Goal: Task Accomplishment & Management: Complete application form

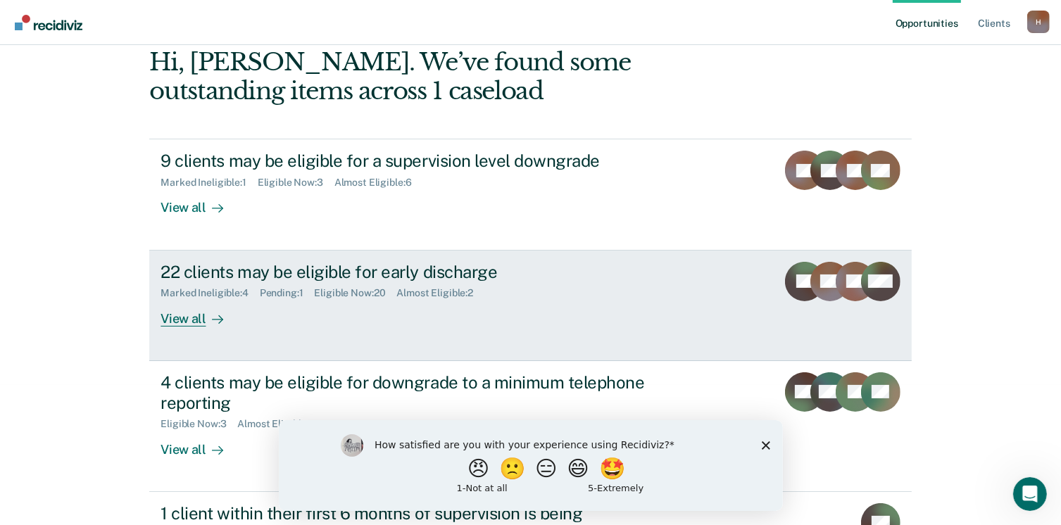
scroll to position [141, 0]
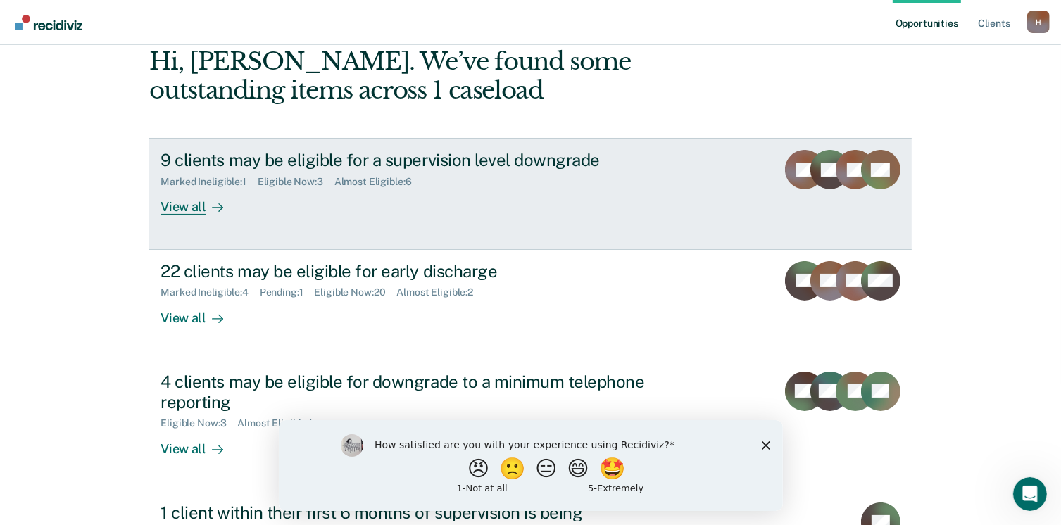
click at [164, 207] on div "View all" at bounding box center [200, 201] width 79 height 27
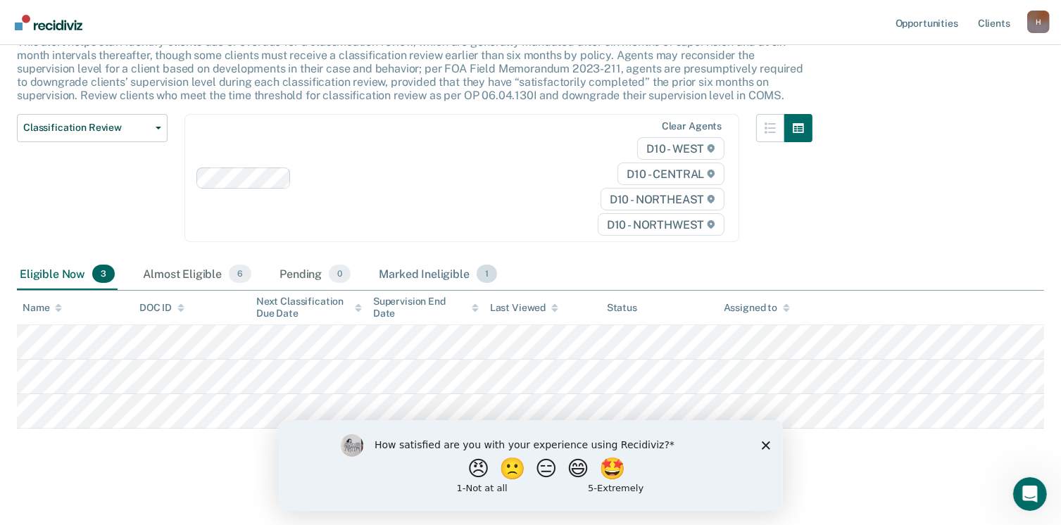
scroll to position [105, 0]
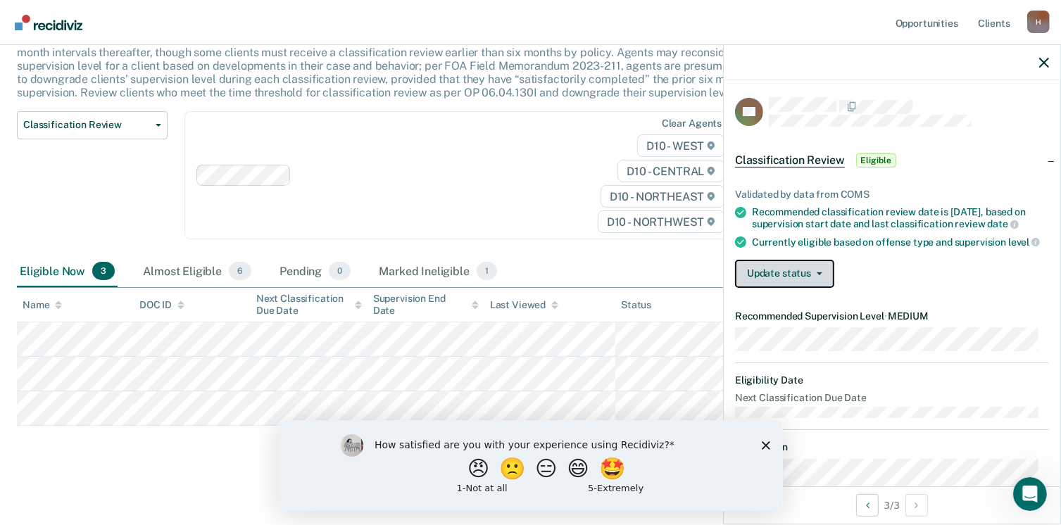
click at [827, 288] on button "Update status" at bounding box center [784, 274] width 99 height 28
click at [877, 249] on div "Currently eligible based on offense type and supervision level" at bounding box center [900, 242] width 297 height 13
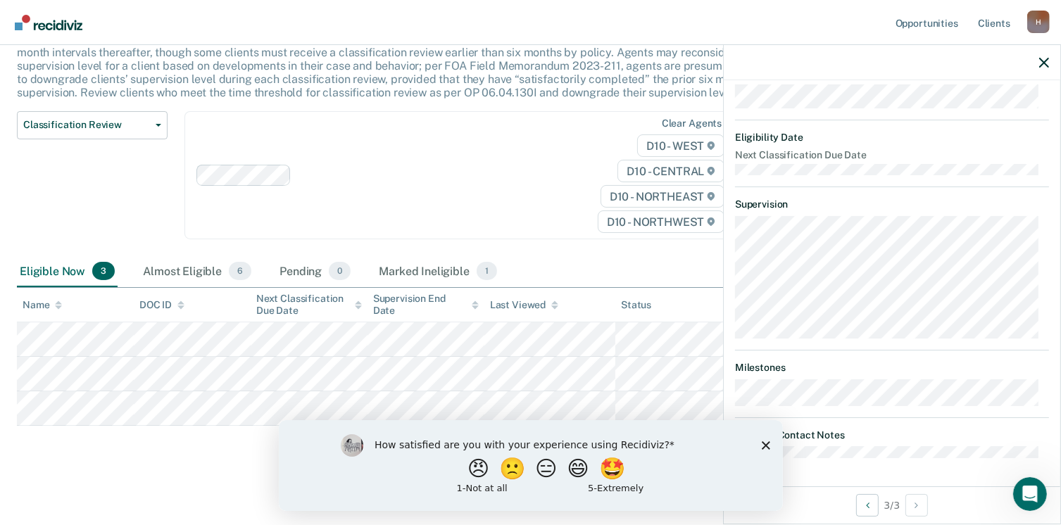
scroll to position [263, 0]
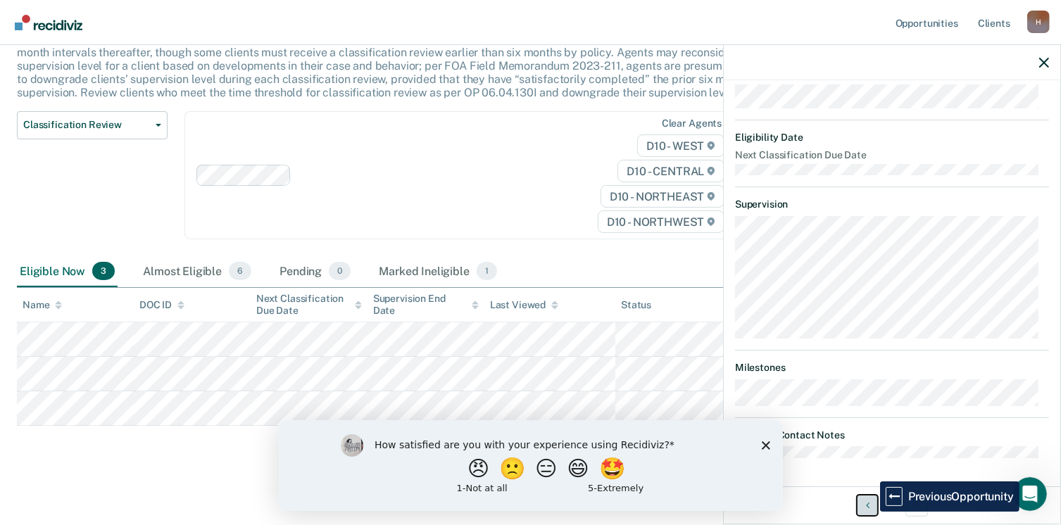
click at [869, 511] on button "Previous Opportunity" at bounding box center [867, 505] width 23 height 23
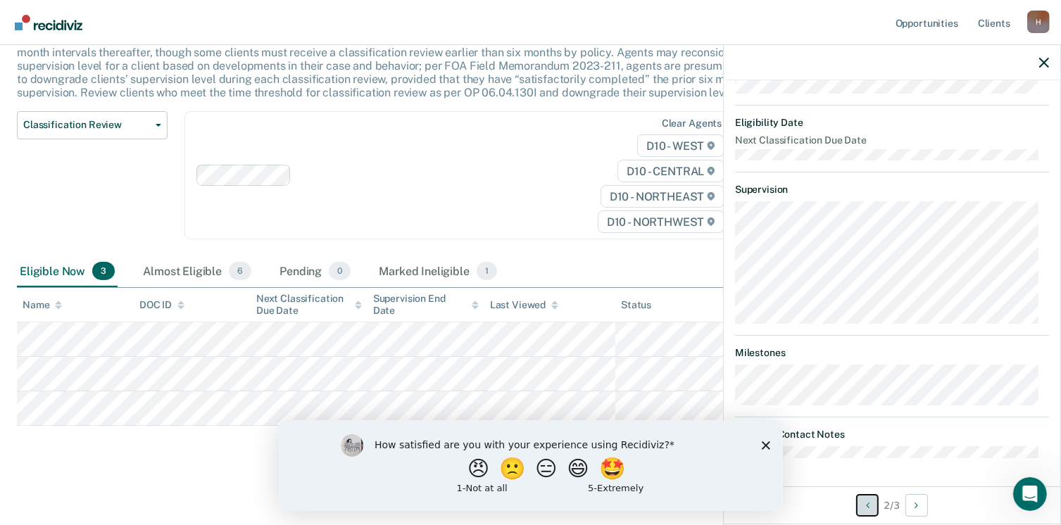
scroll to position [265, 0]
drag, startPoint x: 761, startPoint y: 444, endPoint x: 1036, endPoint y: 863, distance: 500.3
click at [761, 444] on icon "Close survey" at bounding box center [765, 445] width 8 height 8
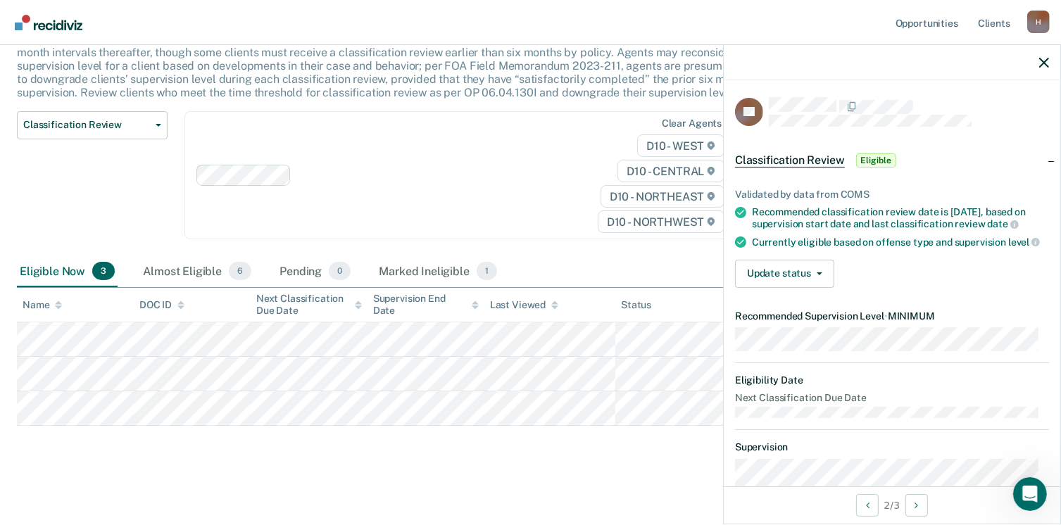
scroll to position [0, 0]
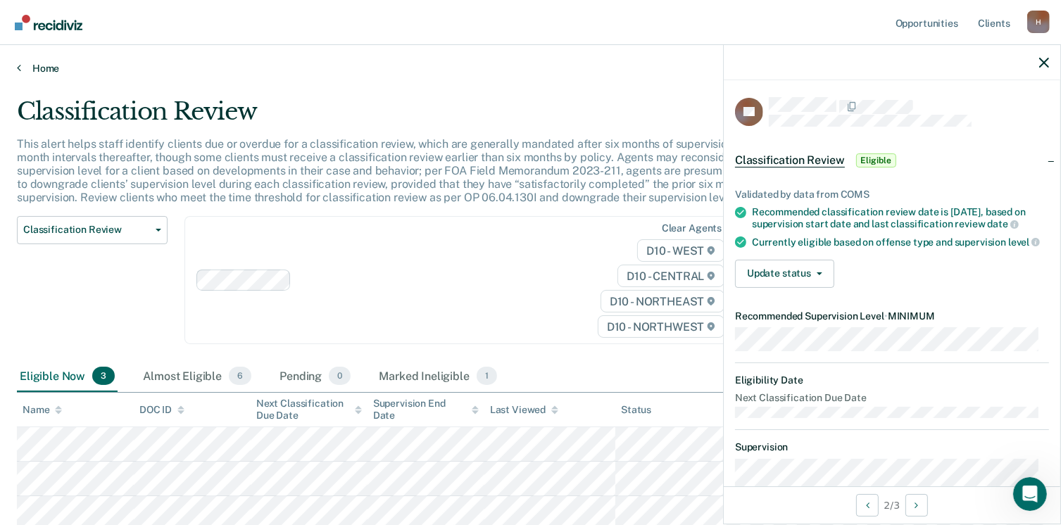
click at [18, 65] on icon at bounding box center [19, 67] width 4 height 11
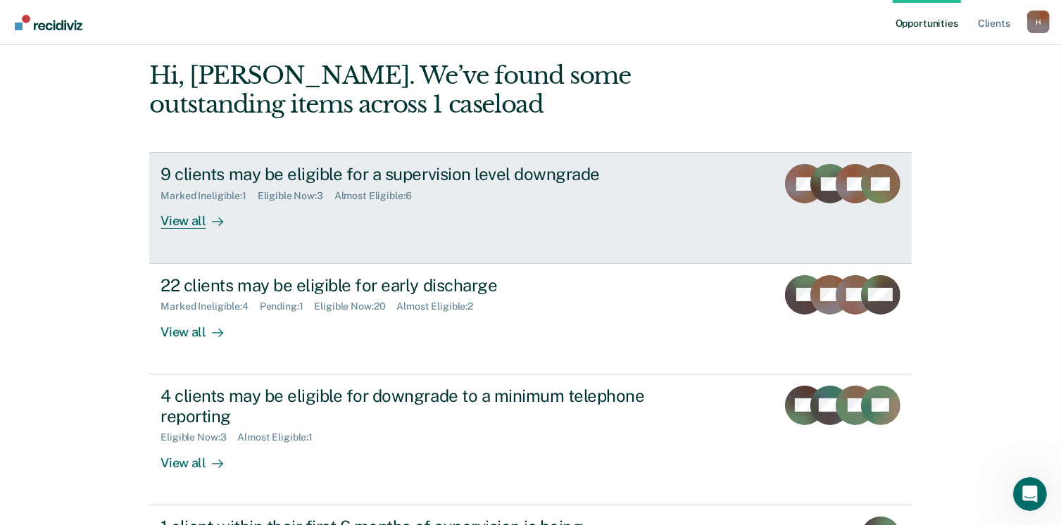
scroll to position [141, 0]
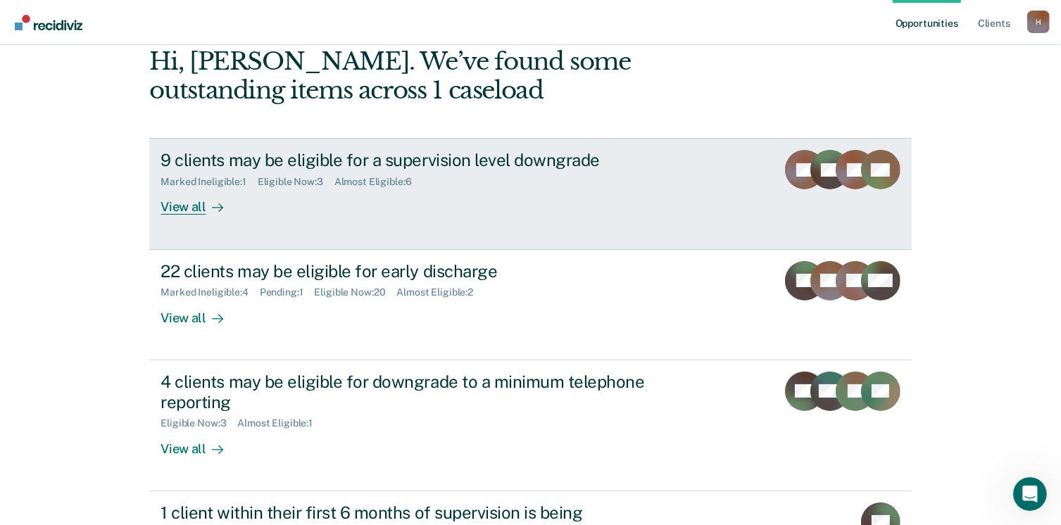
click at [168, 203] on div "View all" at bounding box center [200, 201] width 79 height 27
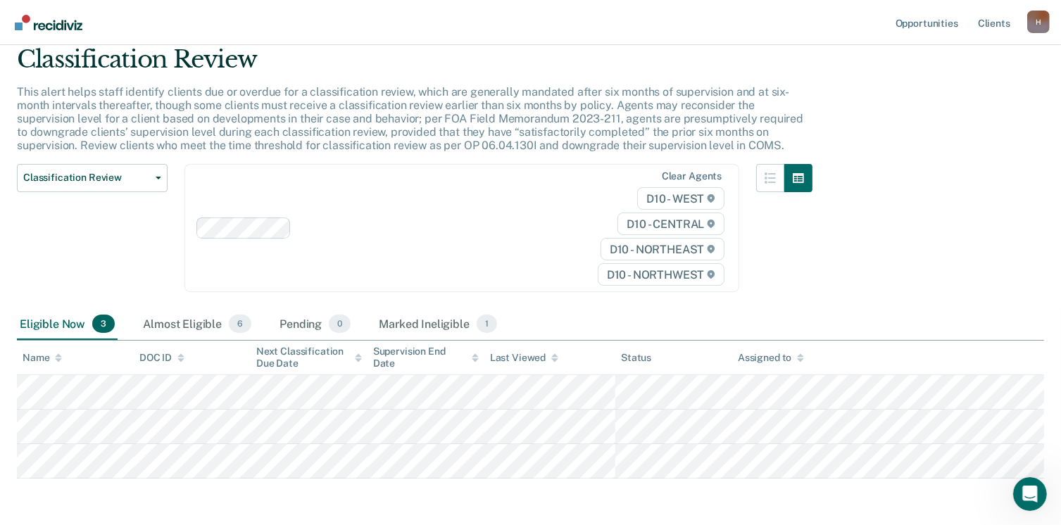
scroll to position [105, 0]
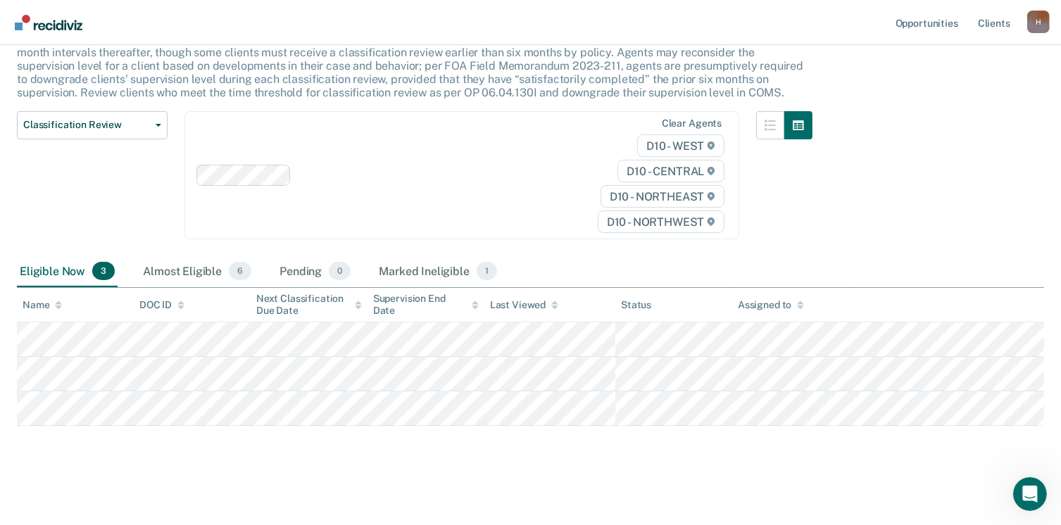
click at [79, 272] on div "Eligible Now 3" at bounding box center [67, 271] width 101 height 31
click at [161, 271] on div "Almost Eligible 6" at bounding box center [197, 271] width 114 height 31
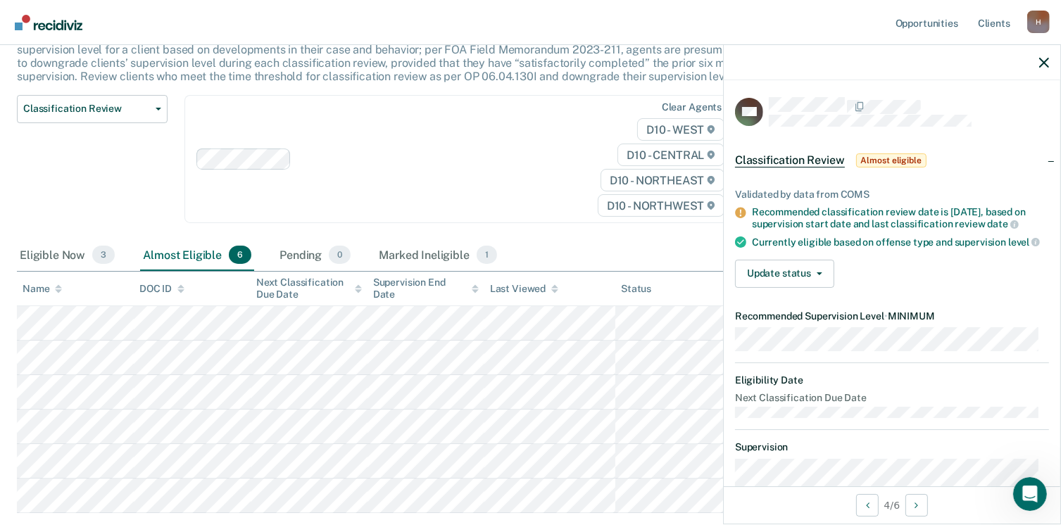
scroll to position [0, 0]
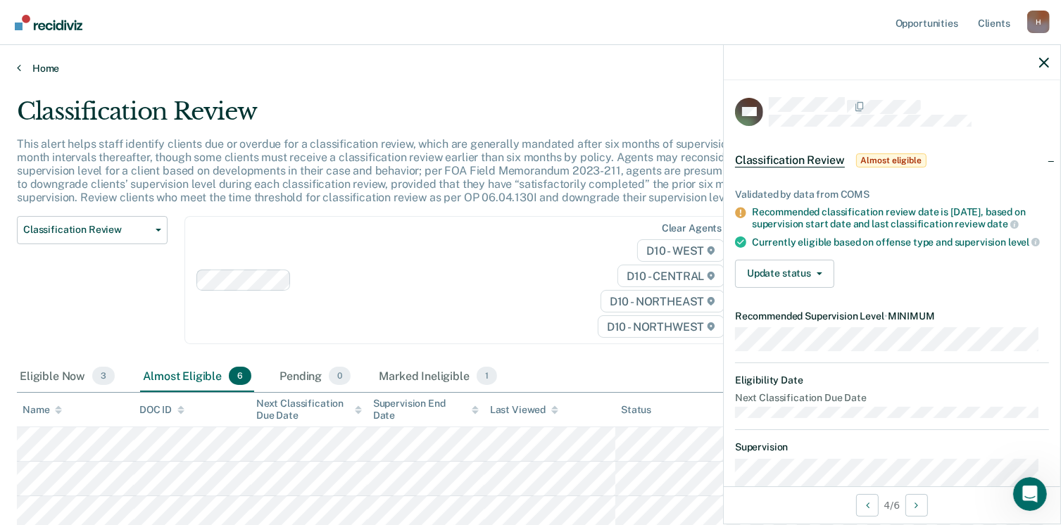
click at [25, 65] on link "Home" at bounding box center [530, 68] width 1027 height 13
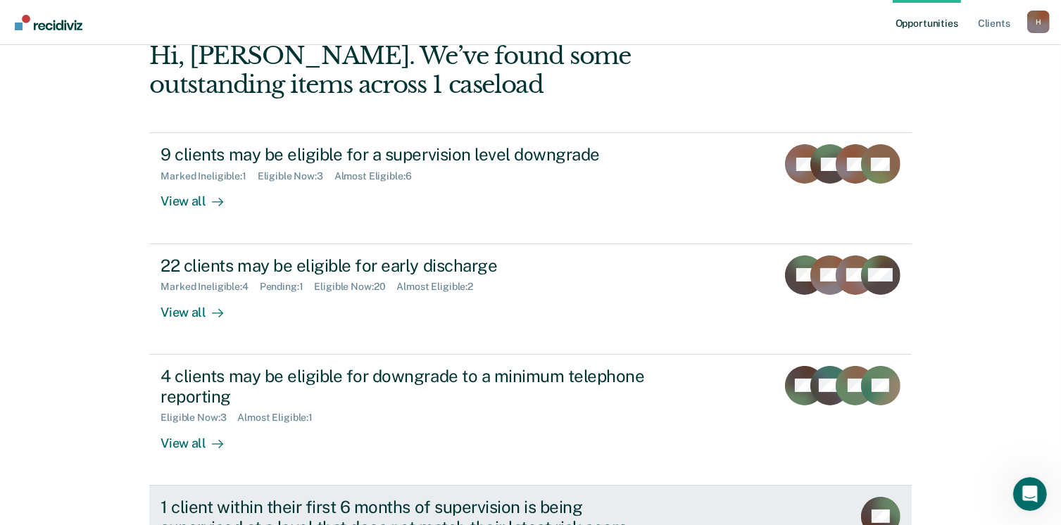
scroll to position [111, 0]
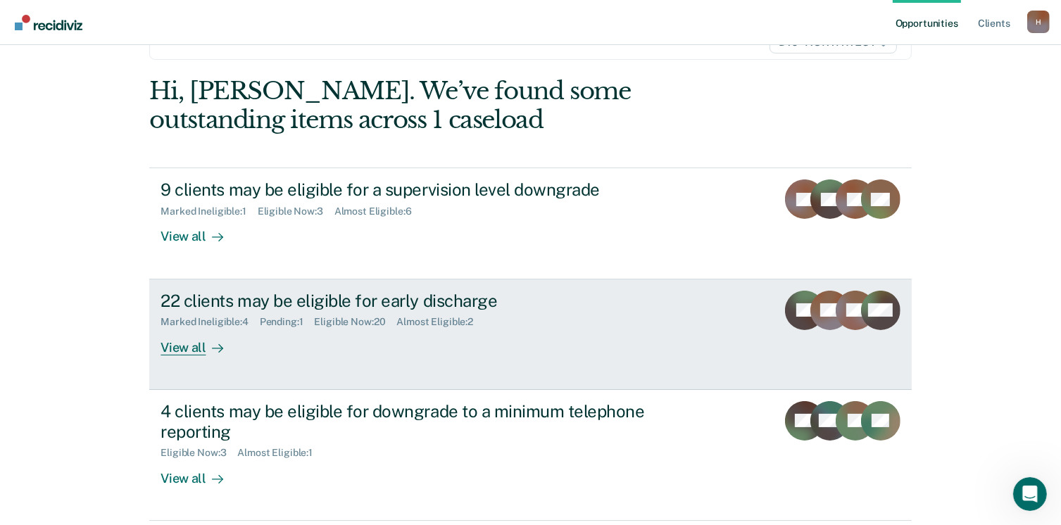
click at [171, 351] on div "View all" at bounding box center [200, 341] width 79 height 27
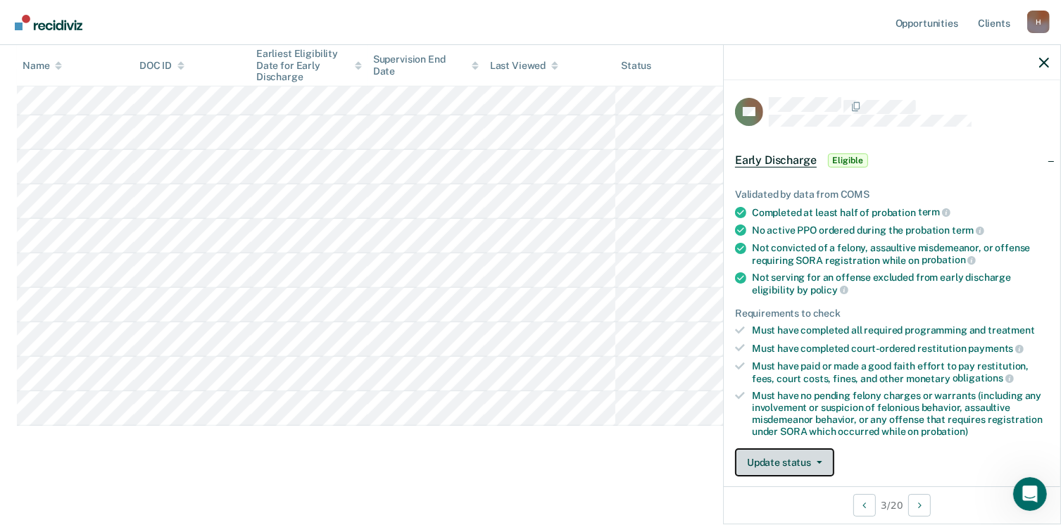
click at [809, 455] on button "Update status" at bounding box center [784, 463] width 99 height 28
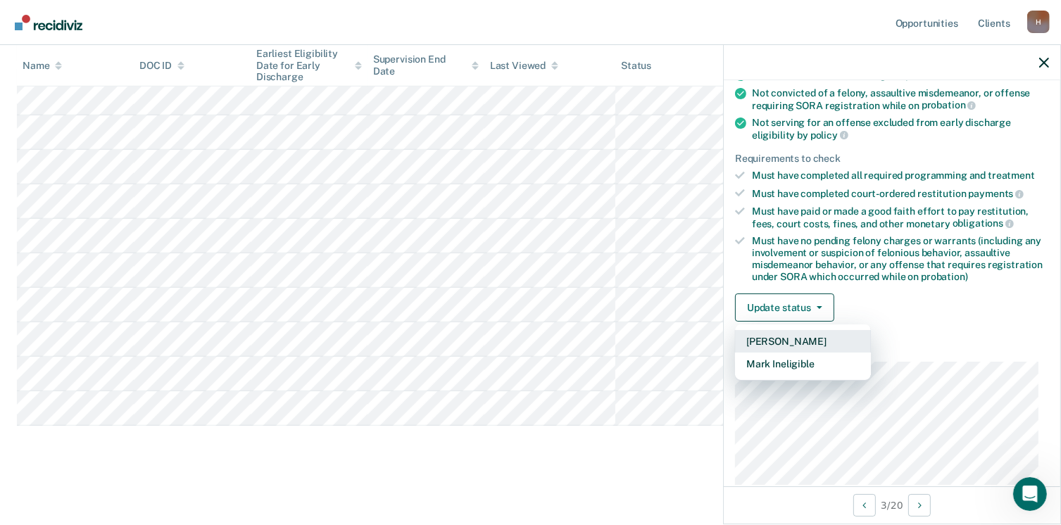
scroll to position [157, 0]
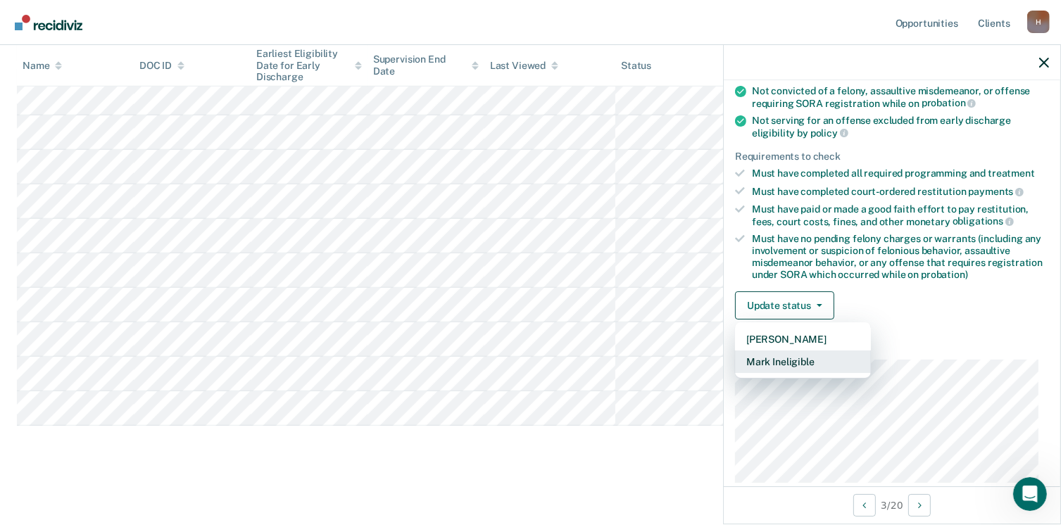
click at [779, 360] on button "Mark Ineligible" at bounding box center [803, 362] width 136 height 23
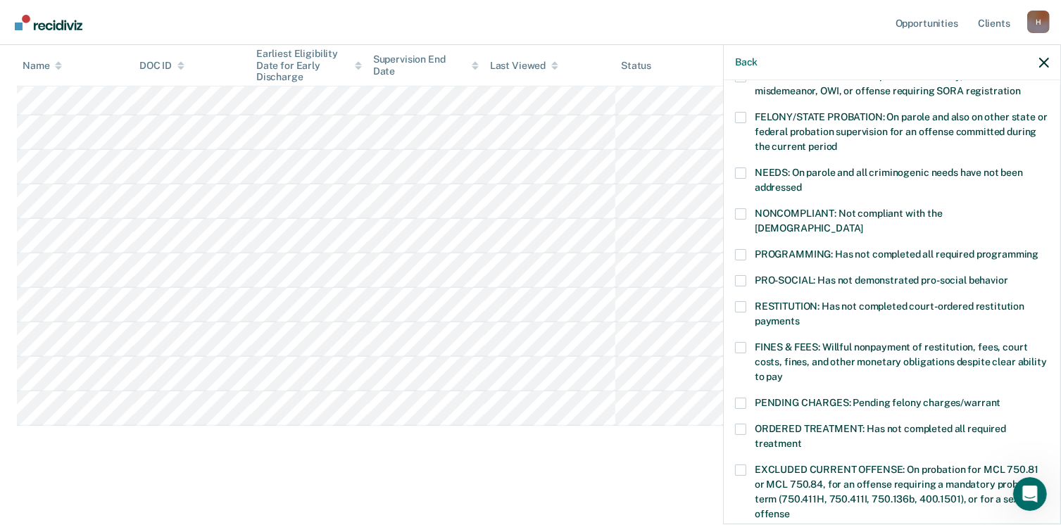
click at [739, 249] on span at bounding box center [740, 254] width 11 height 11
click at [1039, 249] on input "PROGRAMMING: Has not completed all required programming" at bounding box center [1039, 249] width 0 height 0
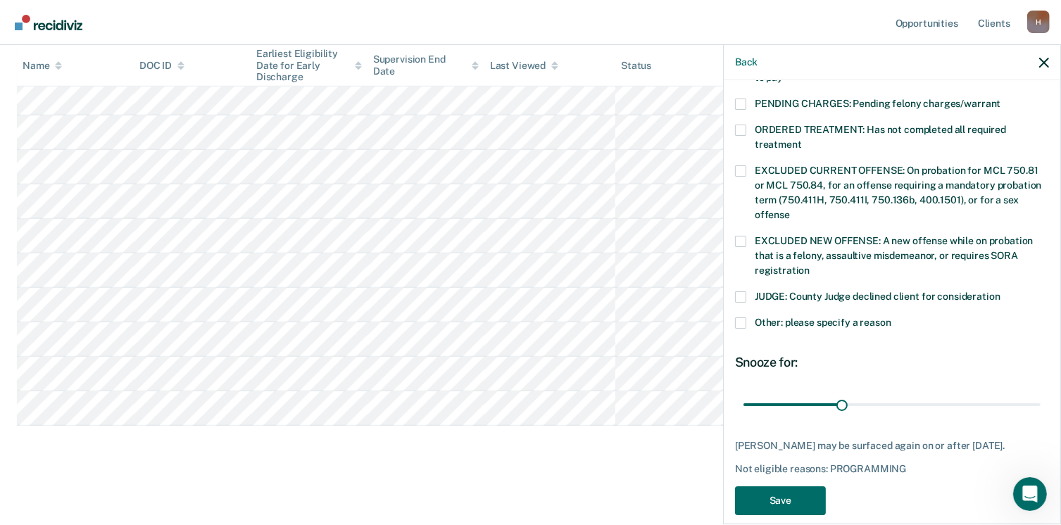
scroll to position [458, 0]
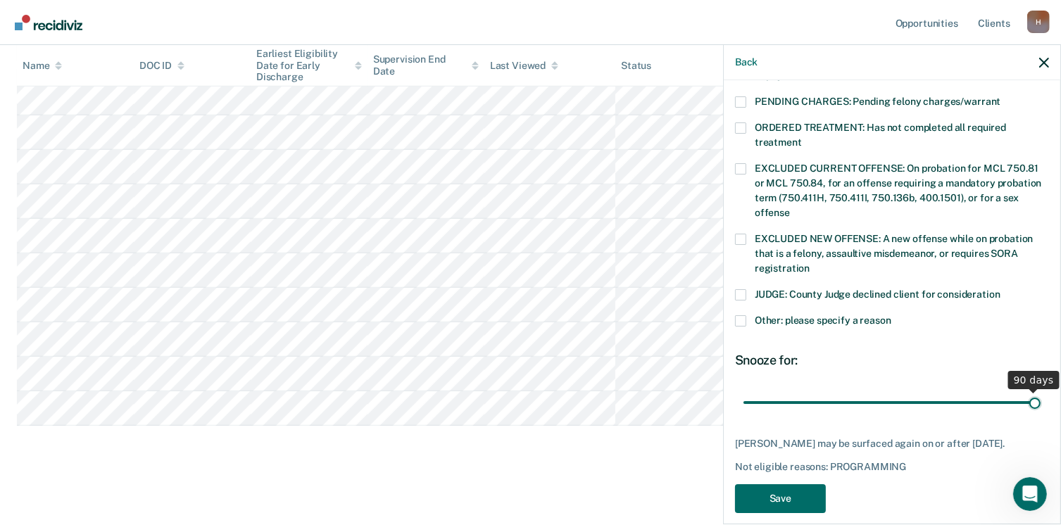
drag, startPoint x: 836, startPoint y: 387, endPoint x: 1039, endPoint y: 361, distance: 204.4
type input "90"
click at [1039, 391] on input "range" at bounding box center [892, 403] width 297 height 25
click at [796, 484] on button "Save" at bounding box center [780, 498] width 91 height 29
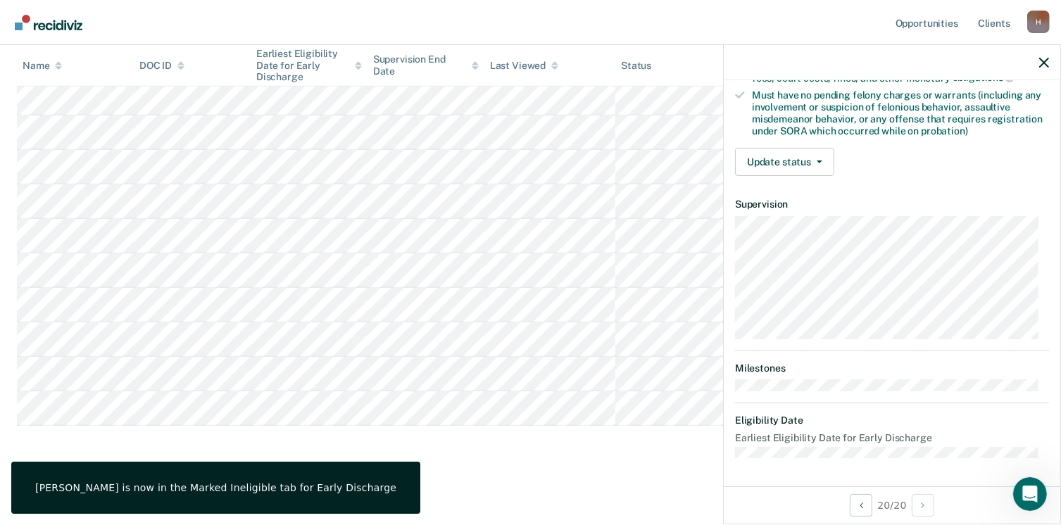
scroll to position [296, 0]
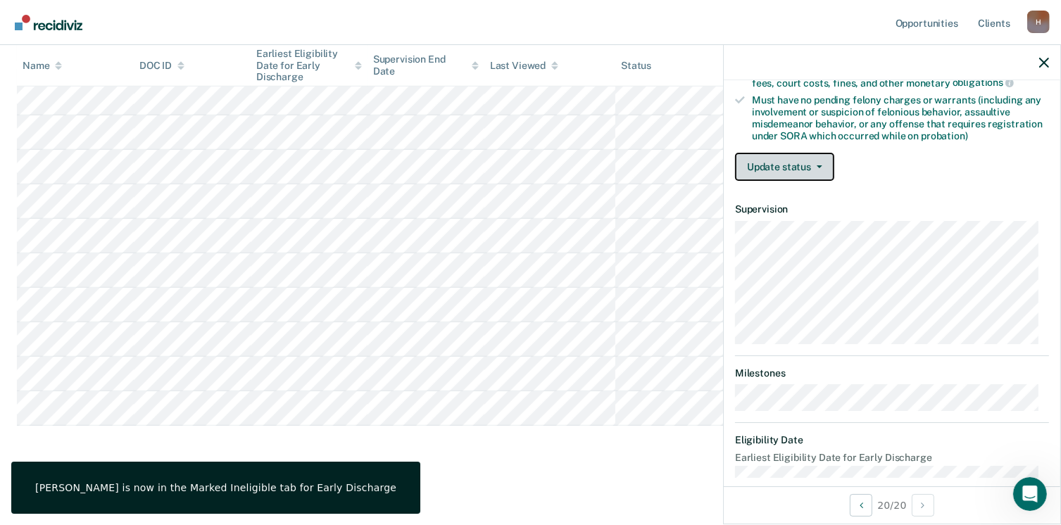
click at [814, 170] on button "Update status" at bounding box center [784, 167] width 99 height 28
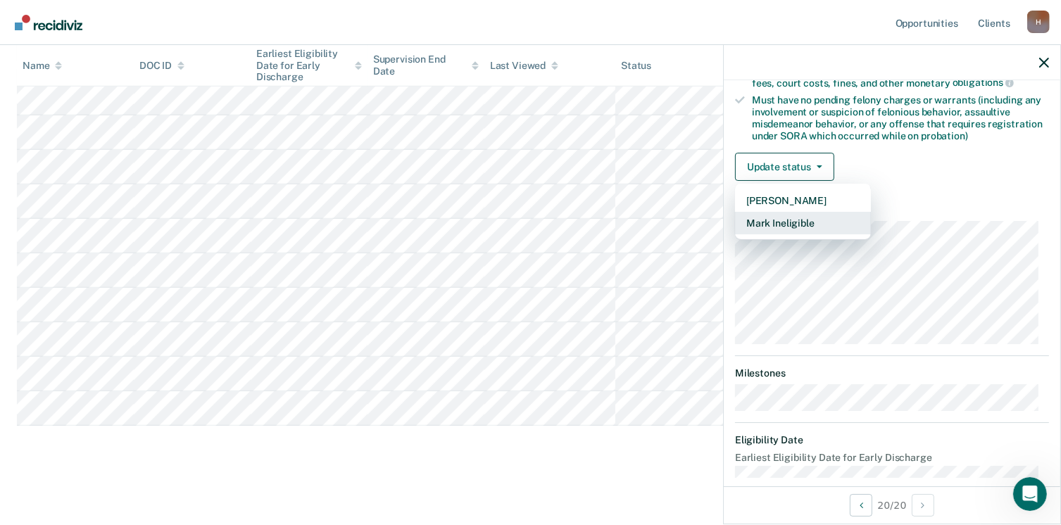
click at [803, 212] on button "Mark Ineligible" at bounding box center [803, 223] width 136 height 23
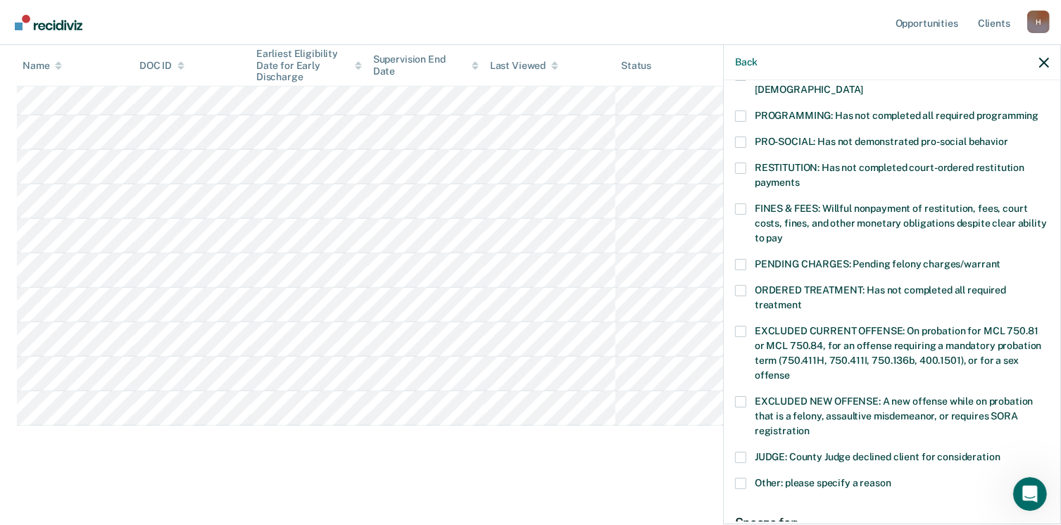
click at [752, 111] on label "PROGRAMMING: Has not completed all required programming" at bounding box center [892, 118] width 314 height 15
click at [1039, 111] on input "PROGRAMMING: Has not completed all required programming" at bounding box center [1039, 111] width 0 height 0
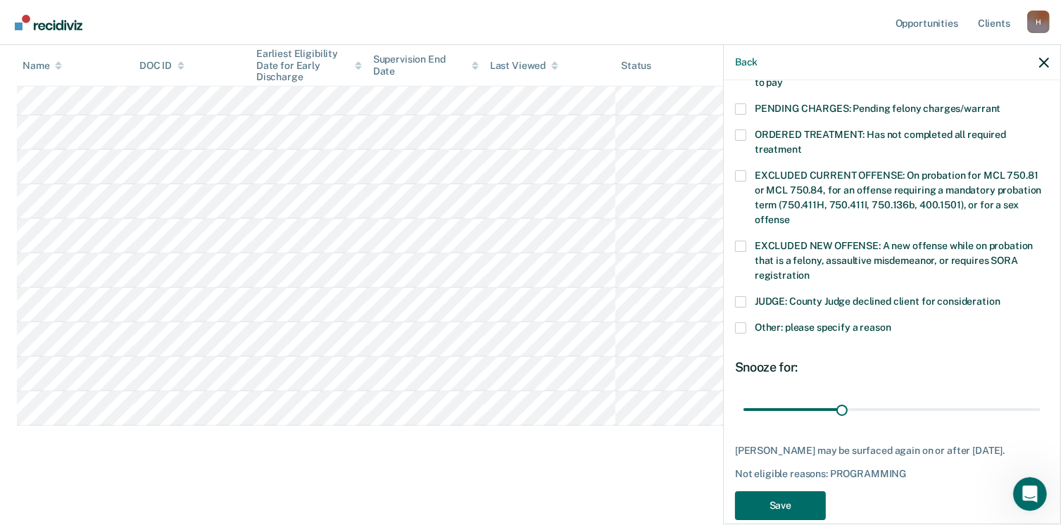
scroll to position [458, 0]
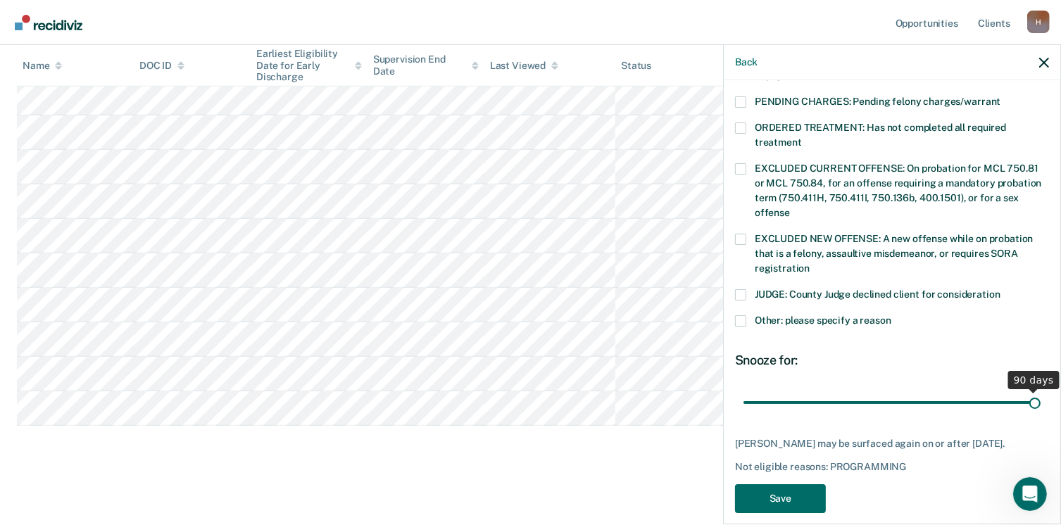
drag, startPoint x: 839, startPoint y: 387, endPoint x: 1076, endPoint y: 356, distance: 238.6
type input "90"
click at [1041, 391] on input "range" at bounding box center [892, 403] width 297 height 25
click at [777, 485] on button "Save" at bounding box center [780, 498] width 91 height 29
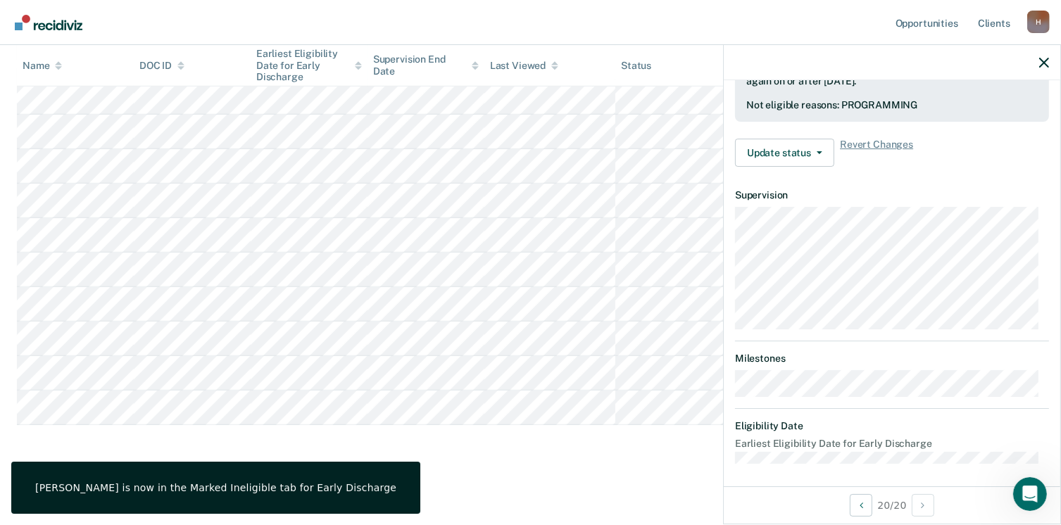
scroll to position [296, 0]
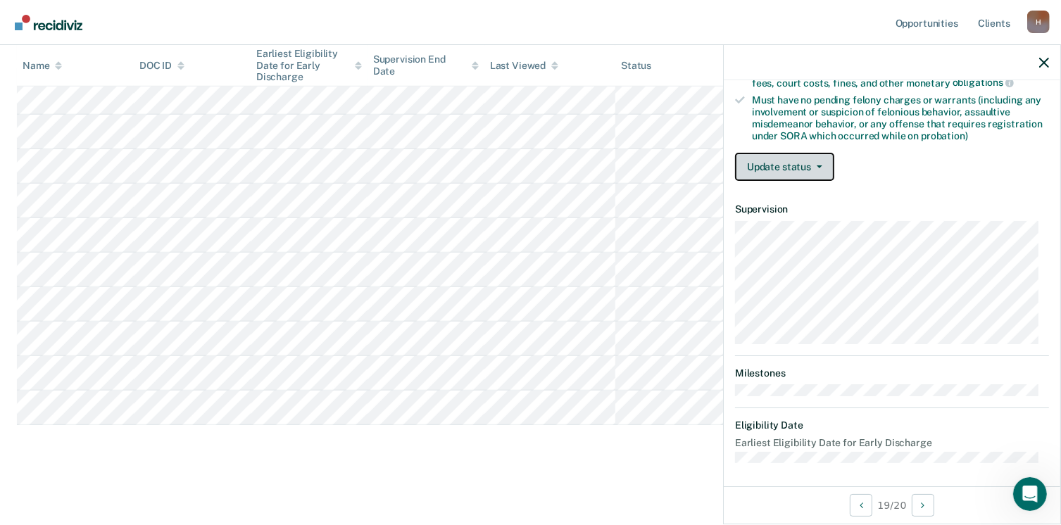
click at [817, 165] on icon "button" at bounding box center [820, 166] width 6 height 3
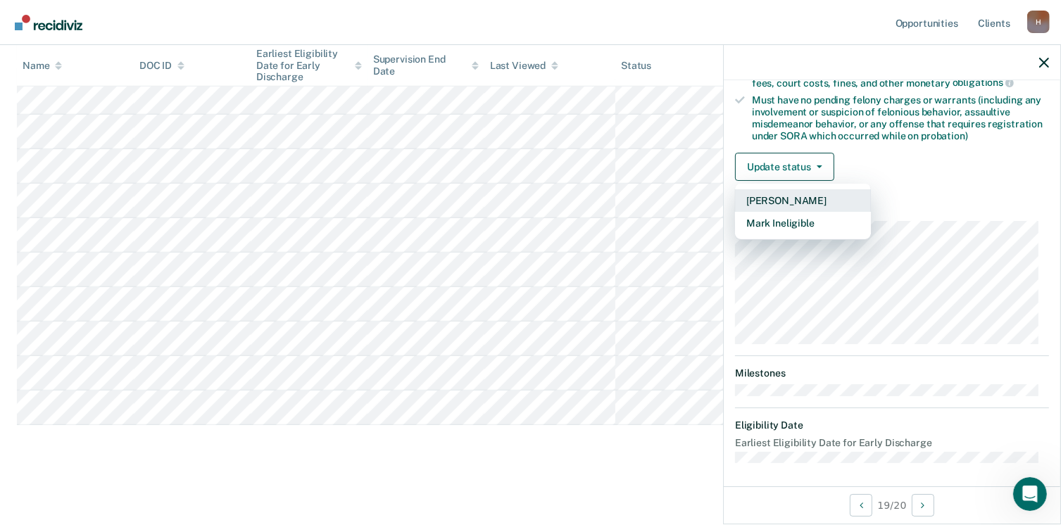
click at [780, 196] on button "[PERSON_NAME]" at bounding box center [803, 200] width 136 height 23
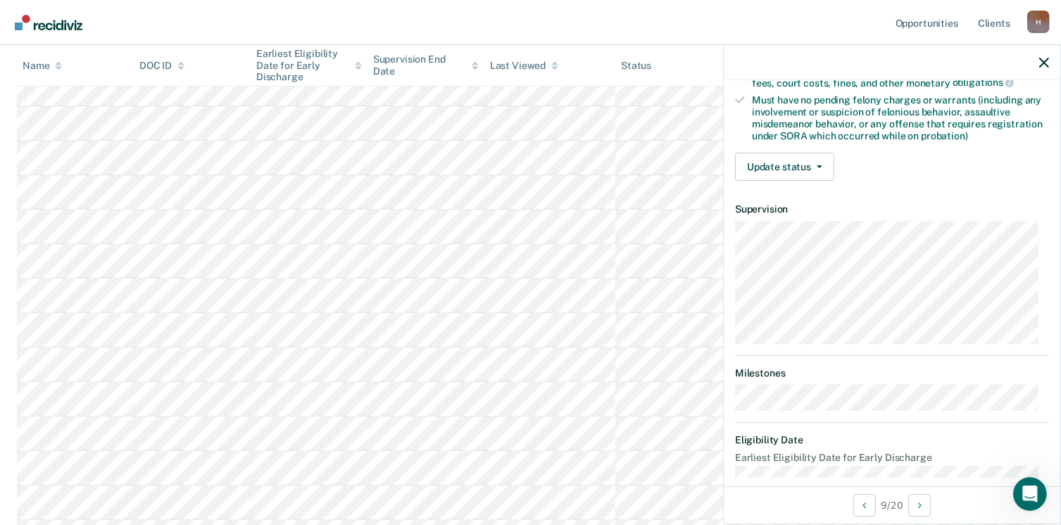
scroll to position [300, 0]
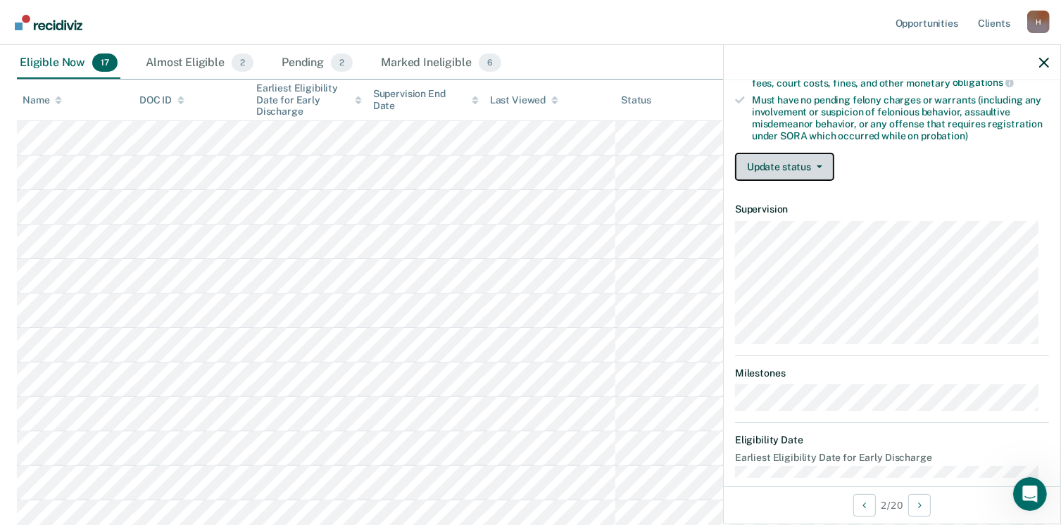
click at [815, 158] on button "Update status" at bounding box center [784, 167] width 99 height 28
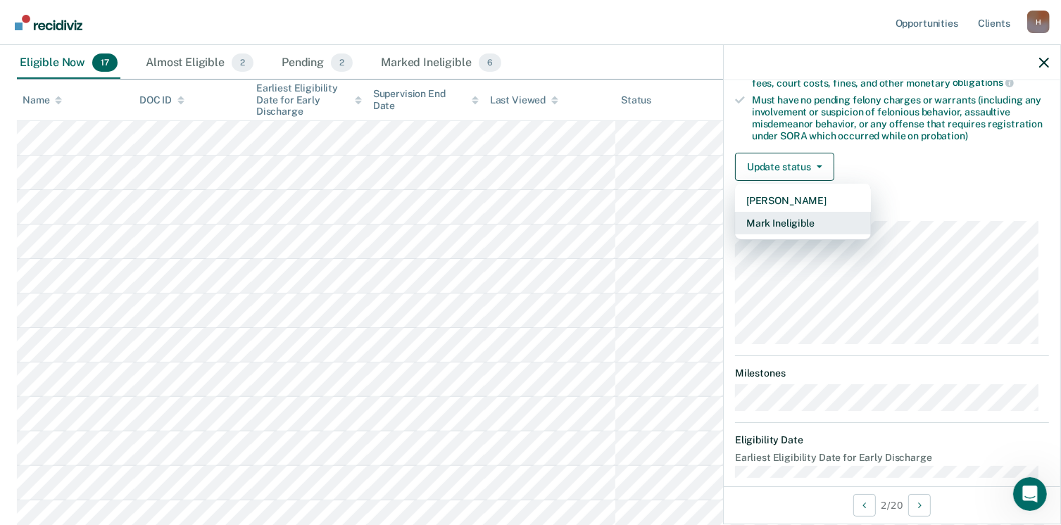
click at [786, 218] on button "Mark Ineligible" at bounding box center [803, 223] width 136 height 23
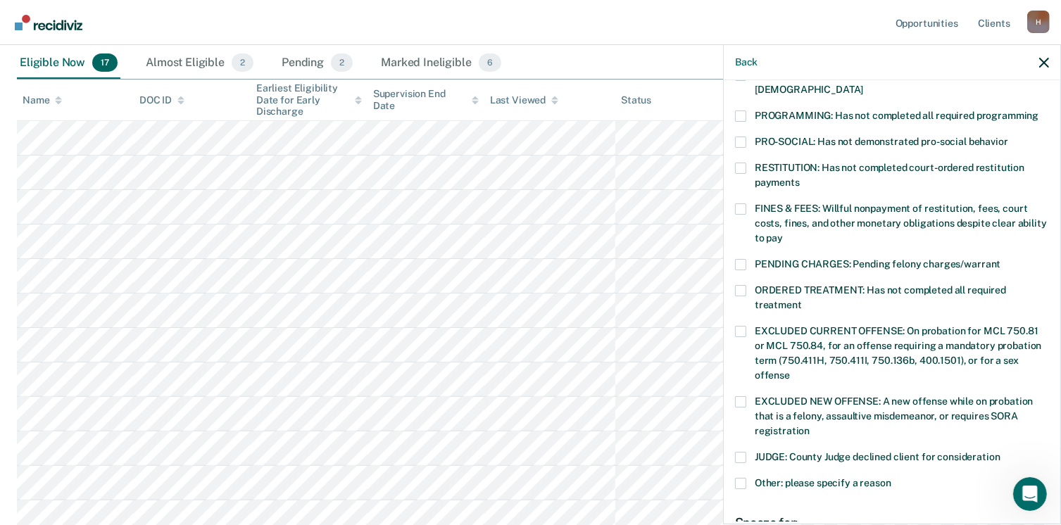
click at [741, 111] on span at bounding box center [740, 116] width 11 height 11
click at [1039, 111] on input "PROGRAMMING: Has not completed all required programming" at bounding box center [1039, 111] width 0 height 0
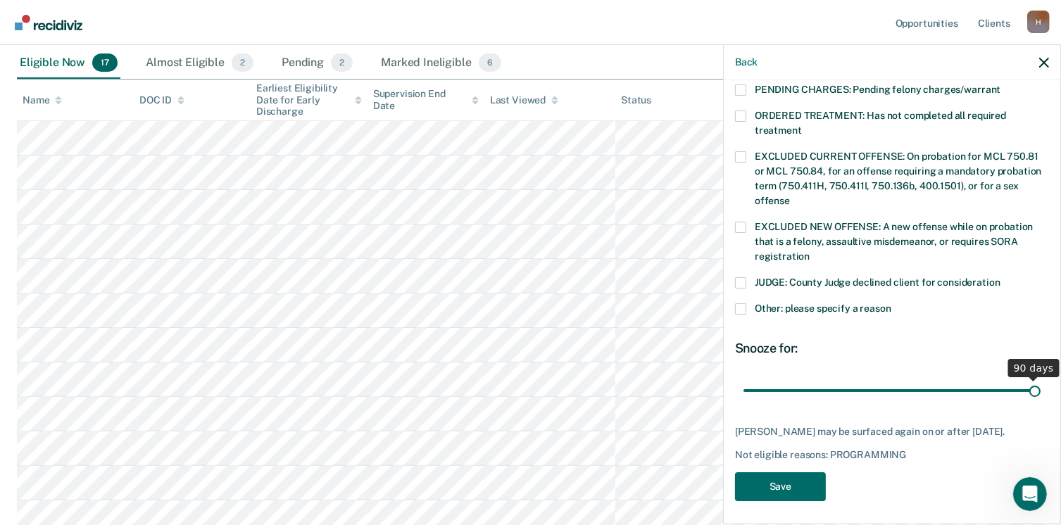
drag, startPoint x: 839, startPoint y: 370, endPoint x: 1076, endPoint y: 323, distance: 241.1
type input "90"
click at [1041, 379] on input "range" at bounding box center [892, 391] width 297 height 25
drag, startPoint x: 779, startPoint y: 488, endPoint x: 772, endPoint y: 478, distance: 12.1
click at [779, 485] on button "Save" at bounding box center [780, 486] width 91 height 29
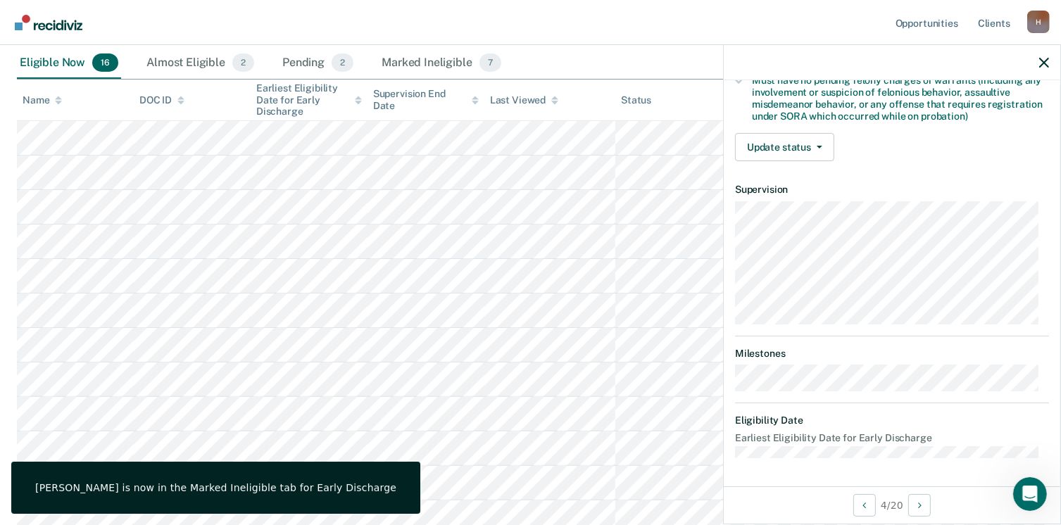
scroll to position [310, 0]
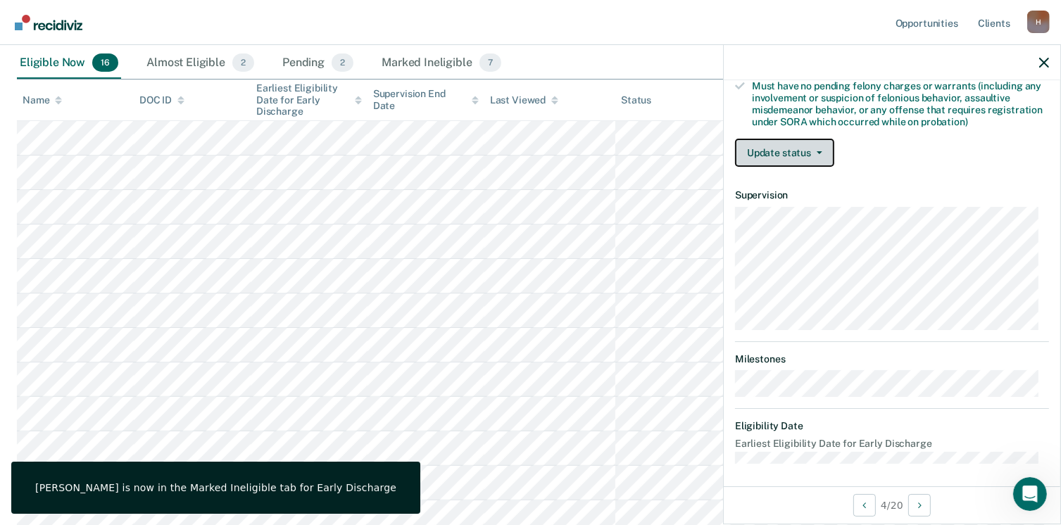
click at [819, 145] on button "Update status" at bounding box center [784, 153] width 99 height 28
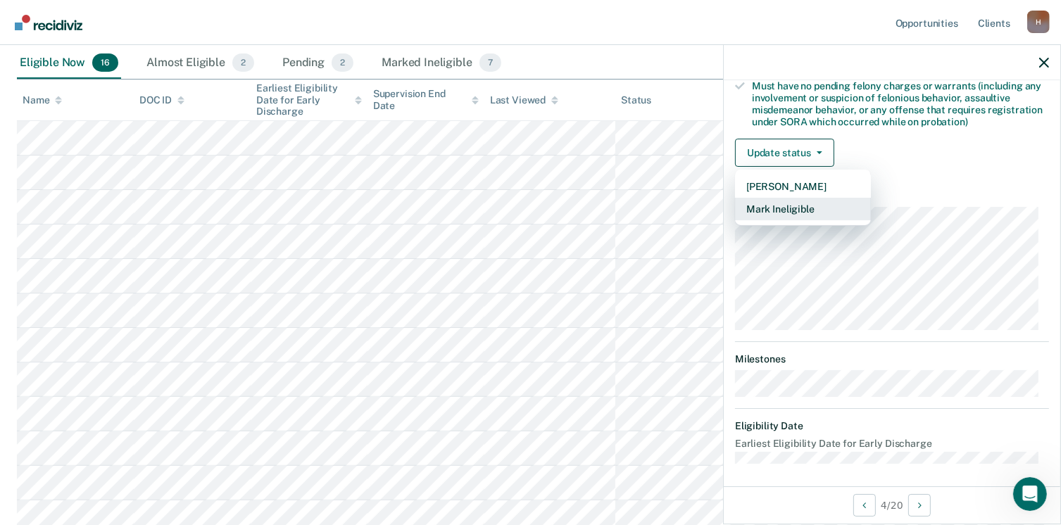
click at [783, 204] on button "Mark Ineligible" at bounding box center [803, 209] width 136 height 23
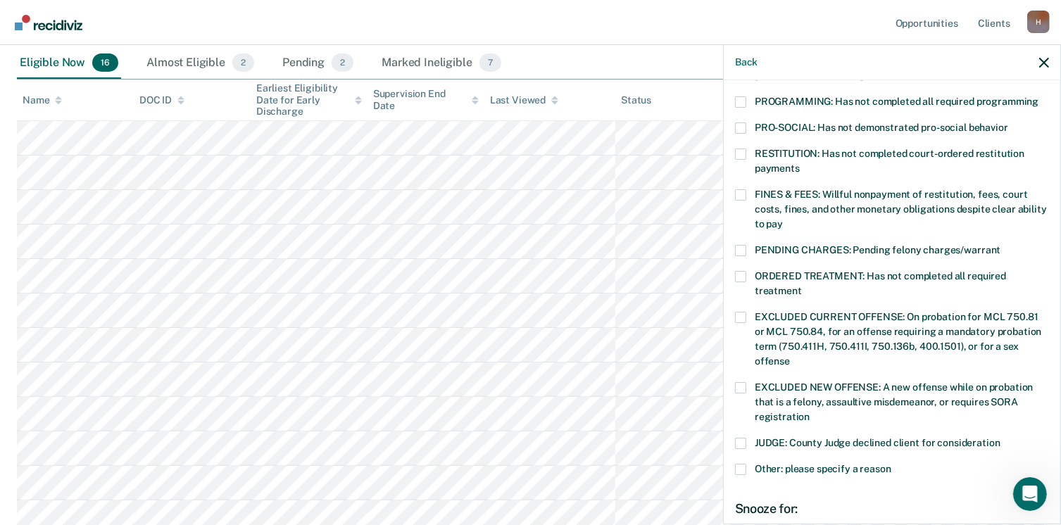
click at [743, 96] on span at bounding box center [740, 101] width 11 height 11
click at [1039, 96] on input "PROGRAMMING: Has not completed all required programming" at bounding box center [1039, 96] width 0 height 0
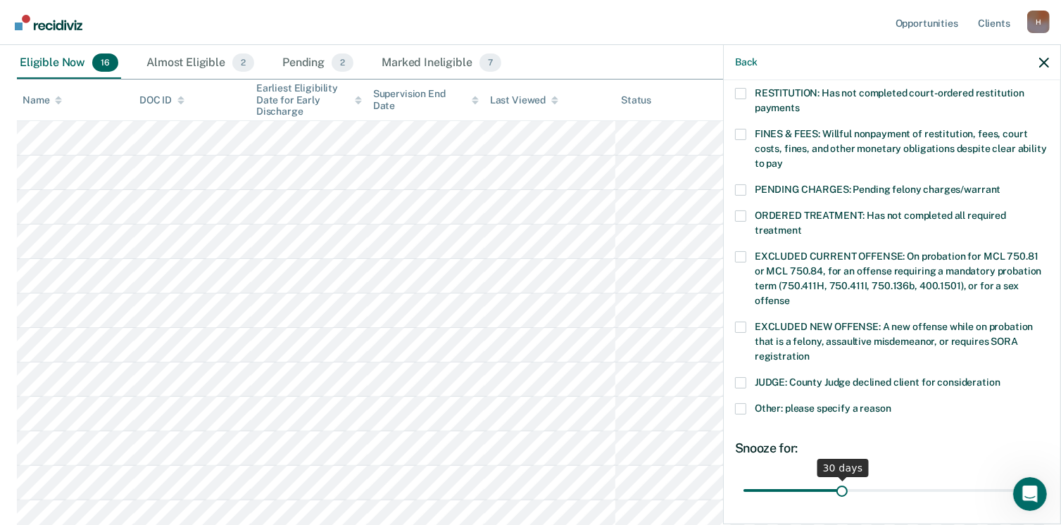
scroll to position [451, 0]
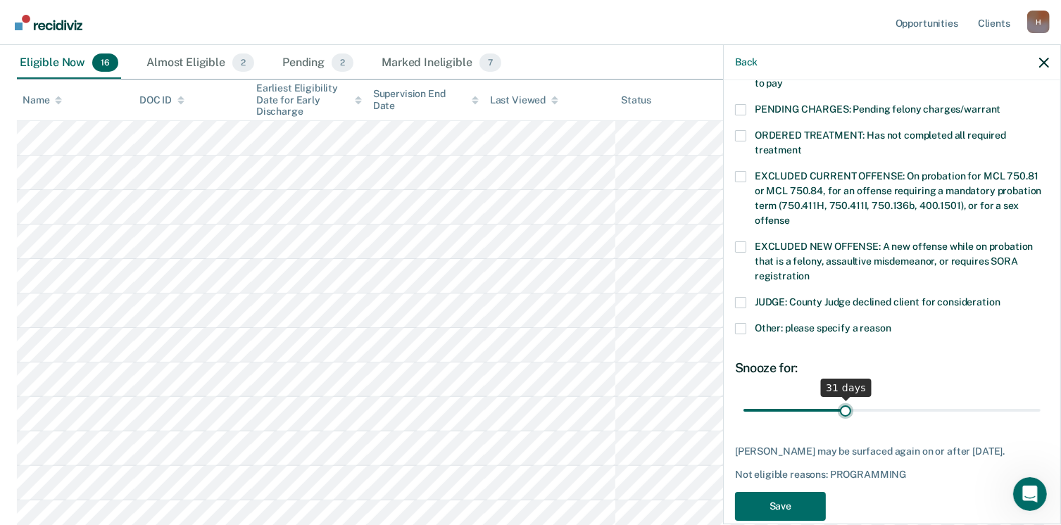
click at [841, 399] on input "range" at bounding box center [892, 411] width 297 height 25
drag, startPoint x: 848, startPoint y: 390, endPoint x: 1076, endPoint y: 342, distance: 233.1
type input "90"
click at [1041, 399] on input "range" at bounding box center [892, 411] width 297 height 25
click at [781, 504] on button "Save" at bounding box center [780, 506] width 91 height 29
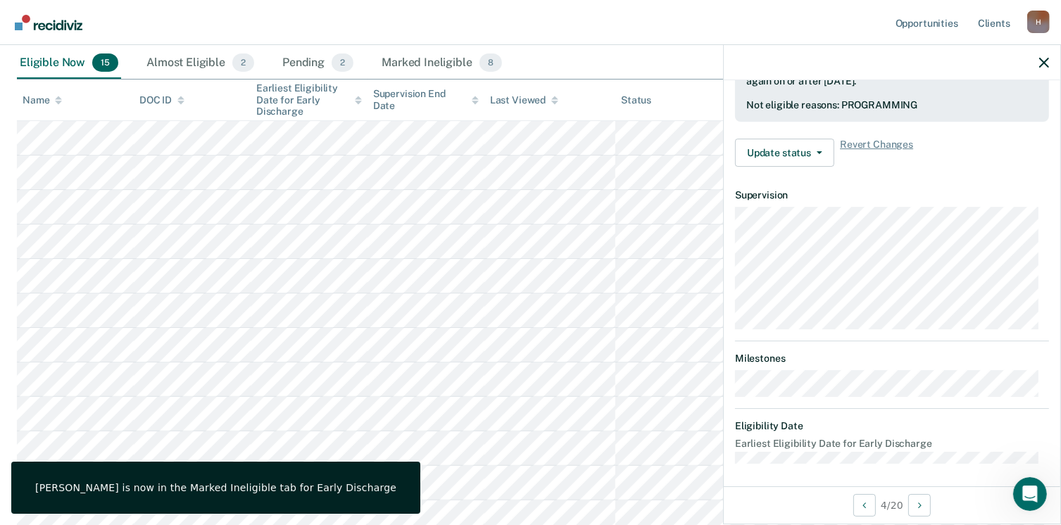
scroll to position [310, 0]
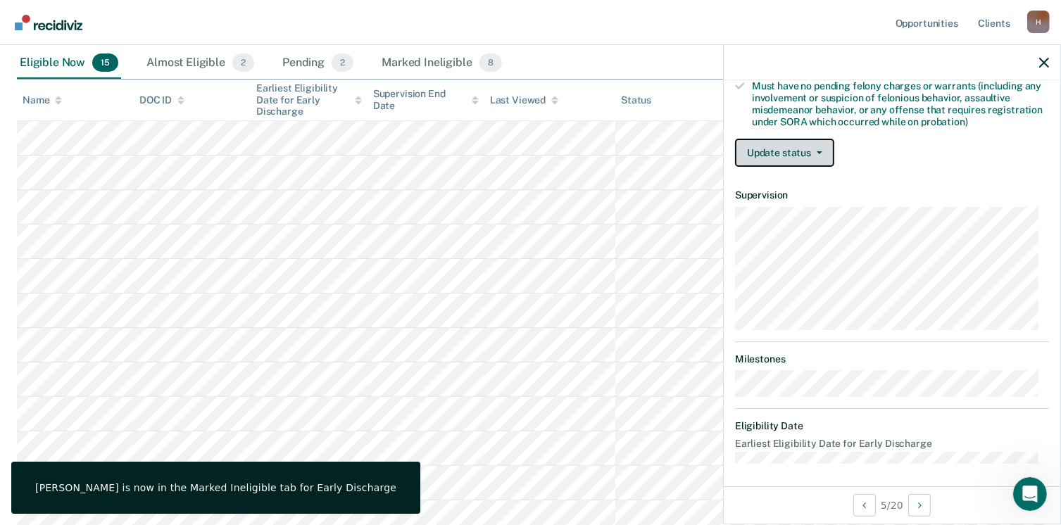
click at [800, 157] on button "Update status" at bounding box center [784, 153] width 99 height 28
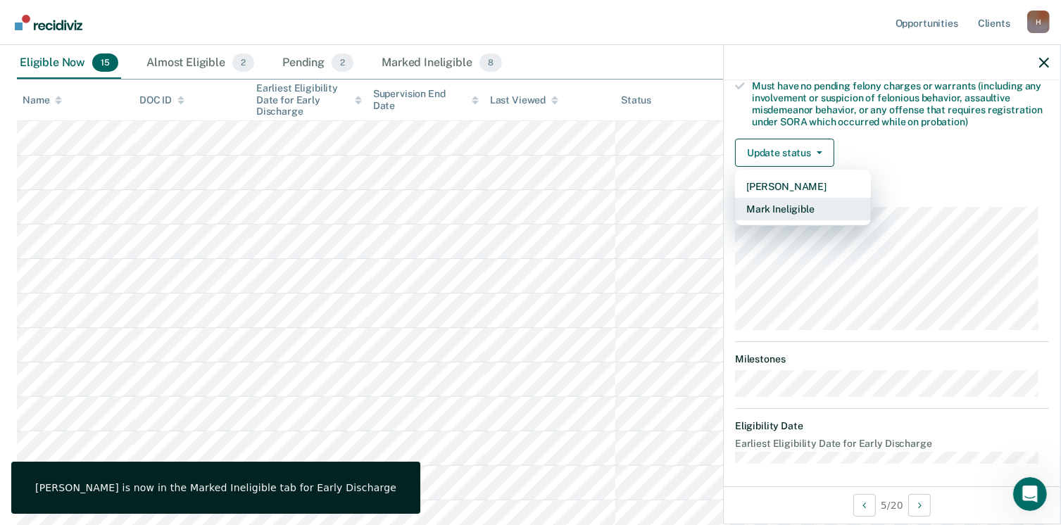
click at [786, 206] on button "Mark Ineligible" at bounding box center [803, 209] width 136 height 23
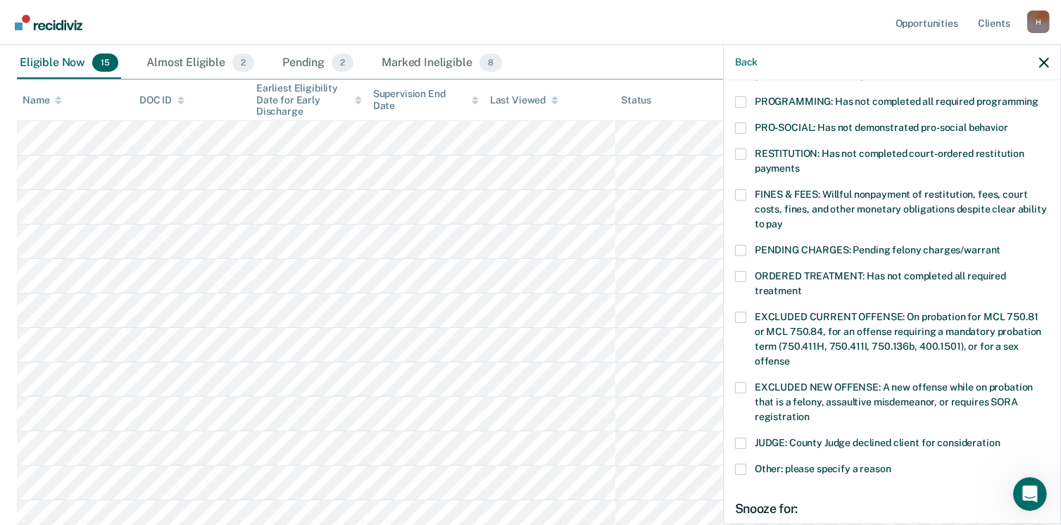
click at [740, 96] on span at bounding box center [740, 101] width 11 height 11
click at [1039, 96] on input "PROGRAMMING: Has not completed all required programming" at bounding box center [1039, 96] width 0 height 0
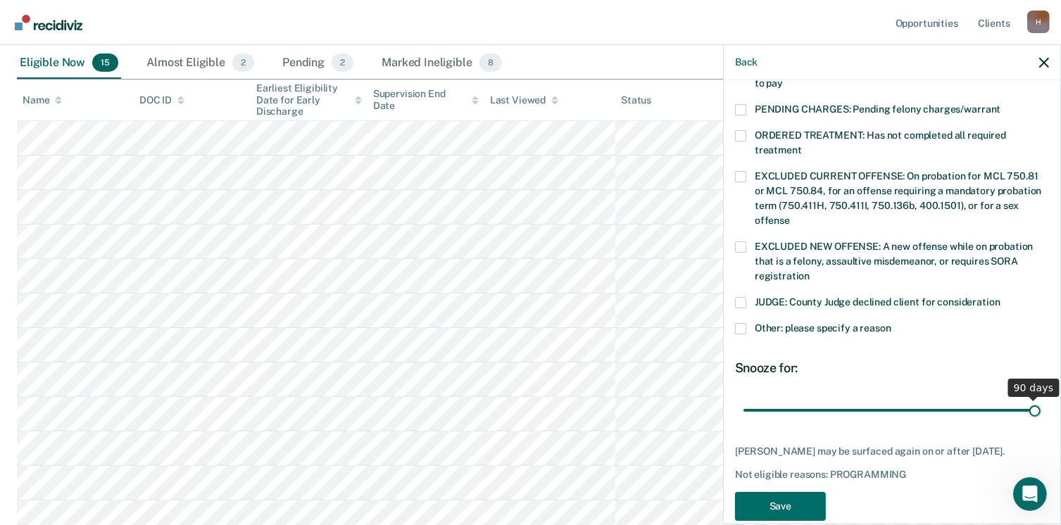
drag, startPoint x: 834, startPoint y: 388, endPoint x: 1076, endPoint y: 371, distance: 242.1
type input "90"
click at [1041, 399] on input "range" at bounding box center [892, 411] width 297 height 25
click at [753, 496] on button "Save" at bounding box center [780, 506] width 91 height 29
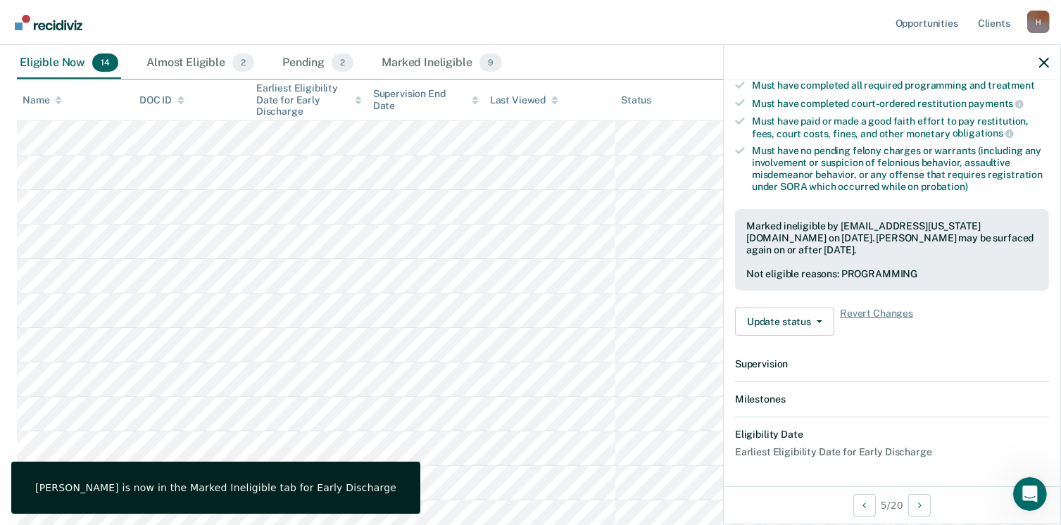
click at [763, 513] on div "5 / 20" at bounding box center [892, 505] width 337 height 37
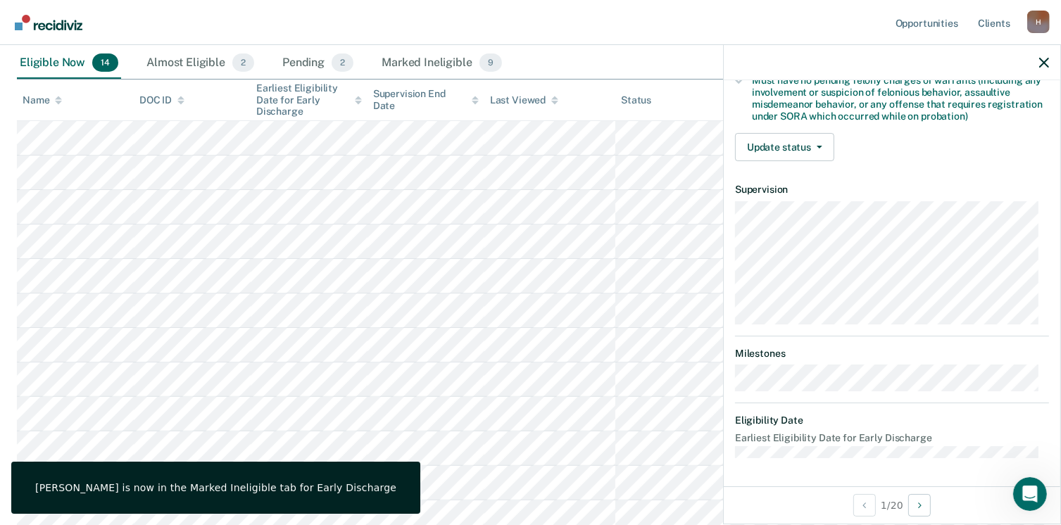
scroll to position [310, 0]
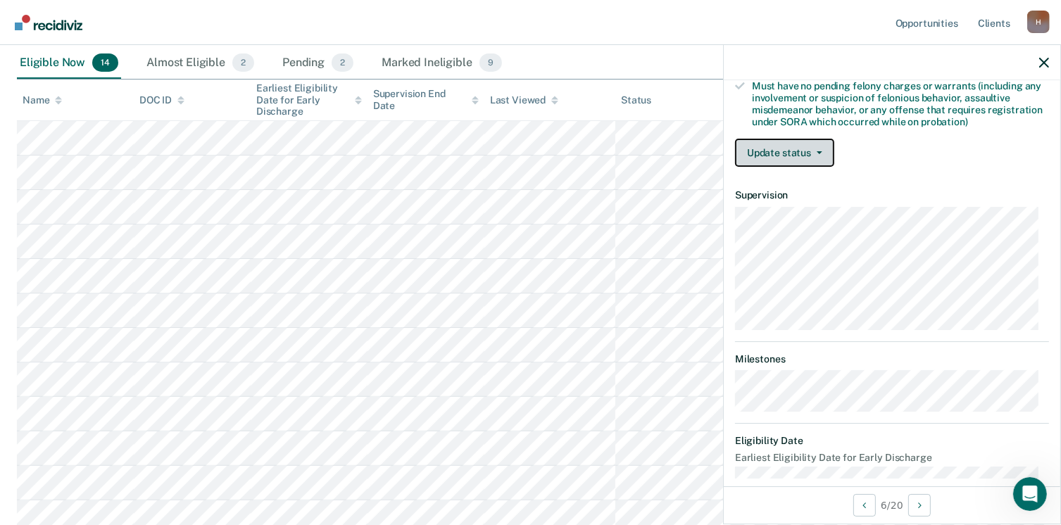
click at [822, 141] on button "Update status" at bounding box center [784, 153] width 99 height 28
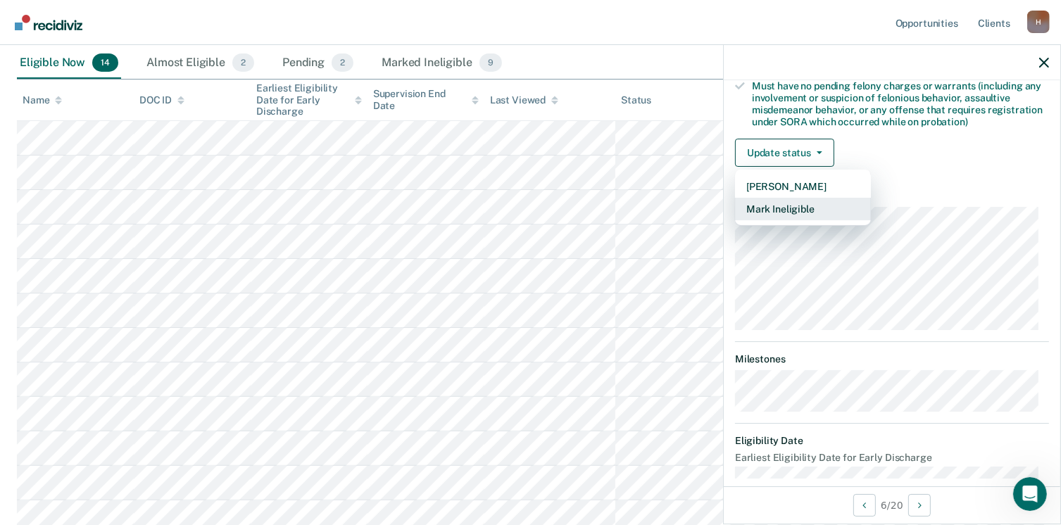
click at [789, 206] on button "Mark Ineligible" at bounding box center [803, 209] width 136 height 23
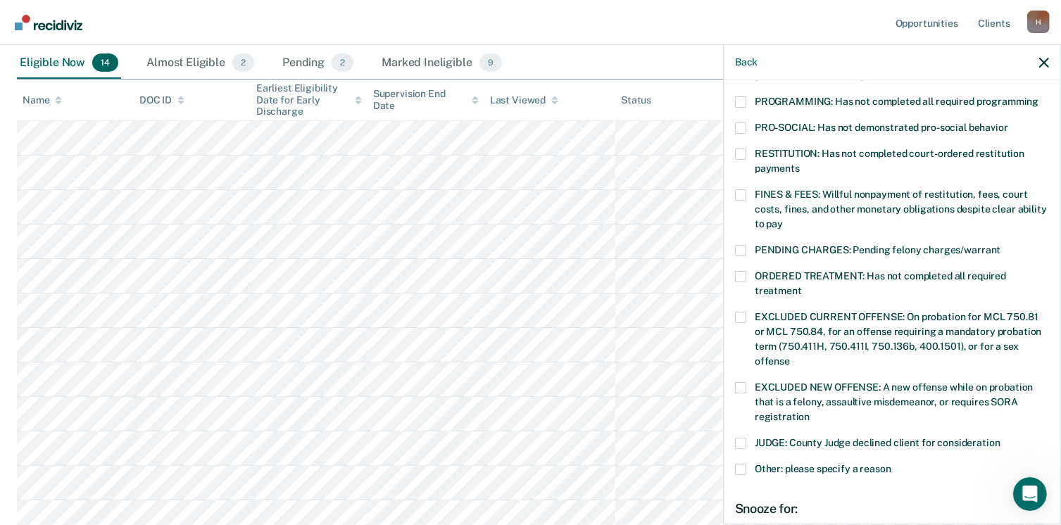
drag, startPoint x: 738, startPoint y: 87, endPoint x: 741, endPoint y: 139, distance: 52.2
click at [738, 96] on span at bounding box center [740, 101] width 11 height 11
click at [1039, 96] on input "PROGRAMMING: Has not completed all required programming" at bounding box center [1039, 96] width 0 height 0
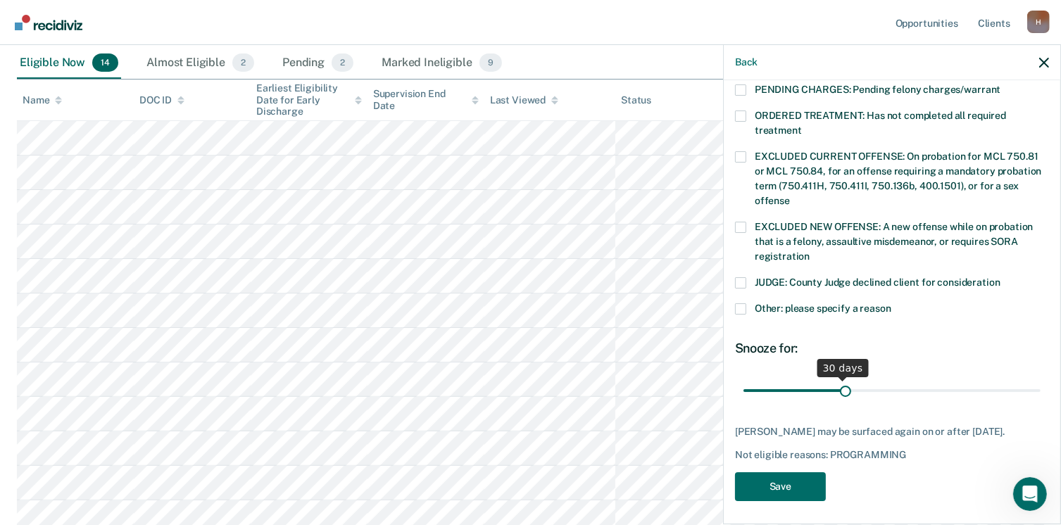
scroll to position [458, 0]
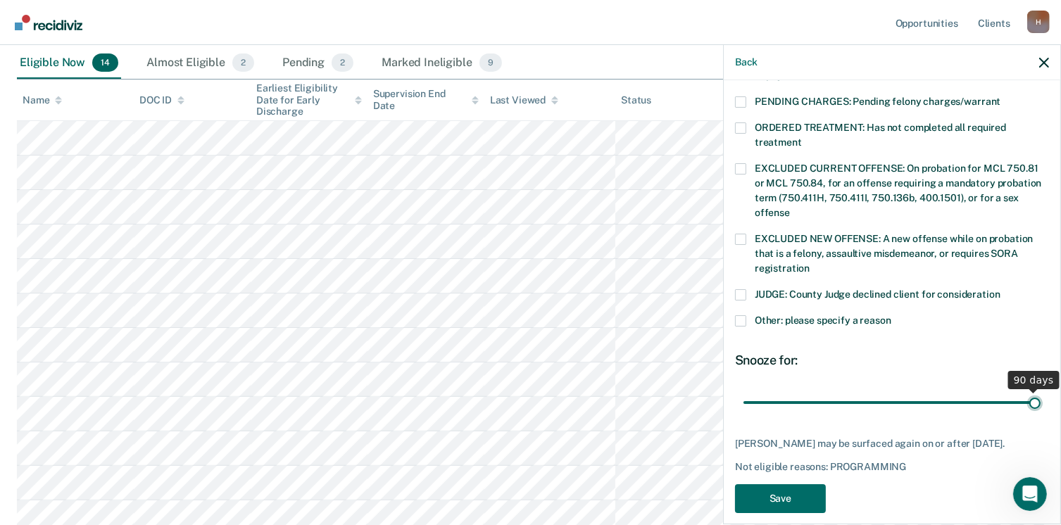
drag, startPoint x: 843, startPoint y: 370, endPoint x: 1076, endPoint y: 347, distance: 234.2
type input "90"
click at [1041, 391] on input "range" at bounding box center [892, 403] width 297 height 25
click at [758, 501] on button "Save" at bounding box center [780, 498] width 91 height 29
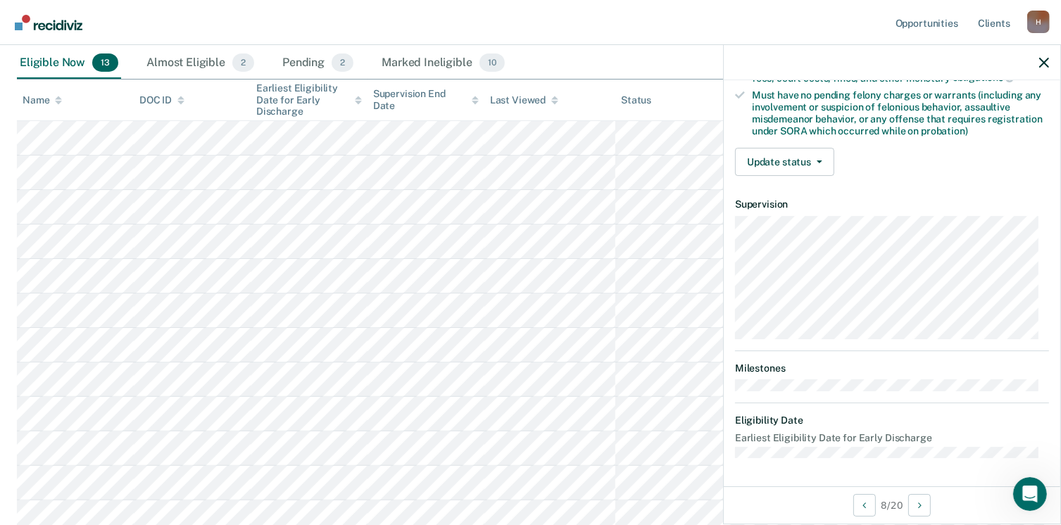
scroll to position [296, 0]
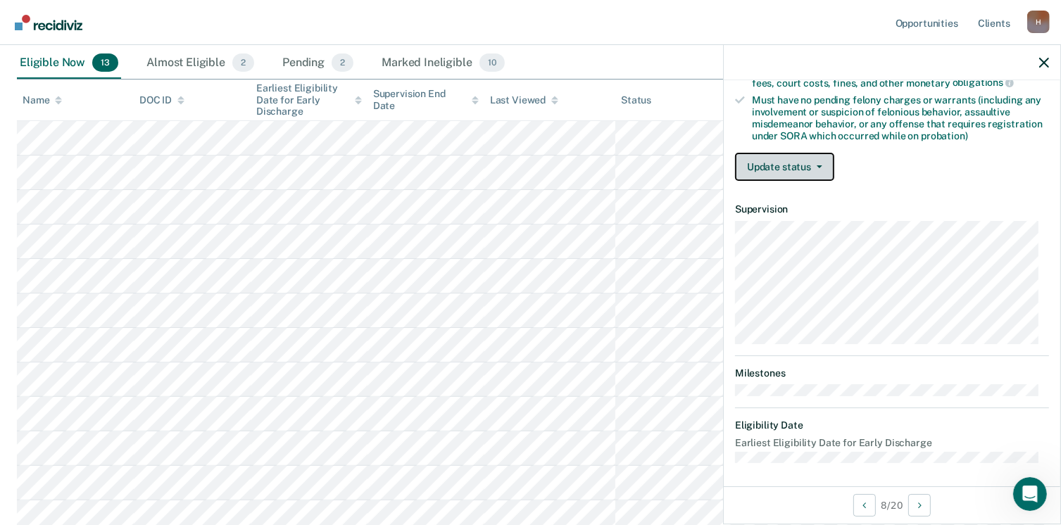
drag, startPoint x: 796, startPoint y: 150, endPoint x: 796, endPoint y: 158, distance: 8.4
click at [796, 153] on button "Update status" at bounding box center [784, 167] width 99 height 28
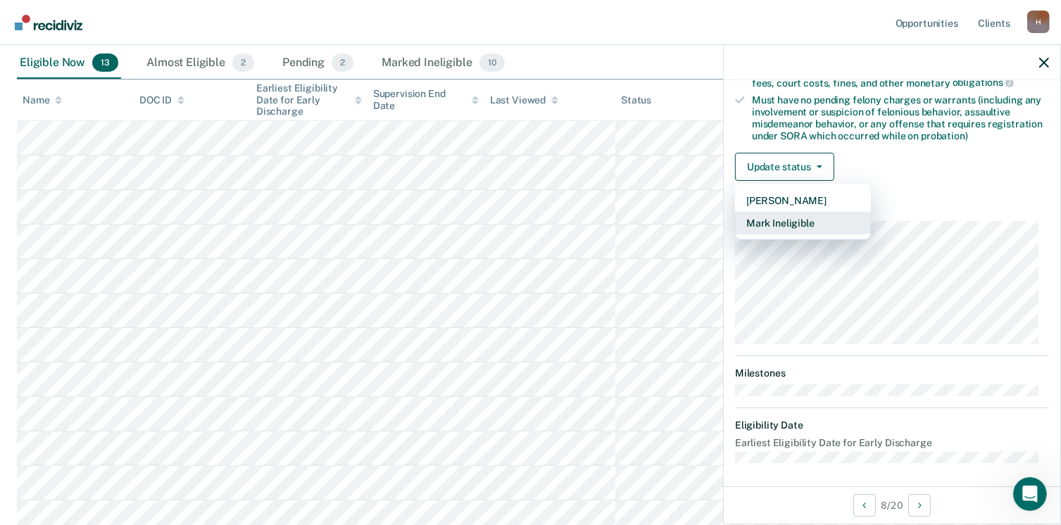
click at [783, 227] on button "Mark Ineligible" at bounding box center [803, 223] width 136 height 23
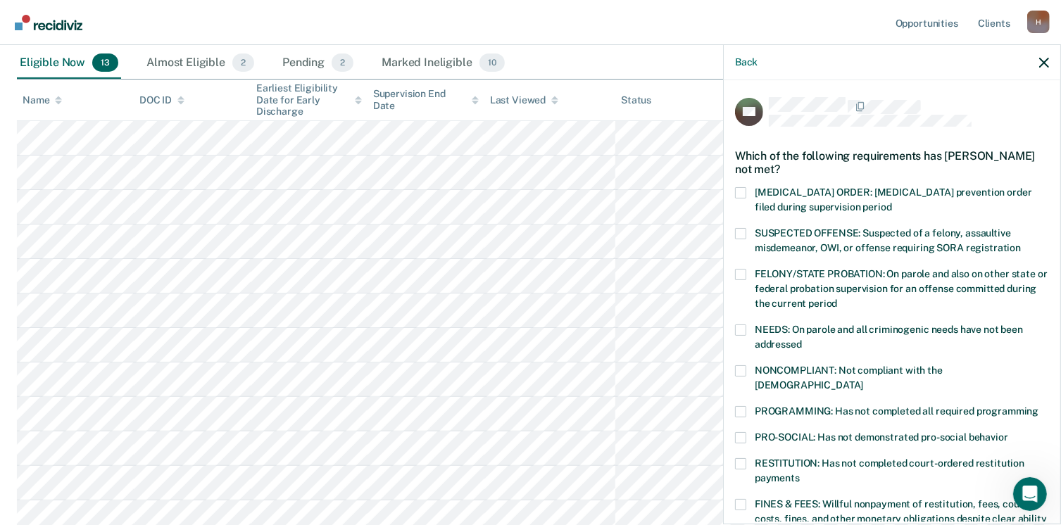
scroll to position [70, 0]
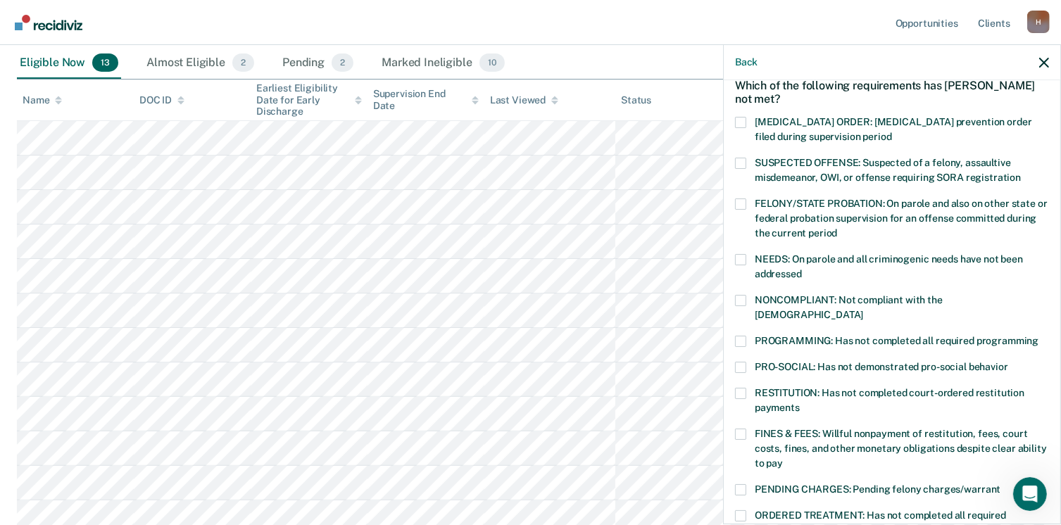
click at [739, 300] on span at bounding box center [740, 300] width 11 height 11
click at [863, 310] on input "NONCOMPLIANT: Not compliant with the [DEMOGRAPHIC_DATA]" at bounding box center [863, 310] width 0 height 0
drag, startPoint x: 1049, startPoint y: 203, endPoint x: 1054, endPoint y: 369, distance: 166.2
click at [1054, 369] on div "JW Which of the following requirements has [PERSON_NAME] not met? [MEDICAL_DATA…" at bounding box center [892, 300] width 337 height 441
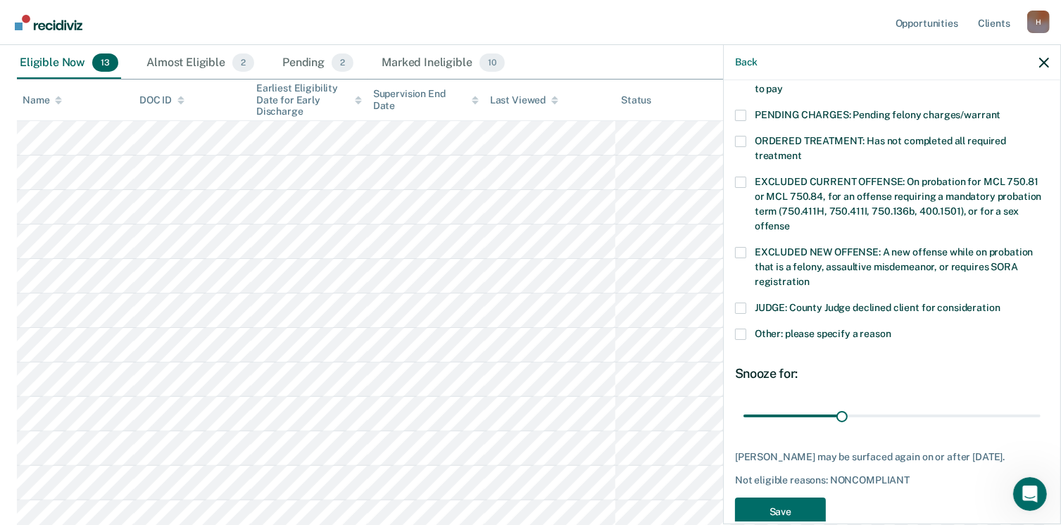
scroll to position [458, 0]
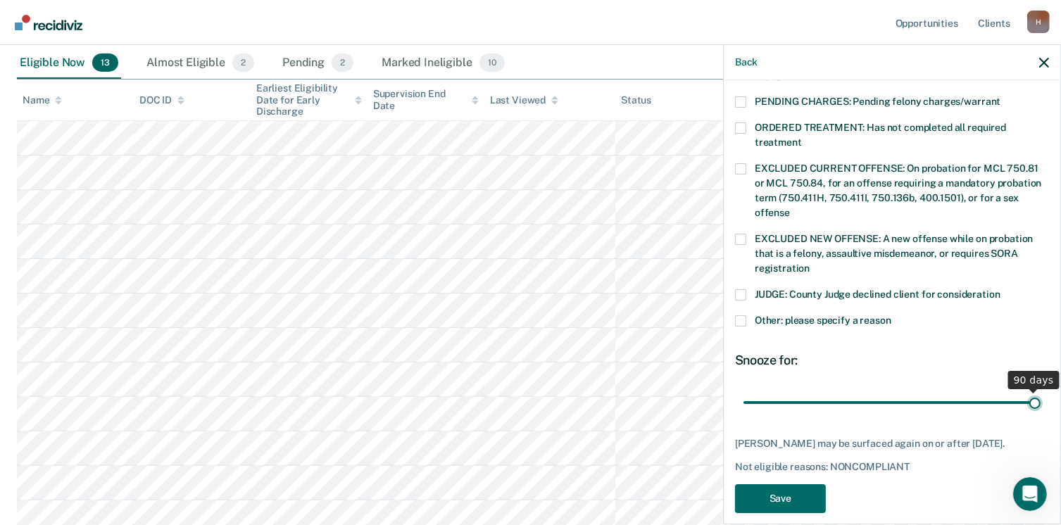
drag, startPoint x: 841, startPoint y: 386, endPoint x: 1076, endPoint y: 394, distance: 234.6
type input "90"
click at [1041, 394] on input "range" at bounding box center [892, 403] width 297 height 25
click at [772, 495] on button "Save" at bounding box center [780, 498] width 91 height 29
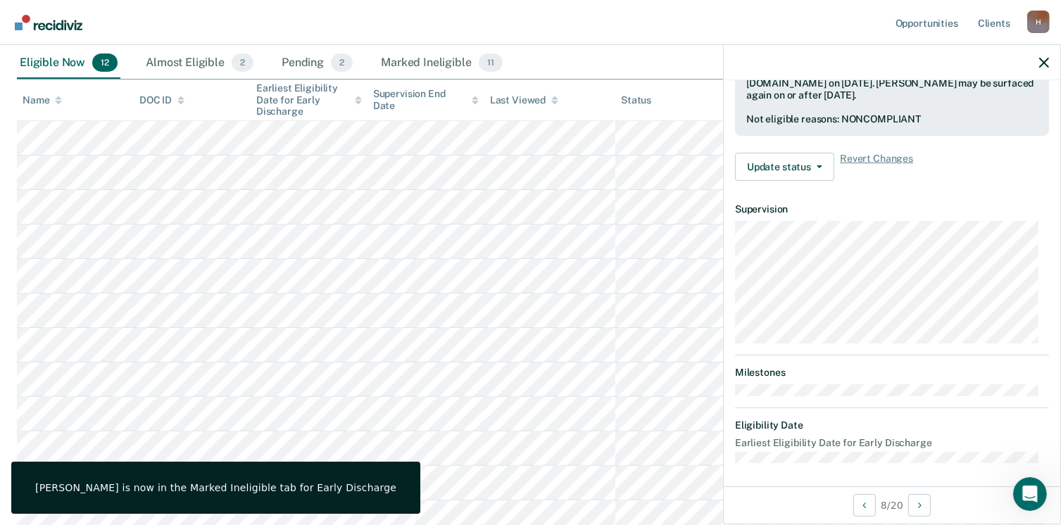
scroll to position [296, 0]
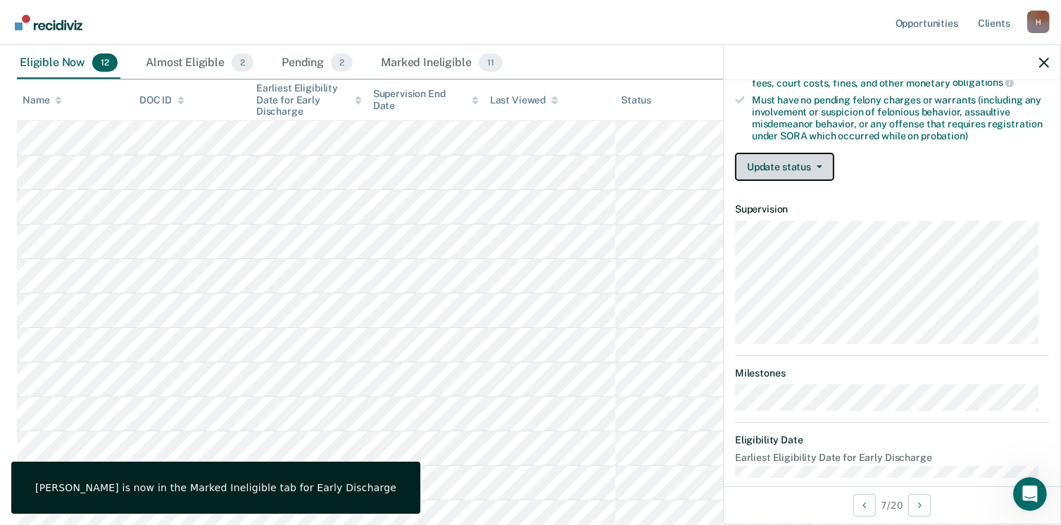
click at [825, 155] on button "Update status" at bounding box center [784, 167] width 99 height 28
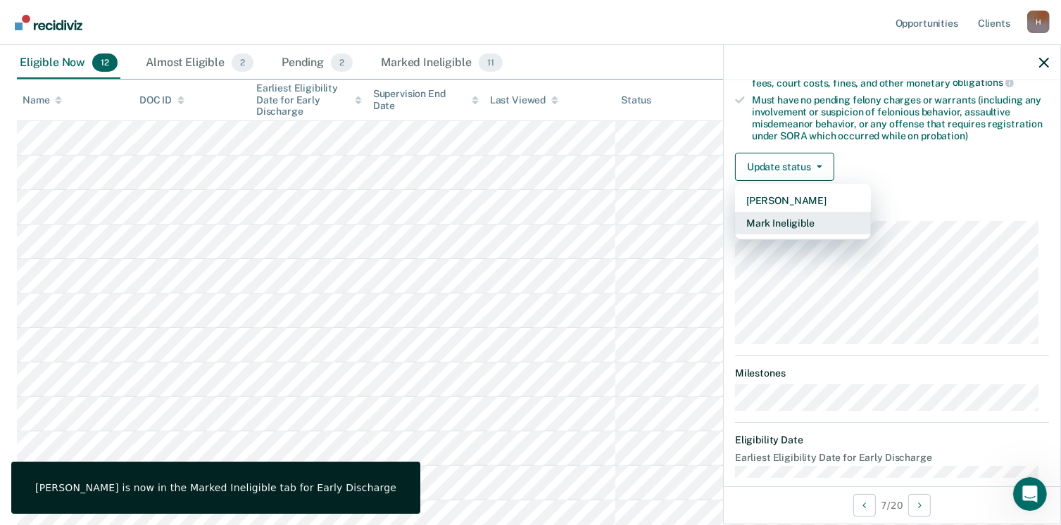
click at [795, 215] on button "Mark Ineligible" at bounding box center [803, 223] width 136 height 23
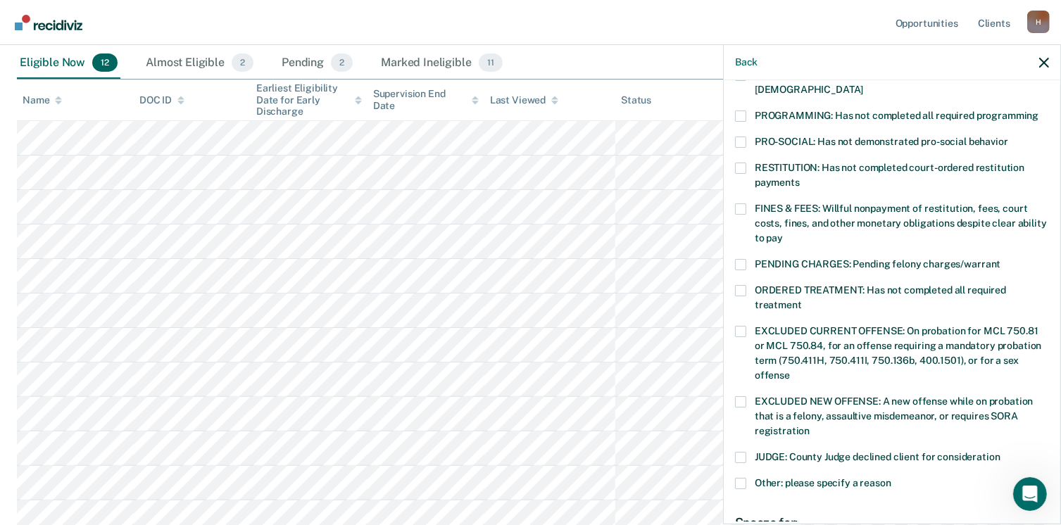
click at [741, 111] on span at bounding box center [740, 116] width 11 height 11
click at [1039, 111] on input "PROGRAMMING: Has not completed all required programming" at bounding box center [1039, 111] width 0 height 0
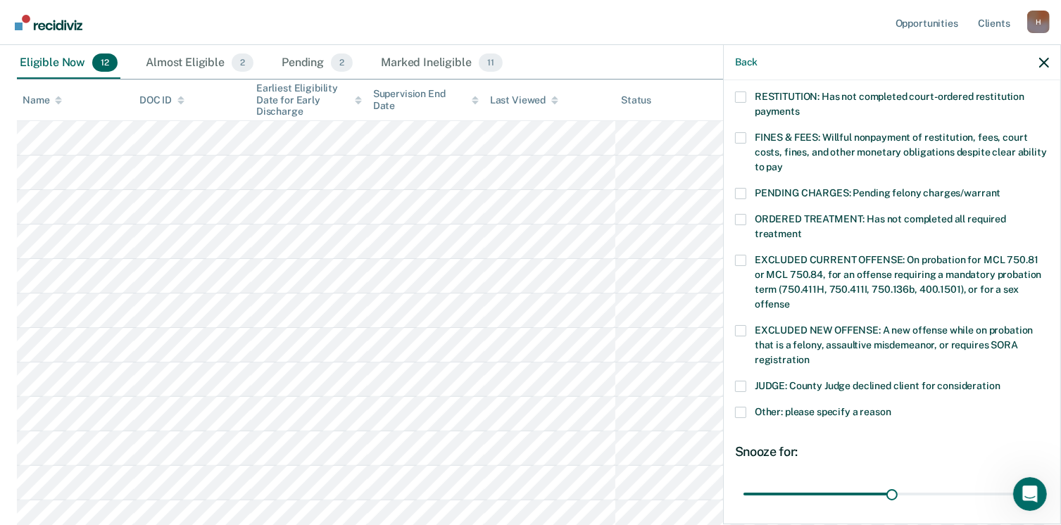
scroll to position [458, 0]
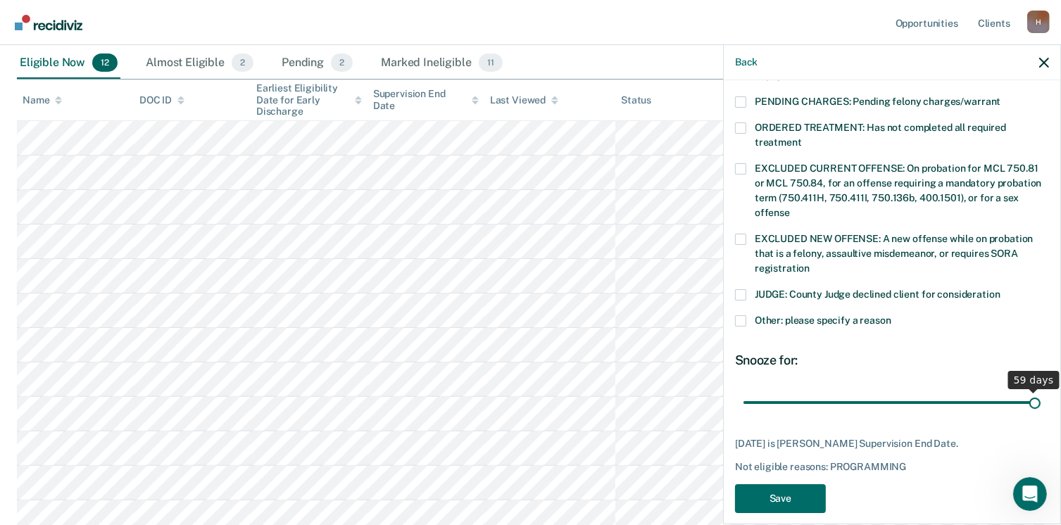
drag, startPoint x: 889, startPoint y: 389, endPoint x: 1076, endPoint y: 377, distance: 187.6
type input "59"
click at [1041, 391] on input "range" at bounding box center [892, 403] width 297 height 25
drag, startPoint x: 791, startPoint y: 468, endPoint x: 790, endPoint y: 475, distance: 7.2
click at [790, 484] on button "Save" at bounding box center [780, 498] width 91 height 29
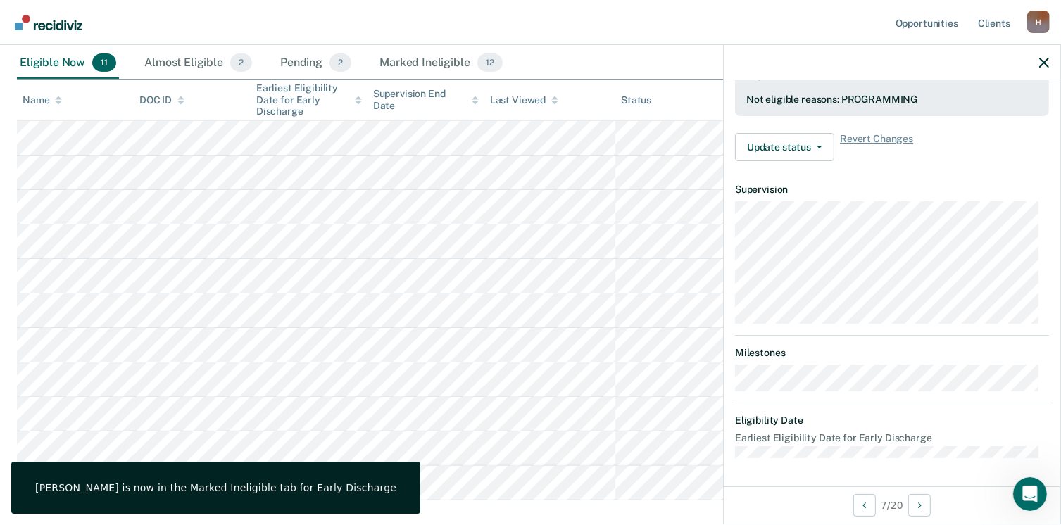
scroll to position [414, 0]
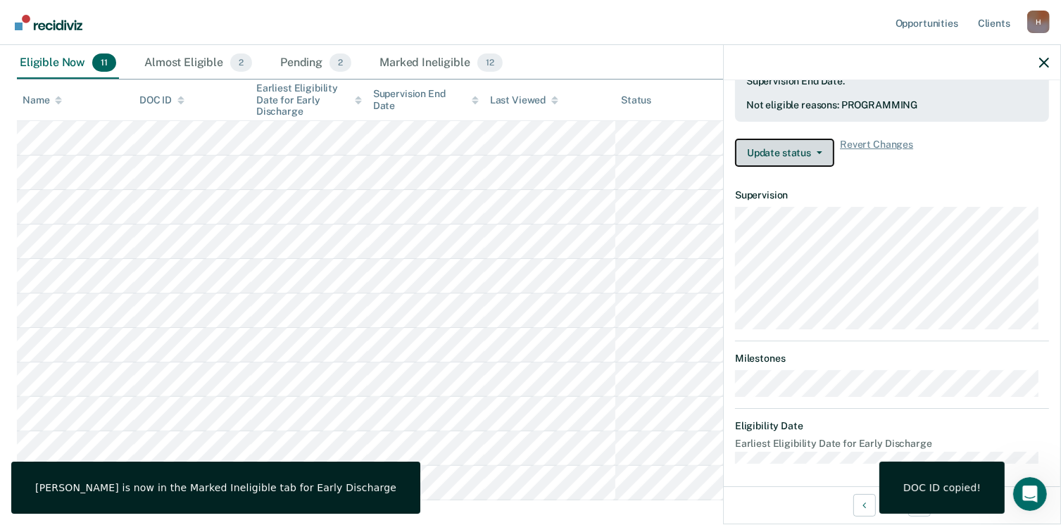
click at [815, 149] on button "Update status" at bounding box center [784, 153] width 99 height 28
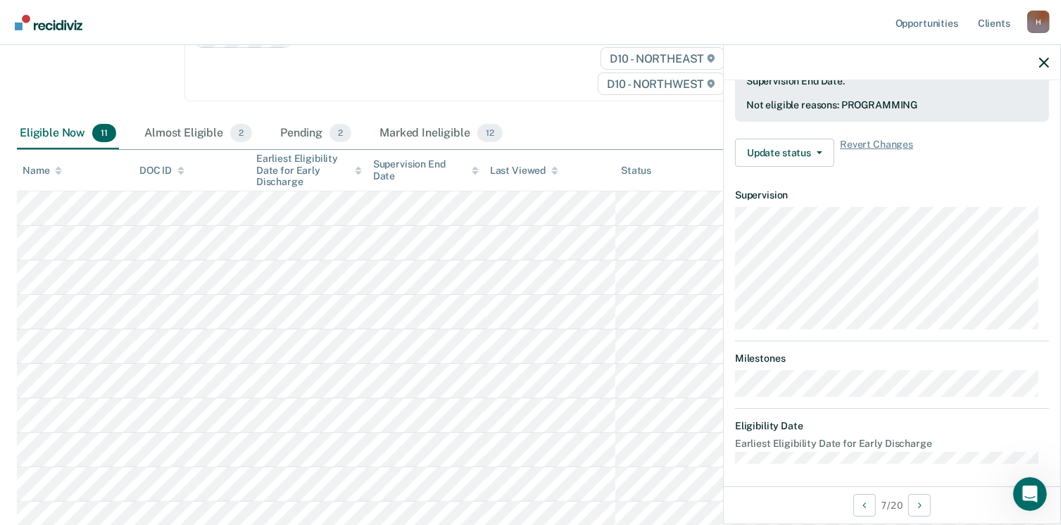
scroll to position [310, 0]
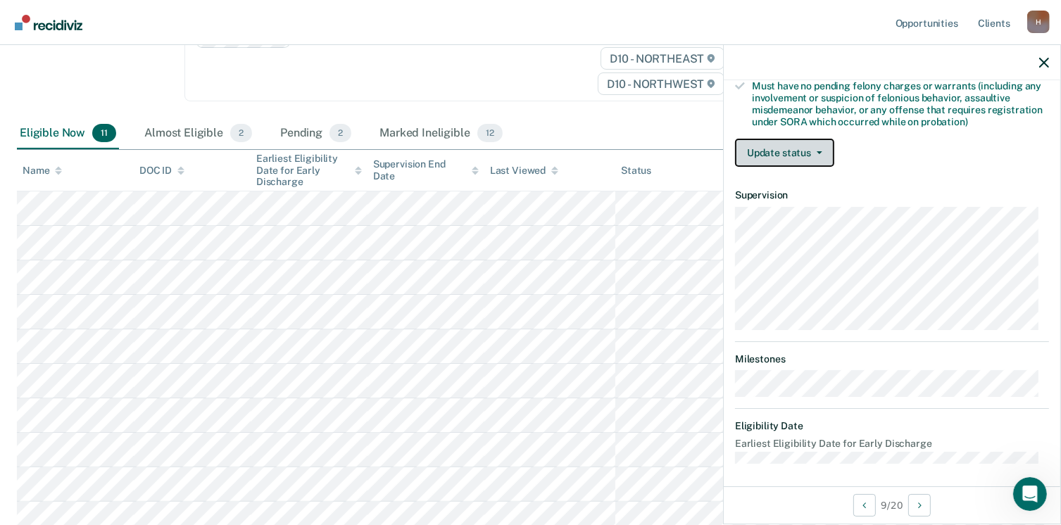
click at [801, 148] on button "Update status" at bounding box center [784, 153] width 99 height 28
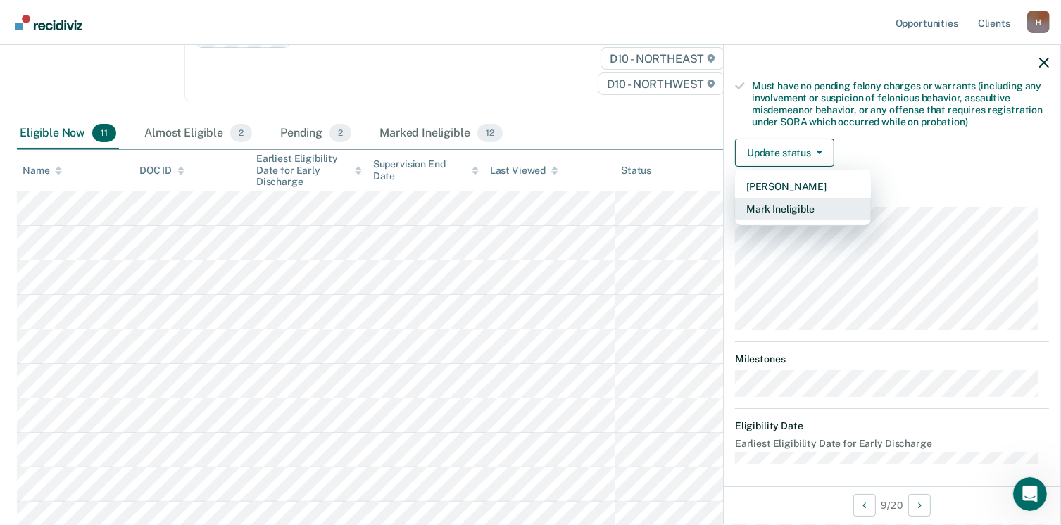
click at [794, 198] on button "Mark Ineligible" at bounding box center [803, 209] width 136 height 23
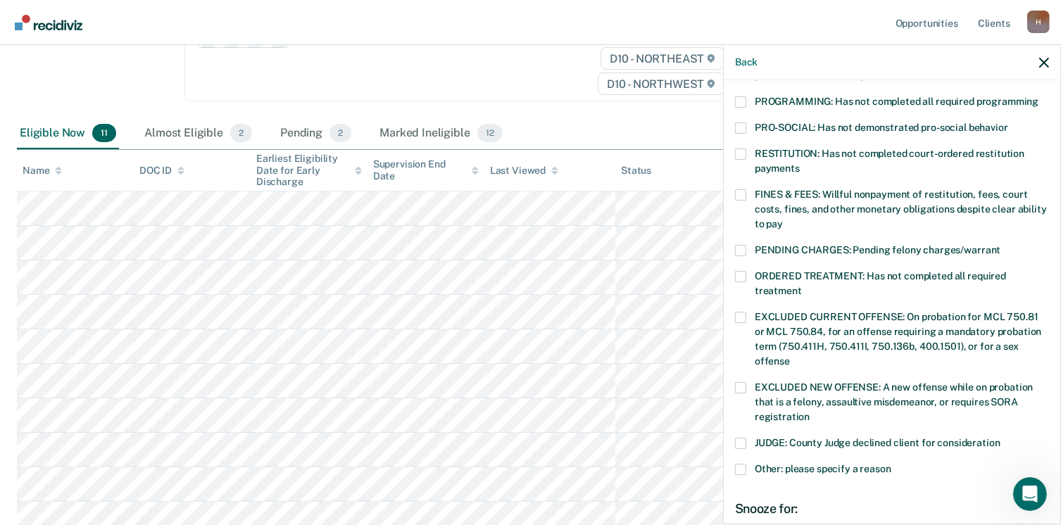
click at [747, 96] on label "PROGRAMMING: Has not completed all required programming" at bounding box center [892, 103] width 314 height 15
click at [1039, 96] on input "PROGRAMMING: Has not completed all required programming" at bounding box center [1039, 96] width 0 height 0
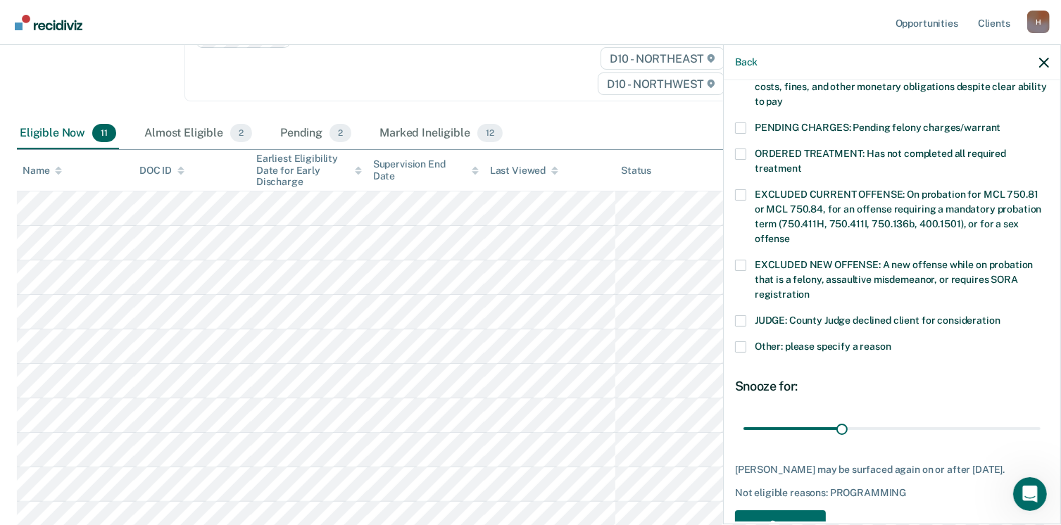
scroll to position [458, 0]
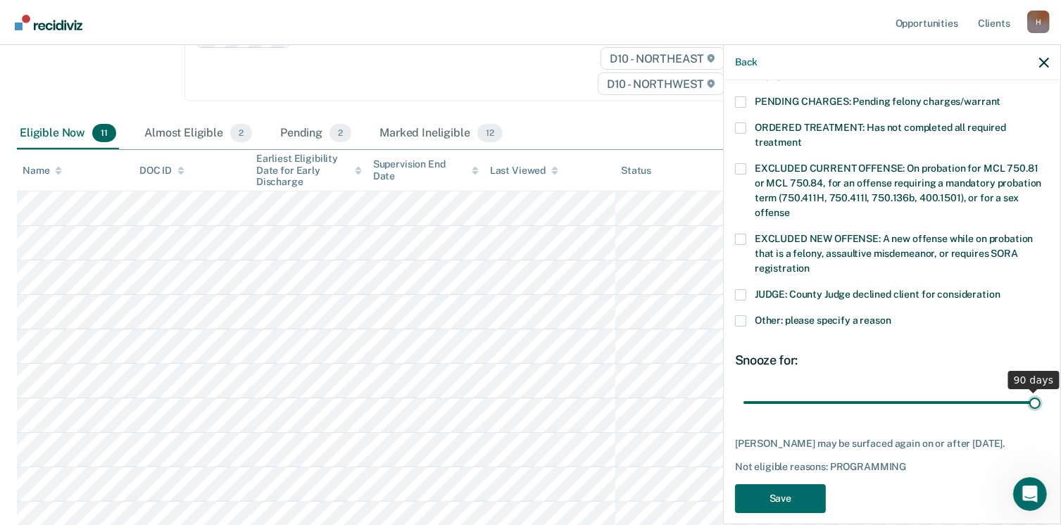
drag, startPoint x: 835, startPoint y: 384, endPoint x: 1076, endPoint y: 372, distance: 241.1
type input "90"
click at [1041, 391] on input "range" at bounding box center [892, 403] width 297 height 25
click at [781, 485] on button "Save" at bounding box center [780, 498] width 91 height 29
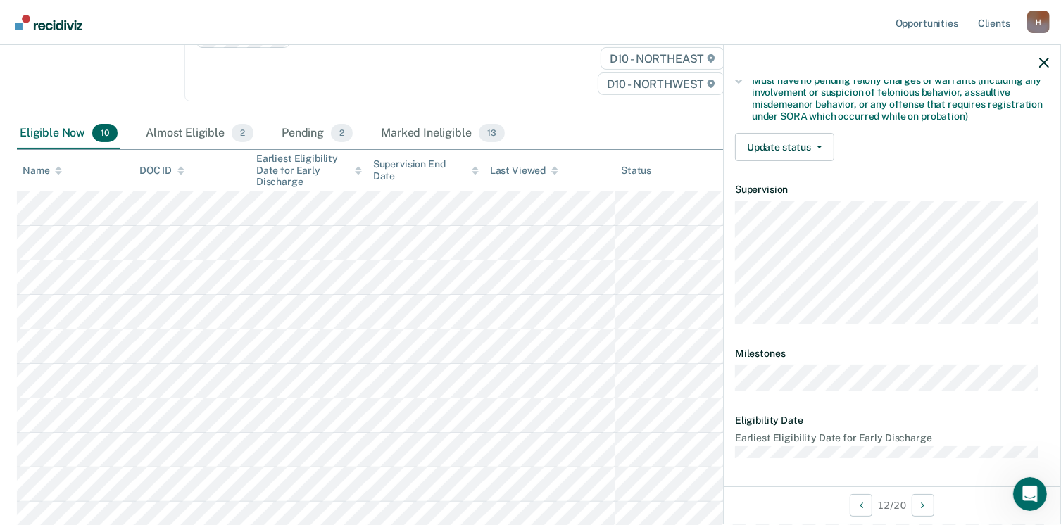
scroll to position [310, 0]
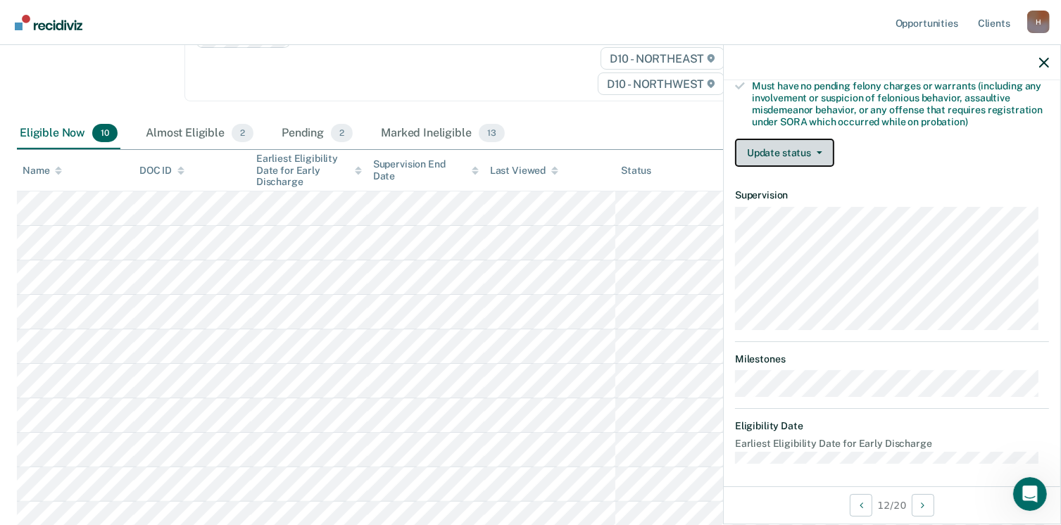
click at [788, 153] on button "Update status" at bounding box center [784, 153] width 99 height 28
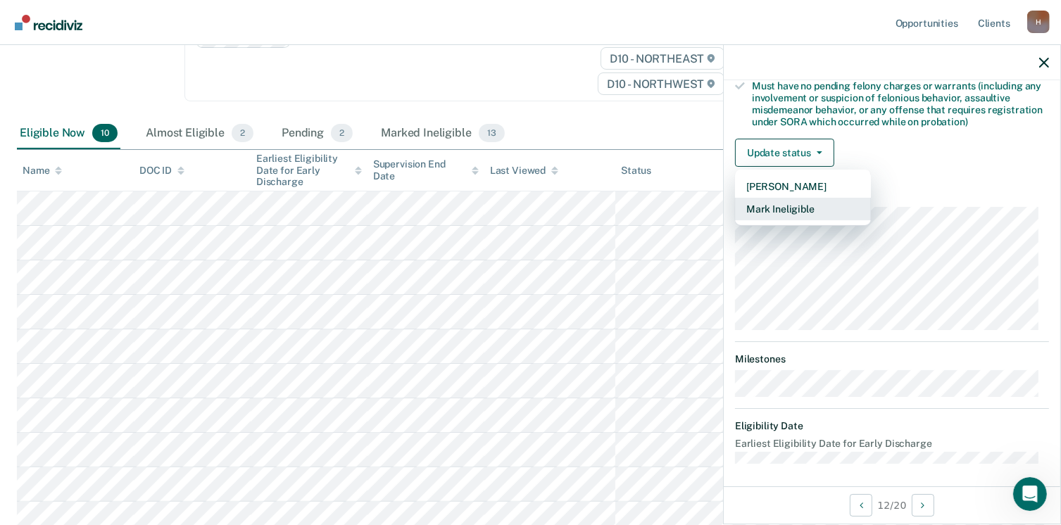
click at [789, 203] on button "Mark Ineligible" at bounding box center [803, 209] width 136 height 23
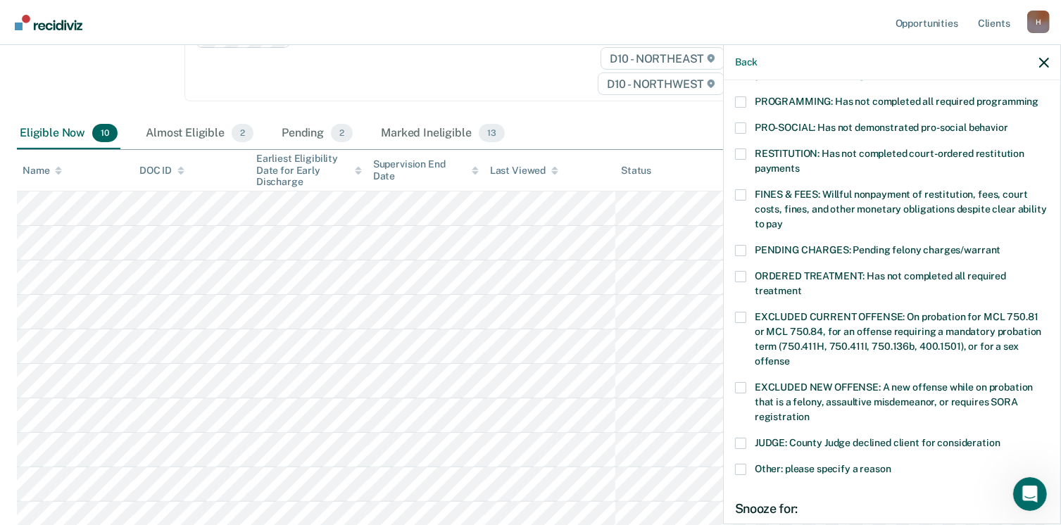
click at [744, 96] on span at bounding box center [740, 101] width 11 height 11
click at [1039, 96] on input "PROGRAMMING: Has not completed all required programming" at bounding box center [1039, 96] width 0 height 0
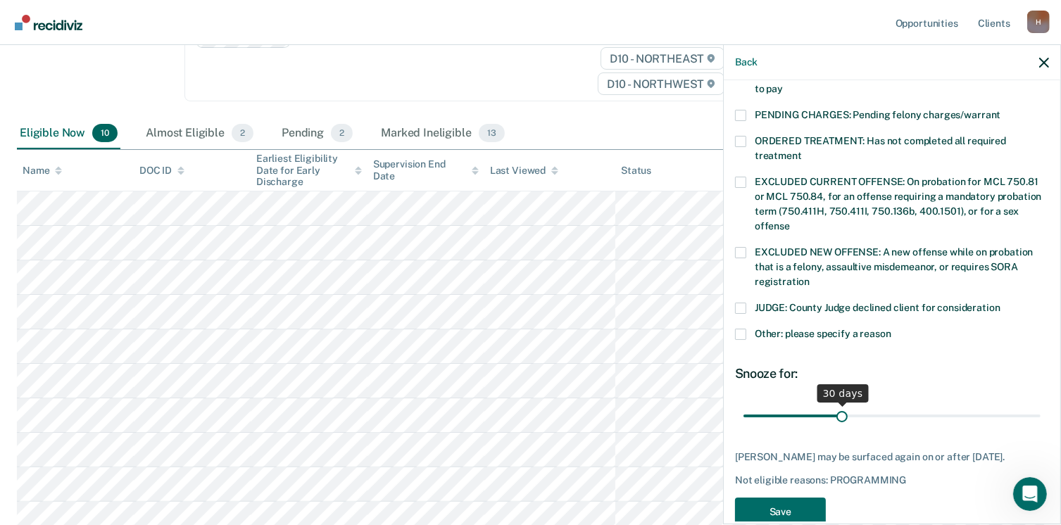
scroll to position [458, 0]
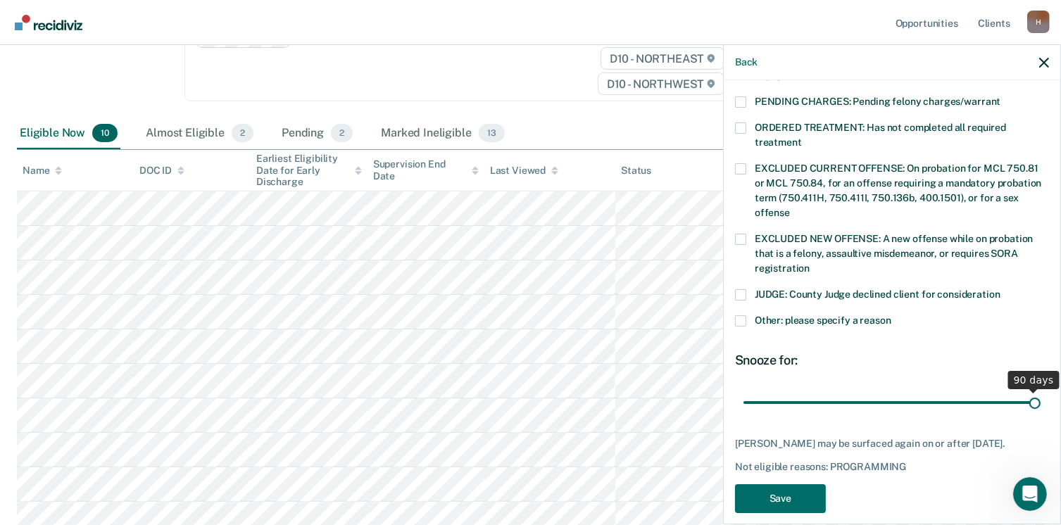
drag, startPoint x: 834, startPoint y: 385, endPoint x: 1048, endPoint y: 388, distance: 214.1
type input "90"
click at [1041, 391] on input "range" at bounding box center [892, 403] width 297 height 25
click at [800, 485] on button "Save" at bounding box center [780, 498] width 91 height 29
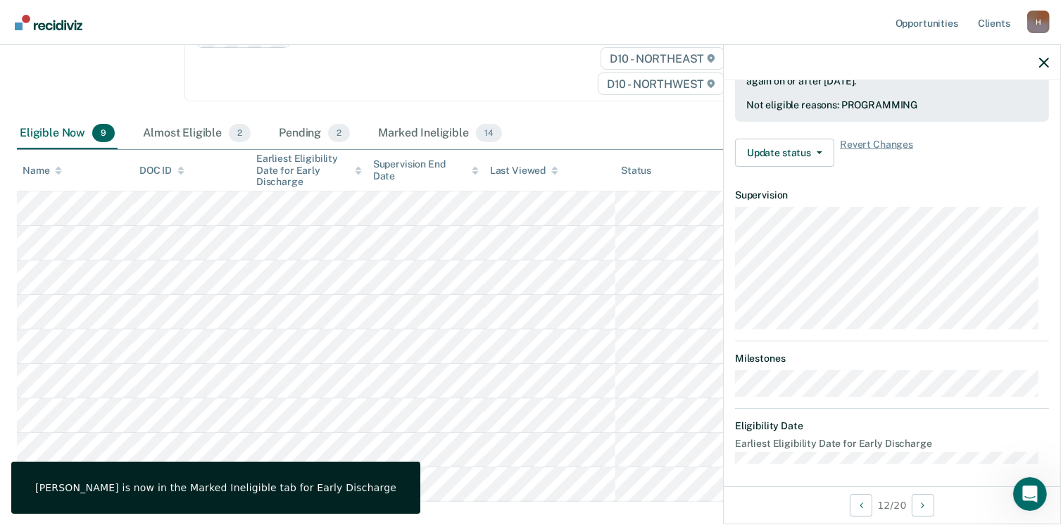
scroll to position [296, 0]
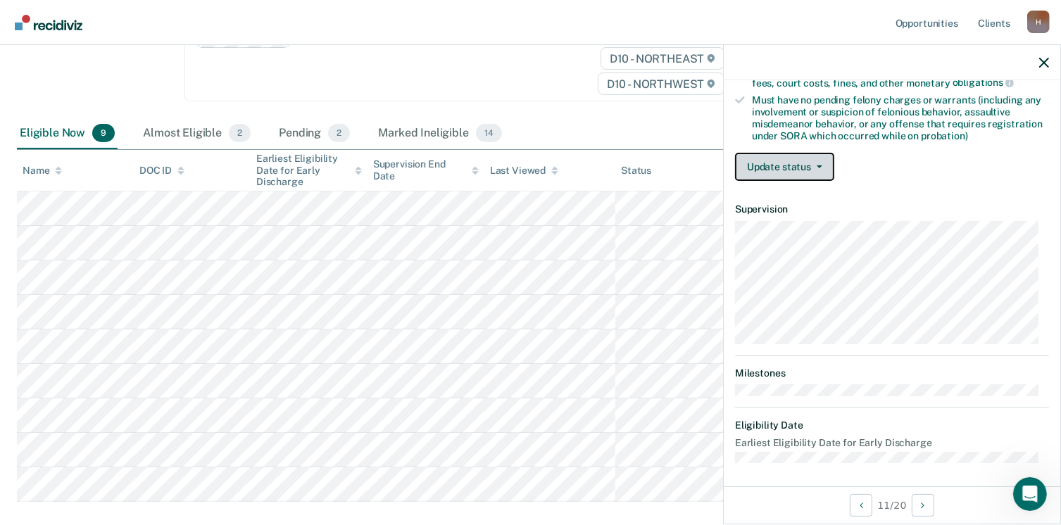
click at [813, 165] on button "Update status" at bounding box center [784, 167] width 99 height 28
click at [810, 165] on button "Update status" at bounding box center [784, 167] width 99 height 28
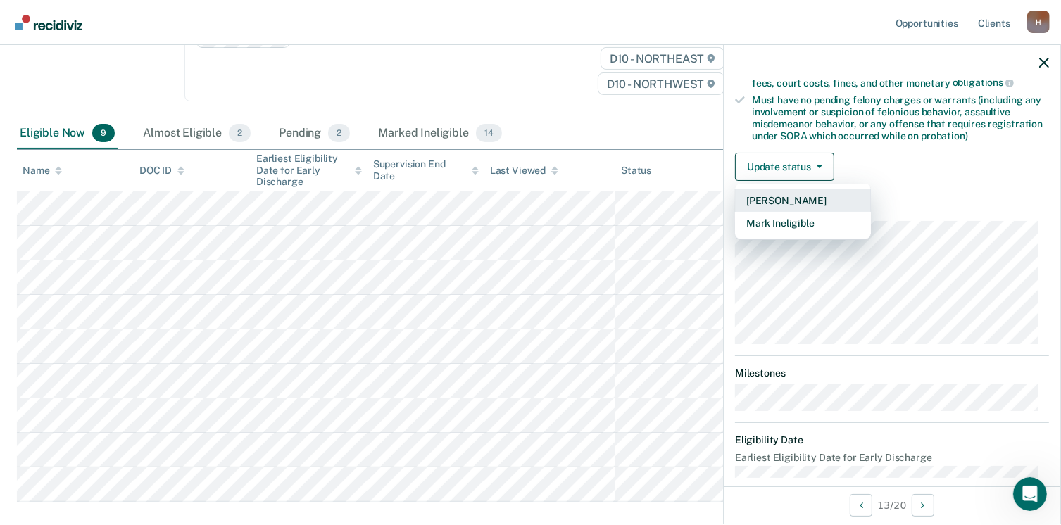
click at [805, 194] on button "[PERSON_NAME]" at bounding box center [803, 200] width 136 height 23
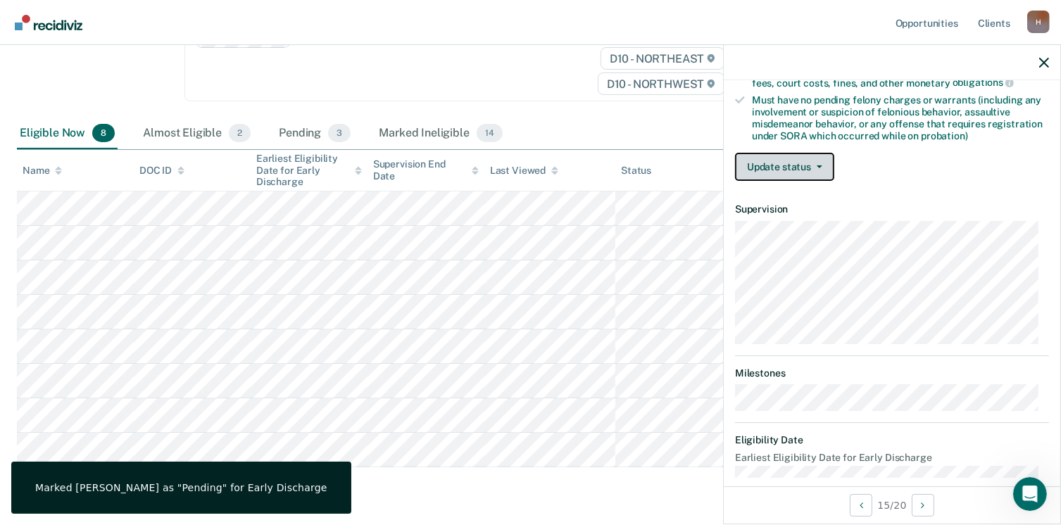
click at [821, 161] on button "Update status" at bounding box center [784, 167] width 99 height 28
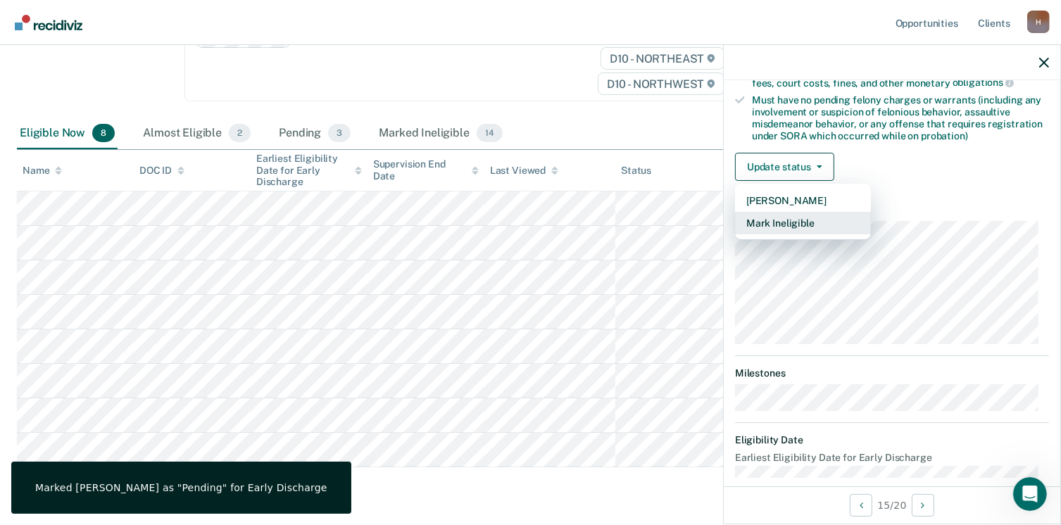
click at [777, 216] on button "Mark Ineligible" at bounding box center [803, 223] width 136 height 23
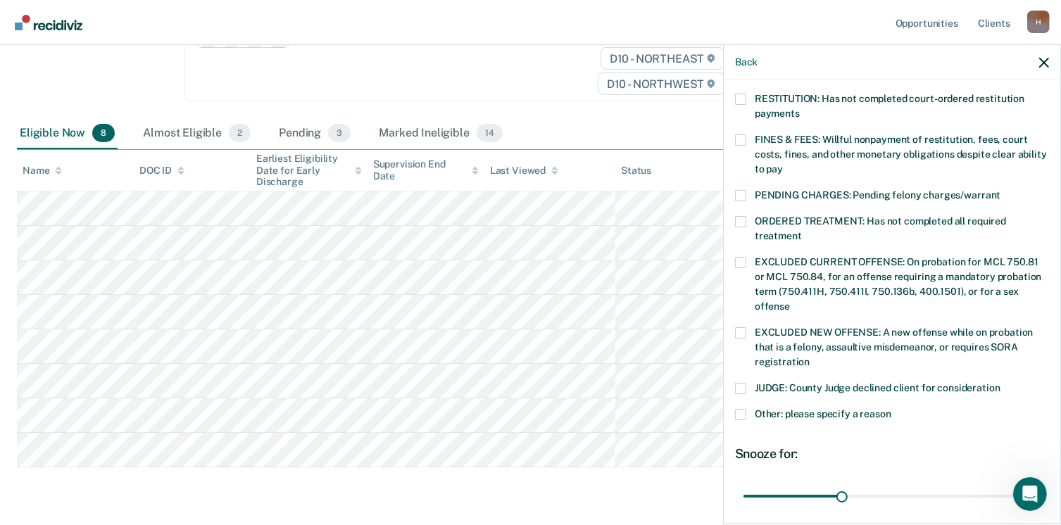
scroll to position [458, 0]
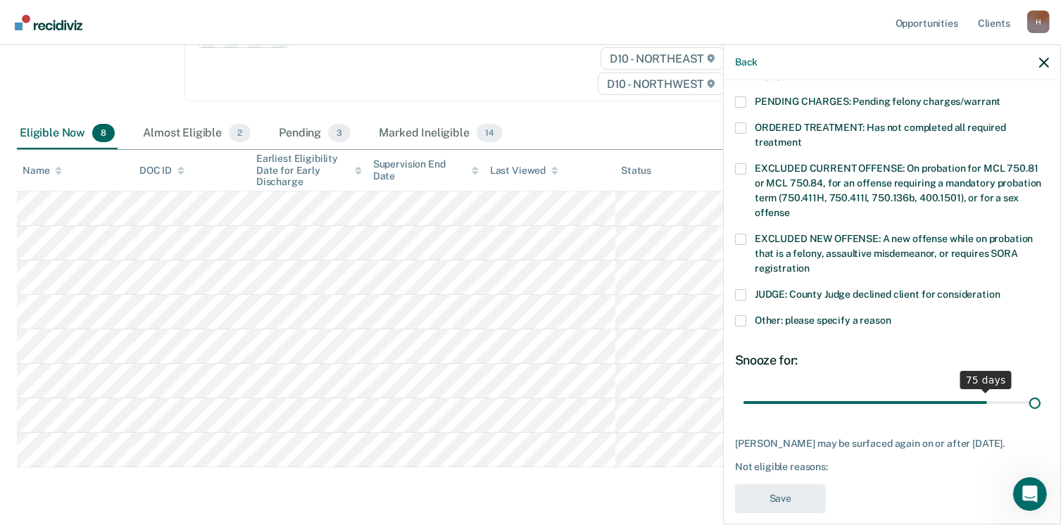
drag, startPoint x: 836, startPoint y: 386, endPoint x: 1076, endPoint y: 341, distance: 244.2
type input "90"
click at [1041, 391] on input "range" at bounding box center [892, 403] width 297 height 25
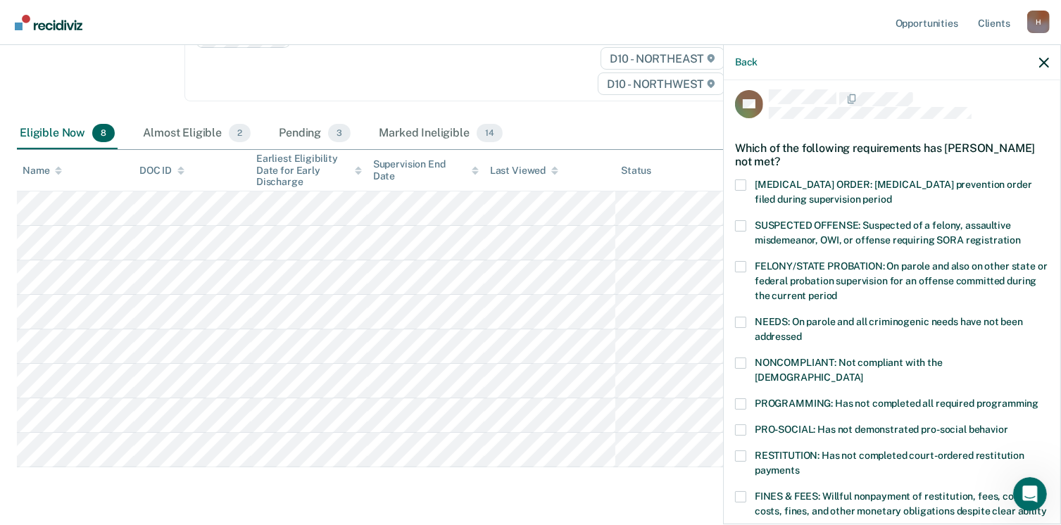
scroll to position [0, 0]
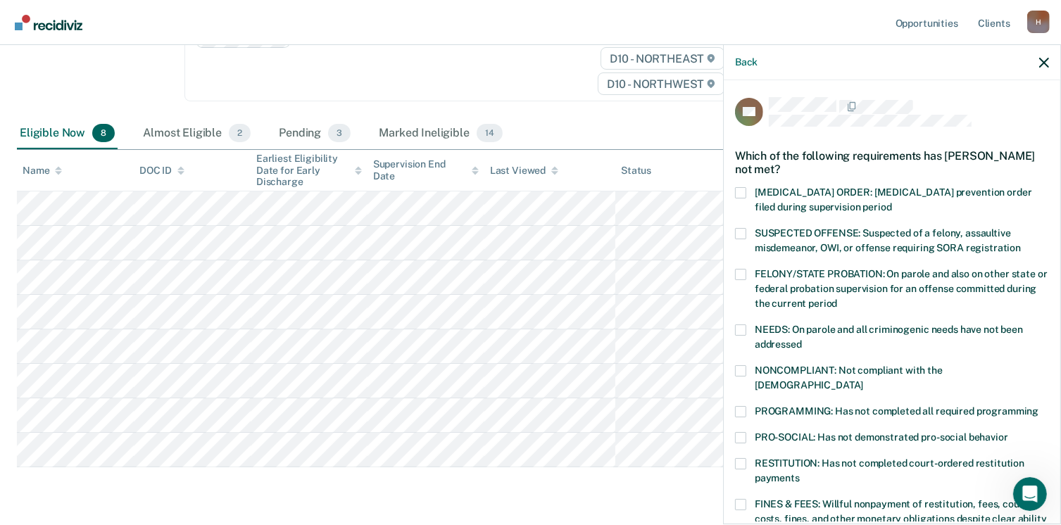
click at [731, 230] on div "KT Which of the following requirements has [PERSON_NAME] not met? [MEDICAL_DATA…" at bounding box center [892, 300] width 337 height 441
click at [741, 239] on label "SUSPECTED OFFENSE: Suspected of a felony, assaultive misdemeanor, OWI, or offen…" at bounding box center [892, 243] width 314 height 30
click at [1021, 243] on input "SUSPECTED OFFENSE: Suspected of a felony, assaultive misdemeanor, OWI, or offen…" at bounding box center [1021, 243] width 0 height 0
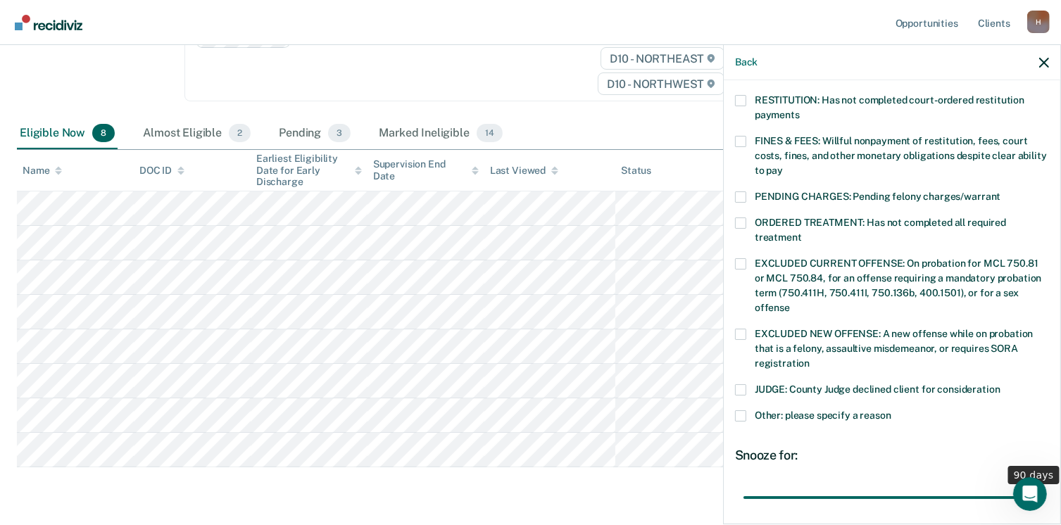
scroll to position [458, 0]
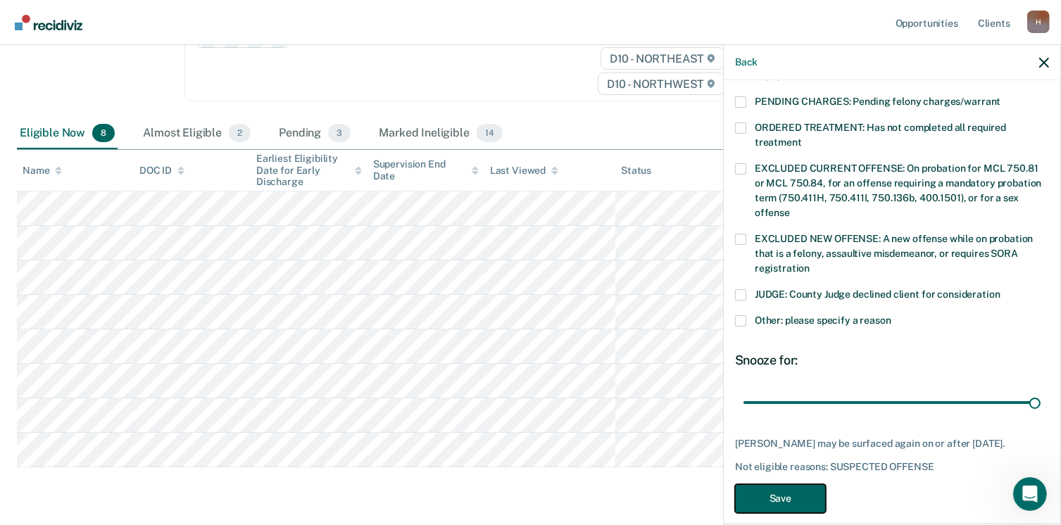
click at [791, 484] on button "Save" at bounding box center [780, 498] width 91 height 29
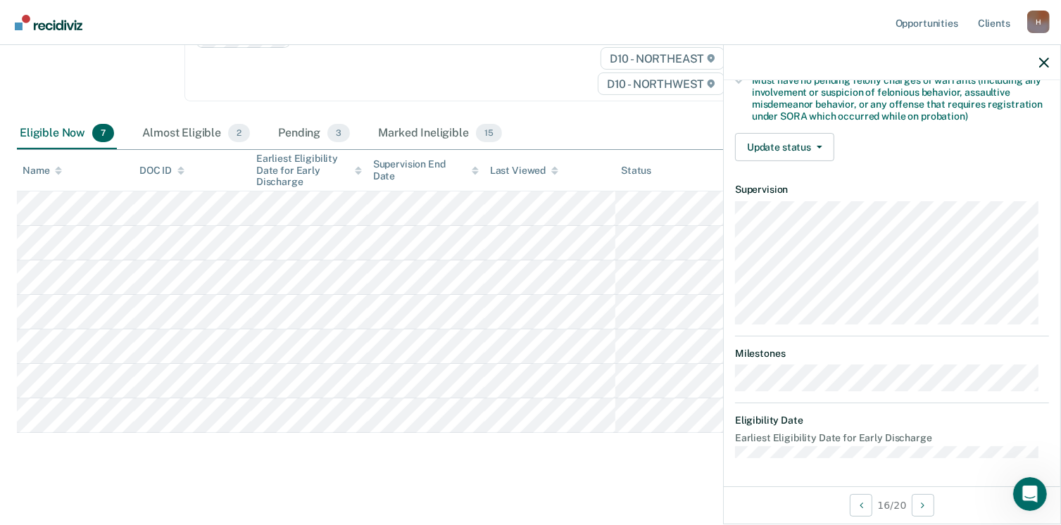
scroll to position [310, 0]
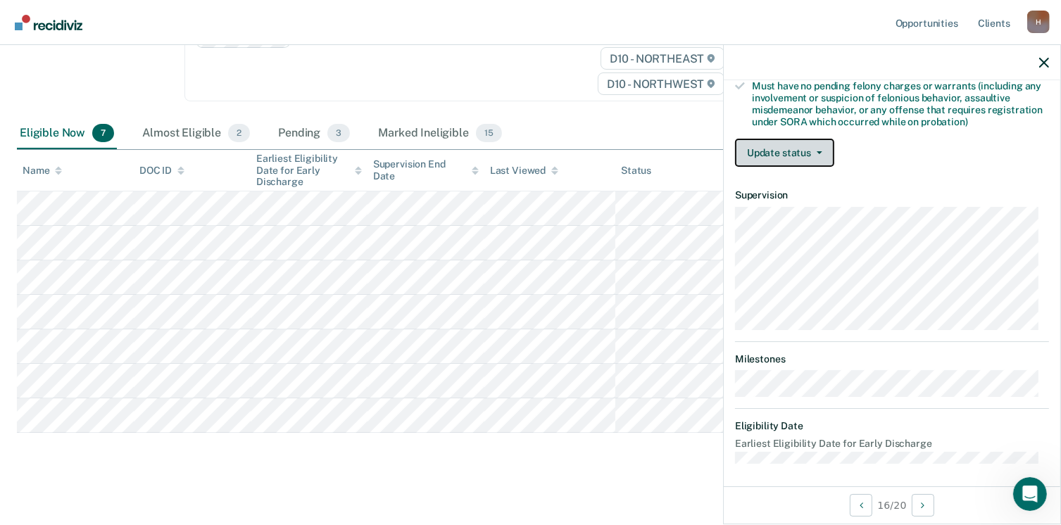
click at [800, 144] on button "Update status" at bounding box center [784, 153] width 99 height 28
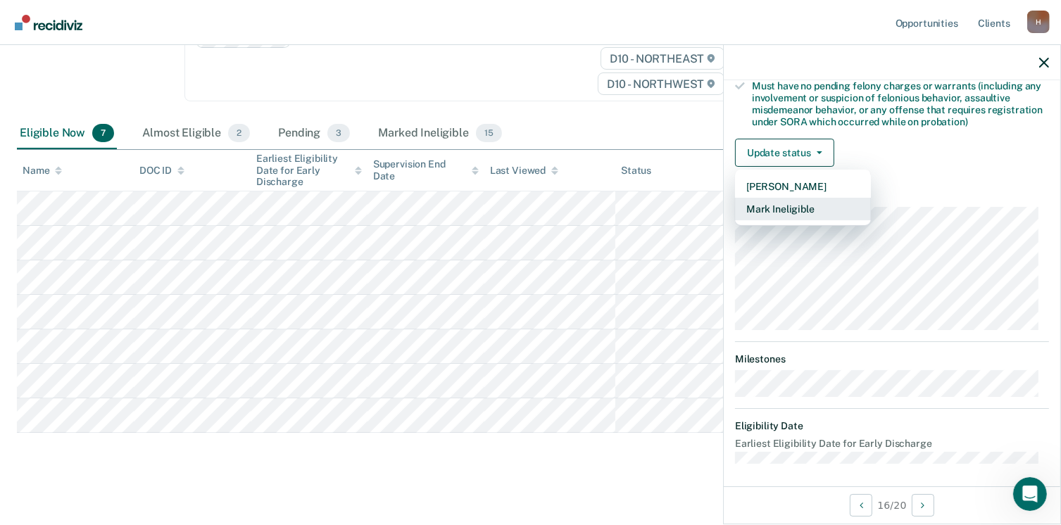
click at [794, 204] on button "Mark Ineligible" at bounding box center [803, 209] width 136 height 23
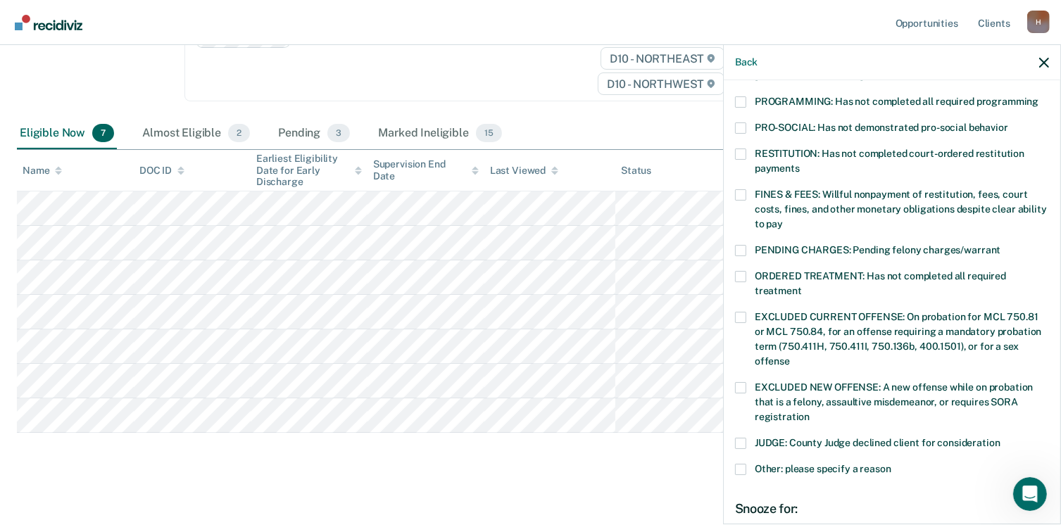
click at [741, 96] on span at bounding box center [740, 101] width 11 height 11
click at [1039, 96] on input "PROGRAMMING: Has not completed all required programming" at bounding box center [1039, 96] width 0 height 0
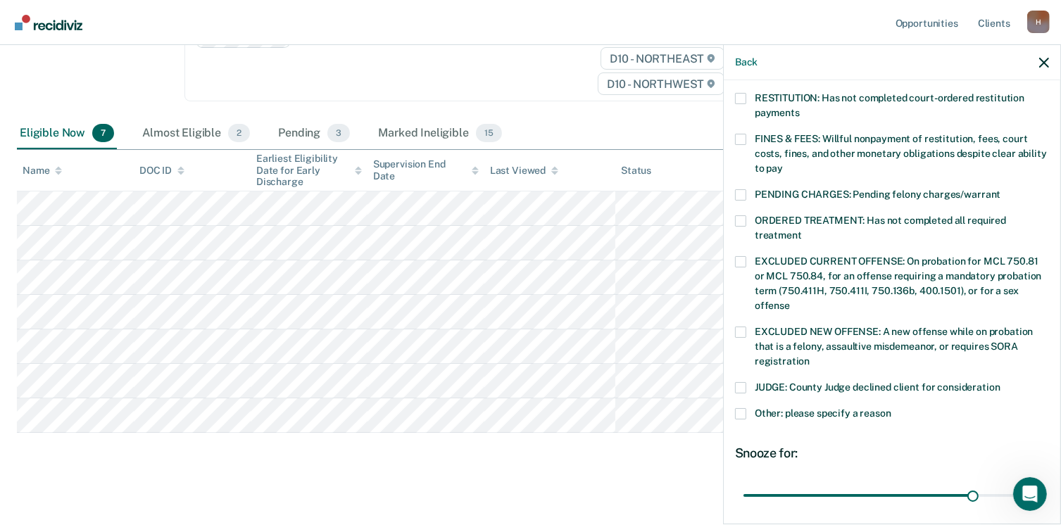
scroll to position [458, 0]
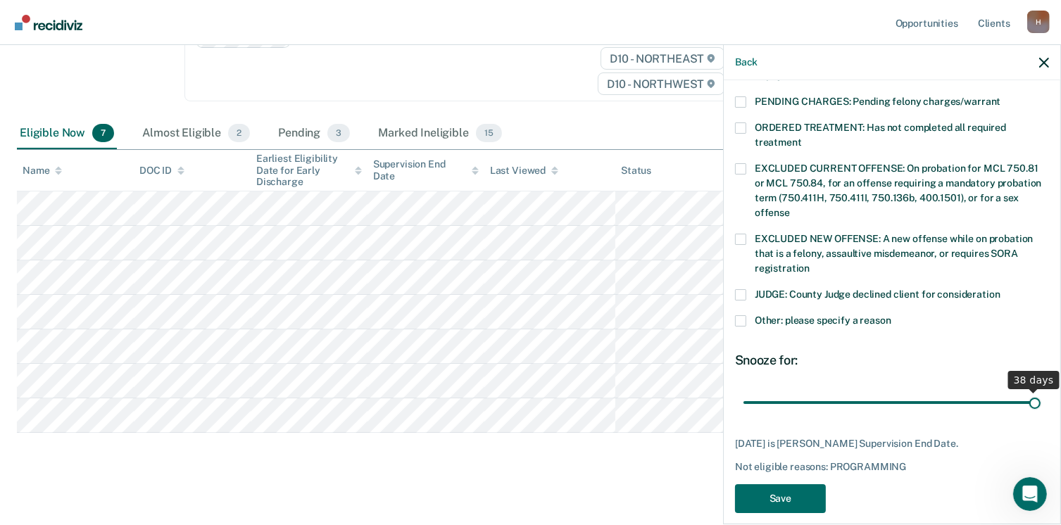
drag, startPoint x: 963, startPoint y: 392, endPoint x: 1039, endPoint y: 376, distance: 77.1
type input "38"
click at [1039, 391] on input "range" at bounding box center [892, 403] width 297 height 25
click at [772, 484] on button "Save" at bounding box center [780, 498] width 91 height 29
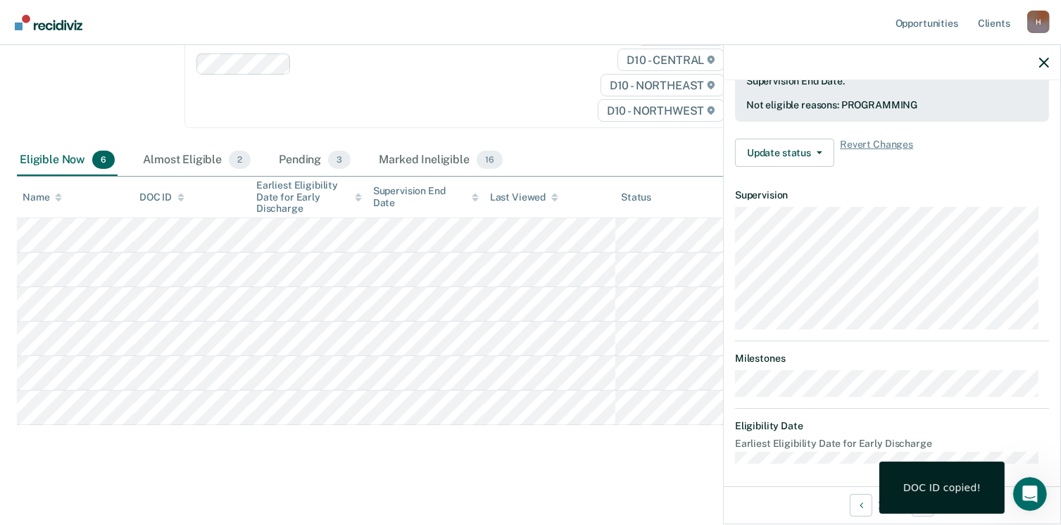
scroll to position [310, 0]
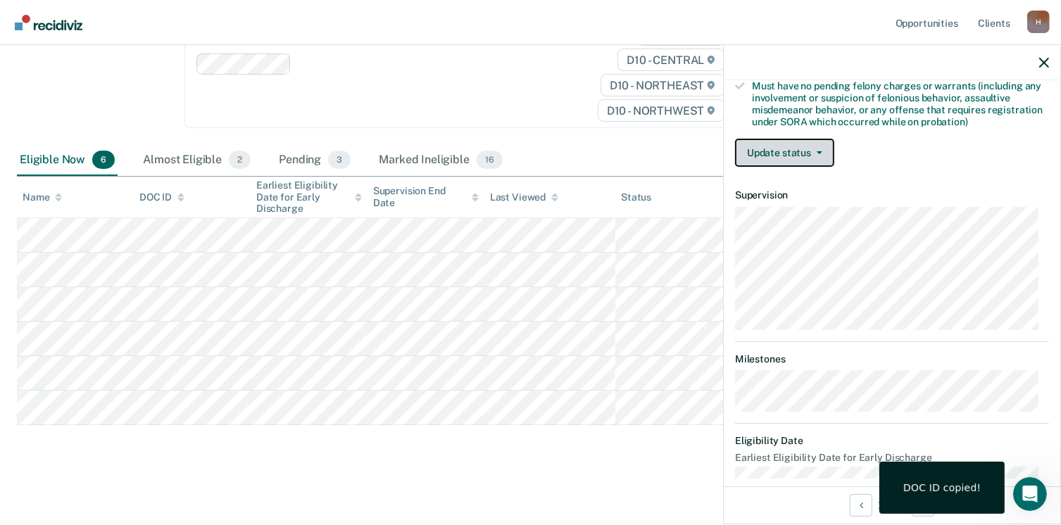
click at [801, 149] on button "Update status" at bounding box center [784, 153] width 99 height 28
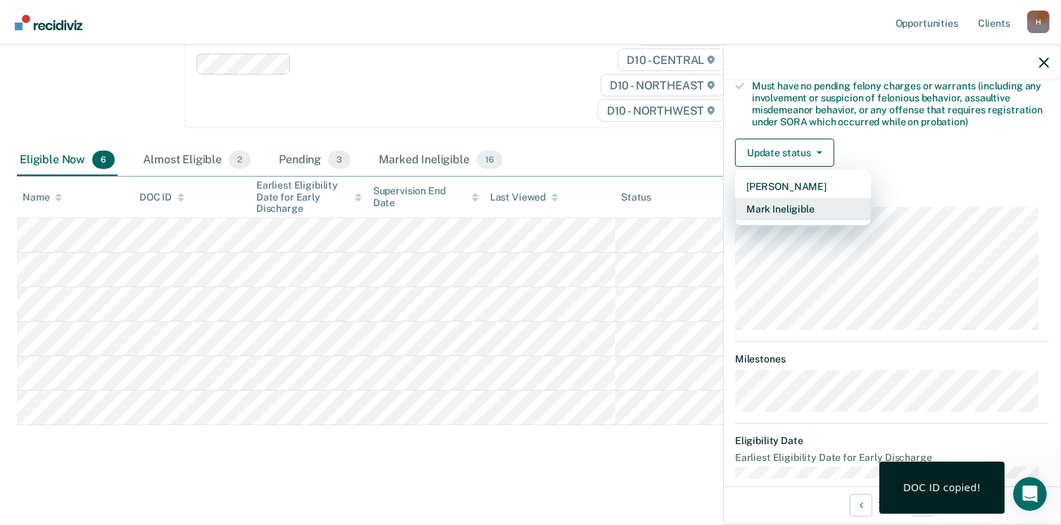
click at [786, 203] on button "Mark Ineligible" at bounding box center [803, 209] width 136 height 23
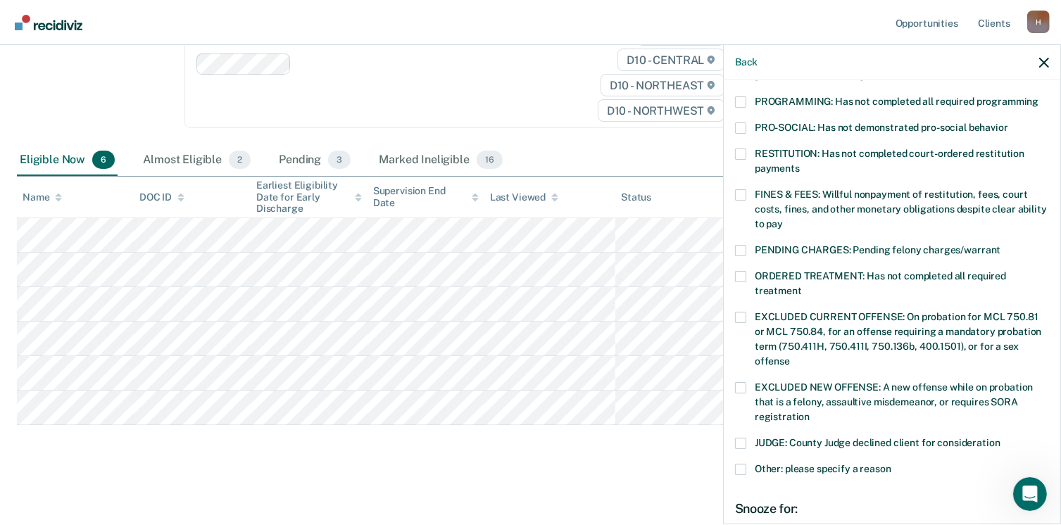
click at [740, 96] on span at bounding box center [740, 101] width 11 height 11
click at [1039, 96] on input "PROGRAMMING: Has not completed all required programming" at bounding box center [1039, 96] width 0 height 0
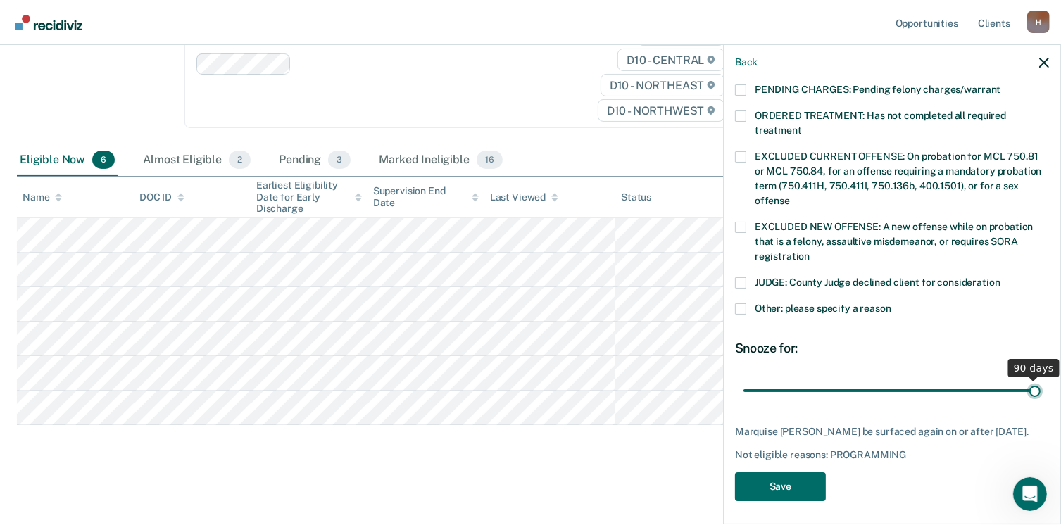
drag, startPoint x: 836, startPoint y: 370, endPoint x: 1051, endPoint y: 344, distance: 217.0
type input "90"
click at [1041, 379] on input "range" at bounding box center [892, 391] width 297 height 25
click at [776, 475] on button "Save" at bounding box center [780, 486] width 91 height 29
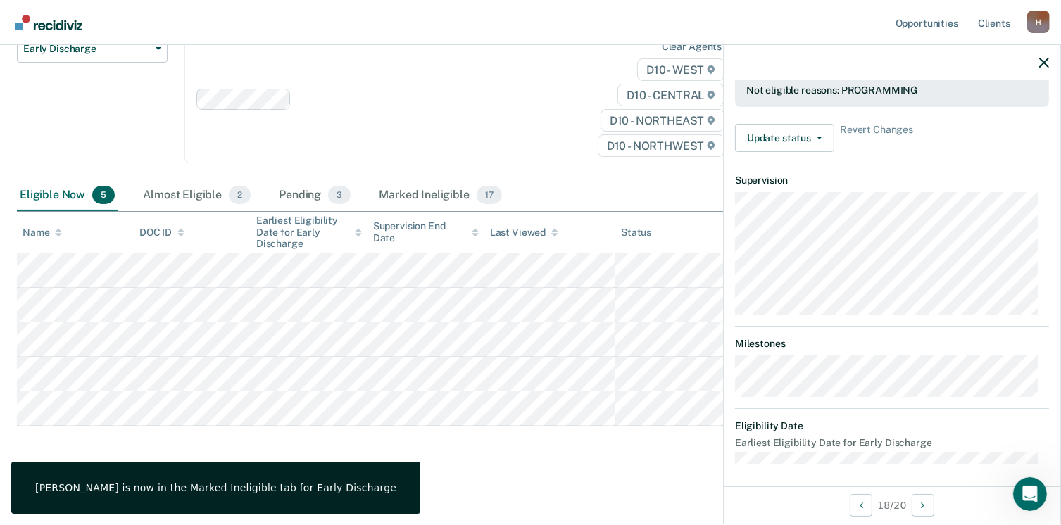
scroll to position [296, 0]
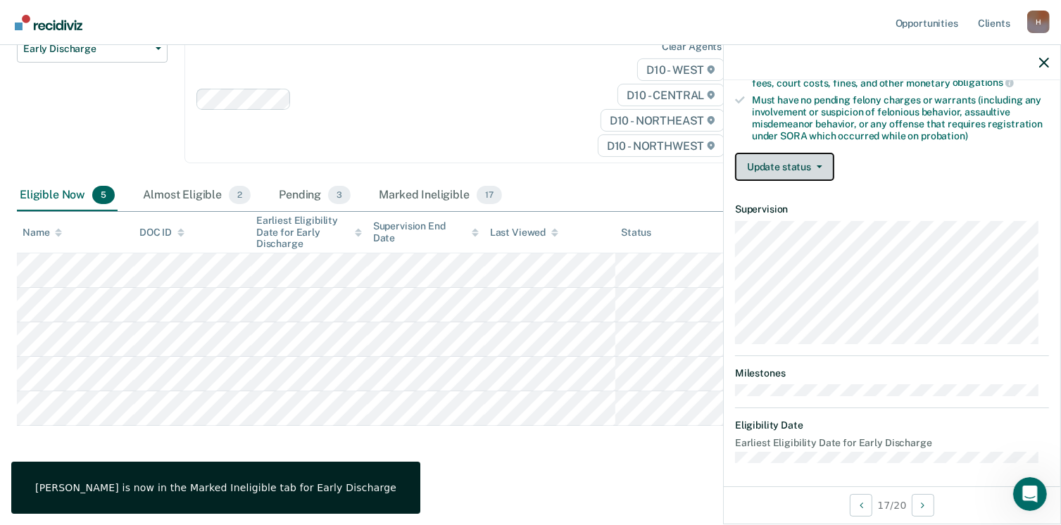
click at [822, 164] on button "Update status" at bounding box center [784, 167] width 99 height 28
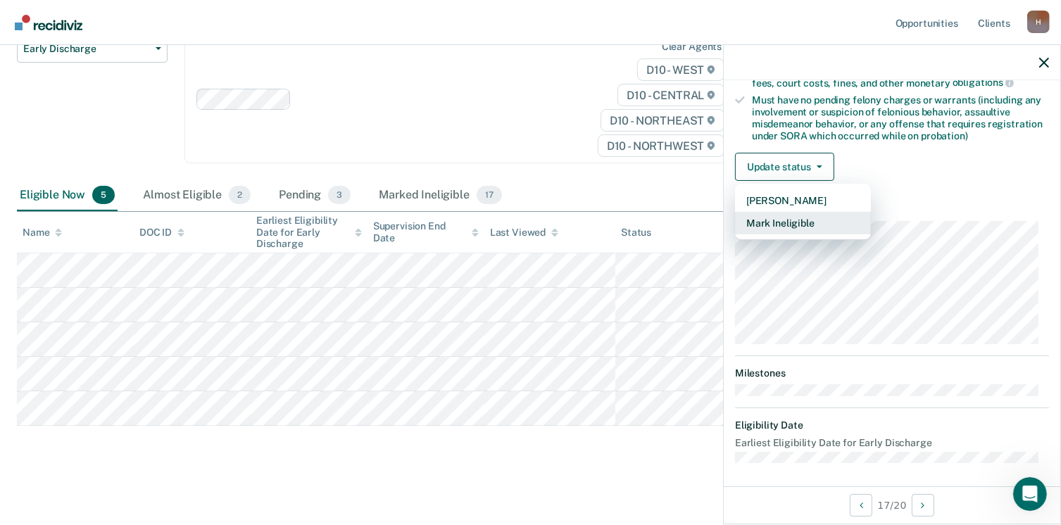
click at [786, 227] on button "Mark Ineligible" at bounding box center [803, 223] width 136 height 23
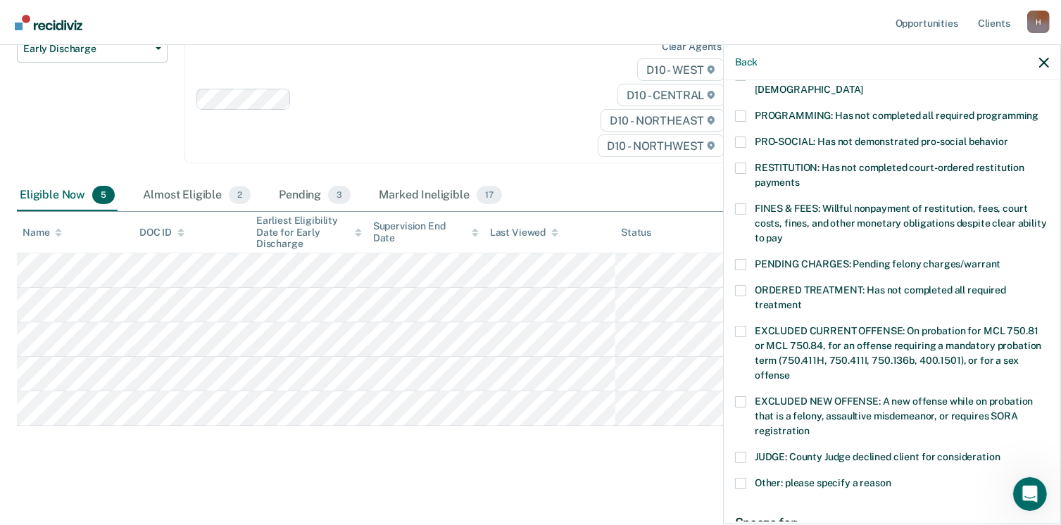
click at [737, 111] on span at bounding box center [740, 116] width 11 height 11
click at [1039, 111] on input "PROGRAMMING: Has not completed all required programming" at bounding box center [1039, 111] width 0 height 0
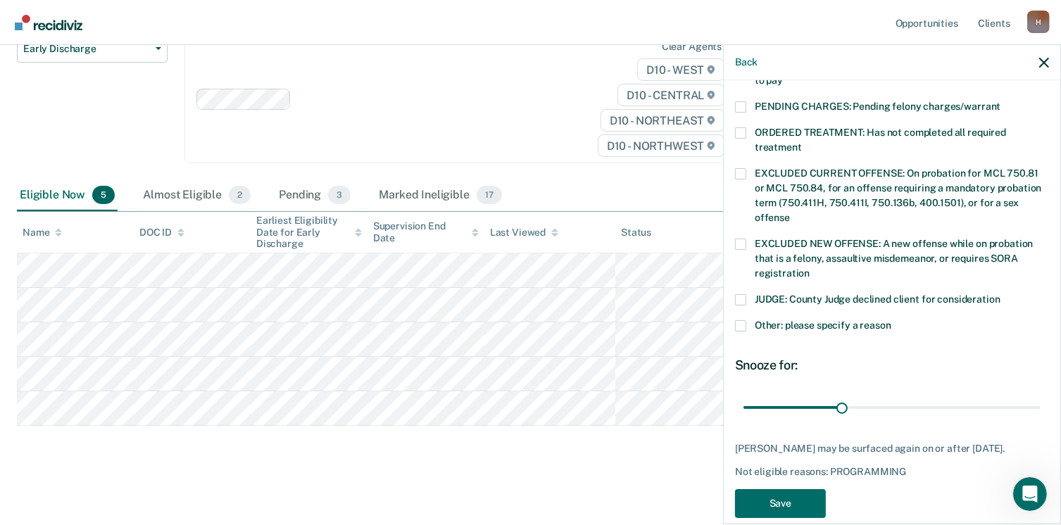
scroll to position [470, 0]
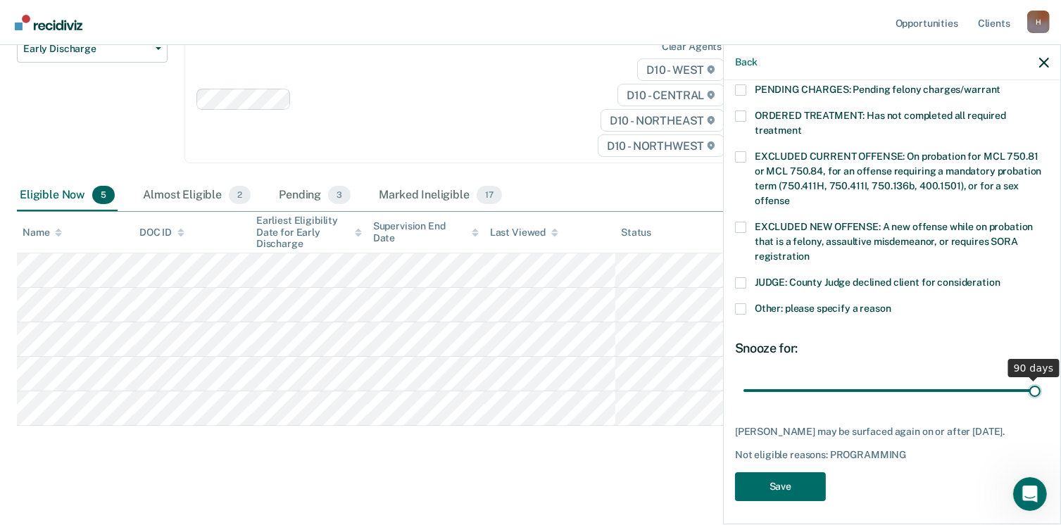
drag, startPoint x: 839, startPoint y: 376, endPoint x: 1076, endPoint y: 365, distance: 236.8
type input "90"
click at [1041, 379] on input "range" at bounding box center [892, 391] width 297 height 25
click at [763, 487] on button "Save" at bounding box center [780, 486] width 91 height 29
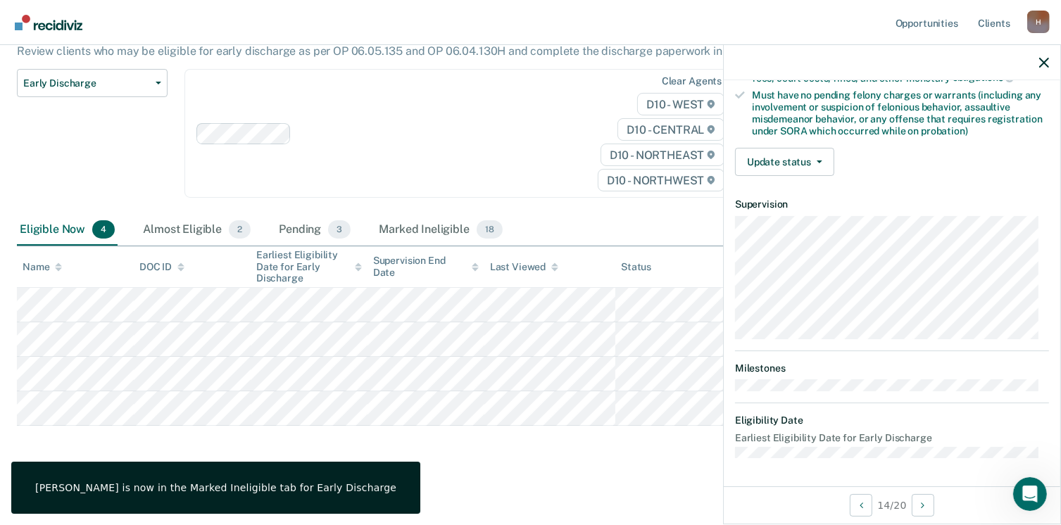
scroll to position [296, 0]
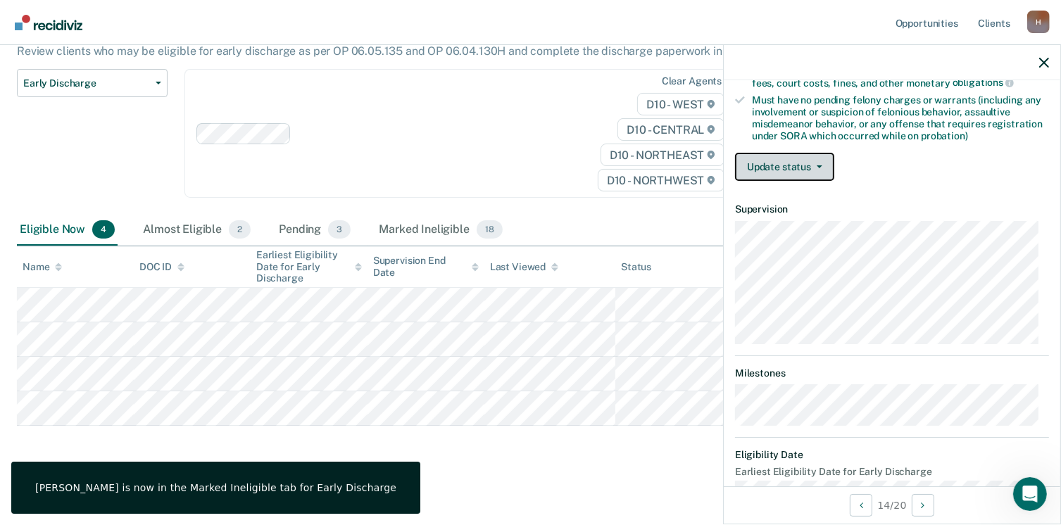
click at [801, 161] on button "Update status" at bounding box center [784, 167] width 99 height 28
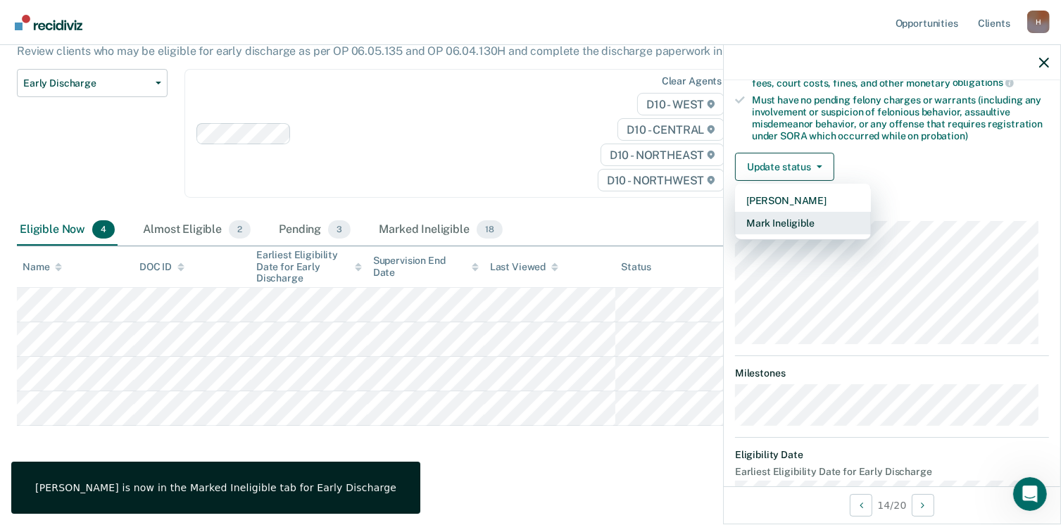
click at [763, 225] on button "Mark Ineligible" at bounding box center [803, 223] width 136 height 23
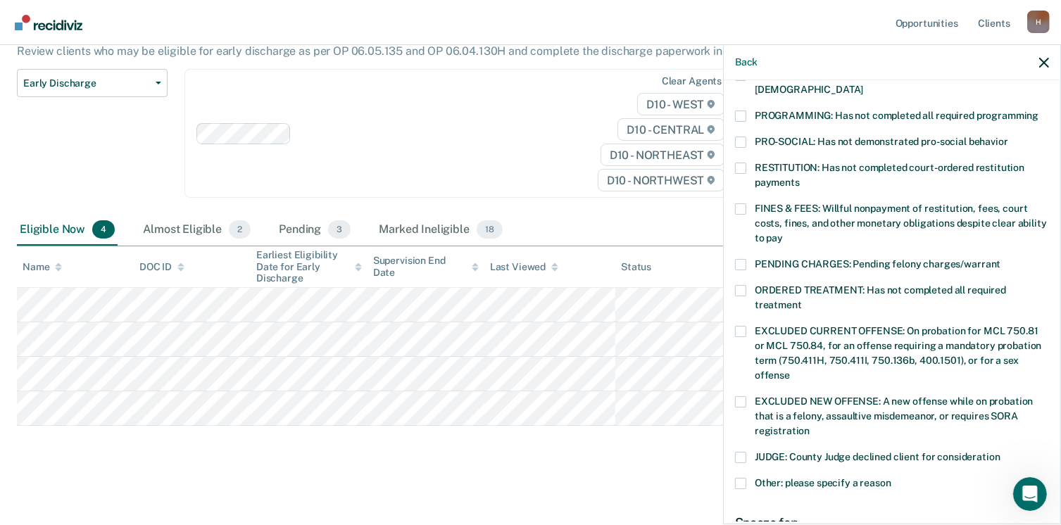
click at [746, 111] on label "PROGRAMMING: Has not completed all required programming" at bounding box center [892, 118] width 314 height 15
click at [1039, 111] on input "PROGRAMMING: Has not completed all required programming" at bounding box center [1039, 111] width 0 height 0
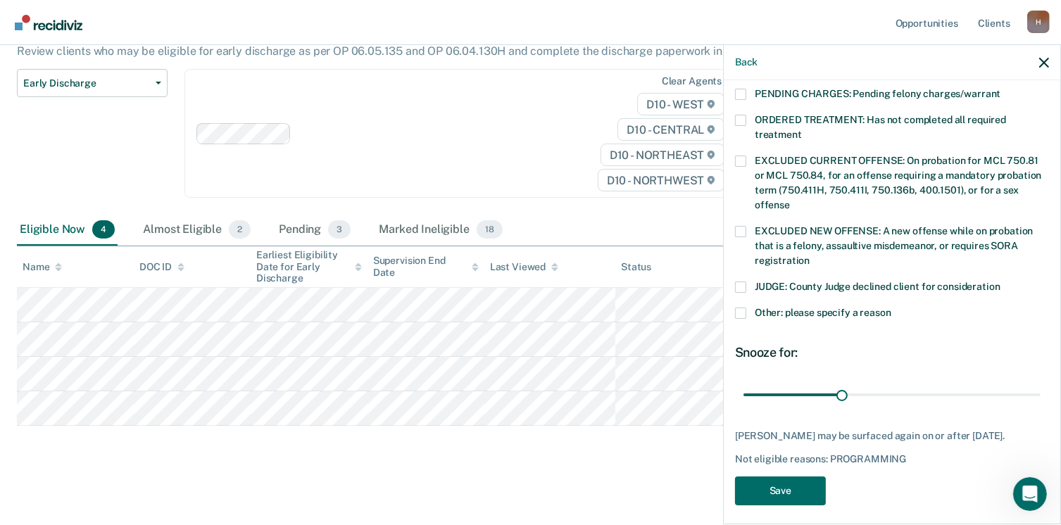
scroll to position [470, 0]
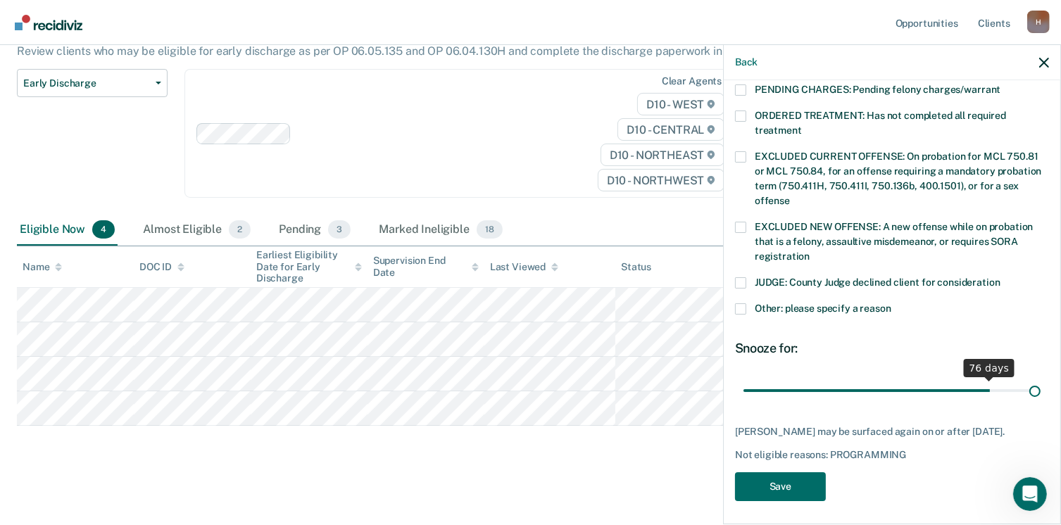
drag, startPoint x: 856, startPoint y: 369, endPoint x: 1076, endPoint y: 339, distance: 221.8
type input "90"
click at [1041, 379] on input "range" at bounding box center [892, 391] width 297 height 25
click at [783, 472] on button "Save" at bounding box center [780, 486] width 91 height 29
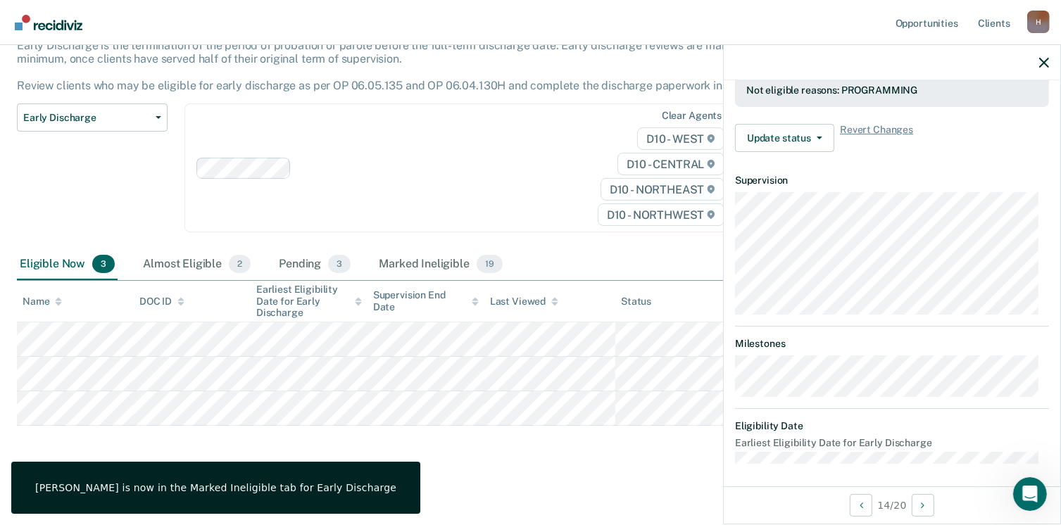
scroll to position [296, 0]
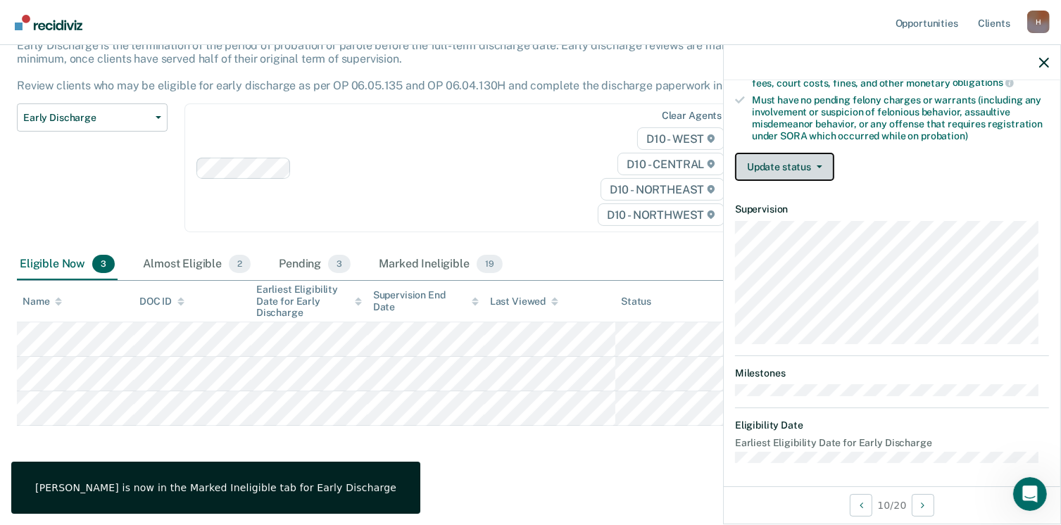
click at [794, 164] on button "Update status" at bounding box center [784, 167] width 99 height 28
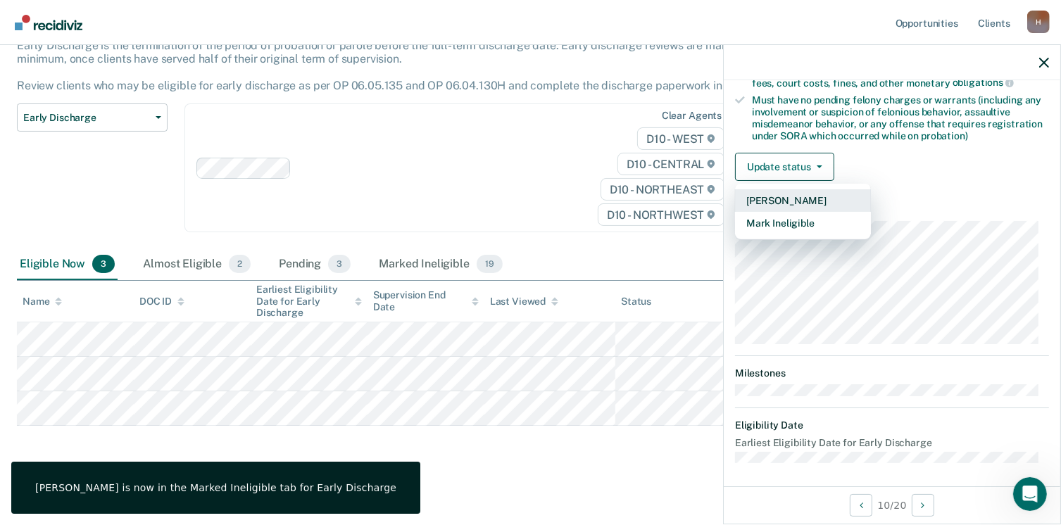
click at [781, 198] on button "[PERSON_NAME]" at bounding box center [803, 200] width 136 height 23
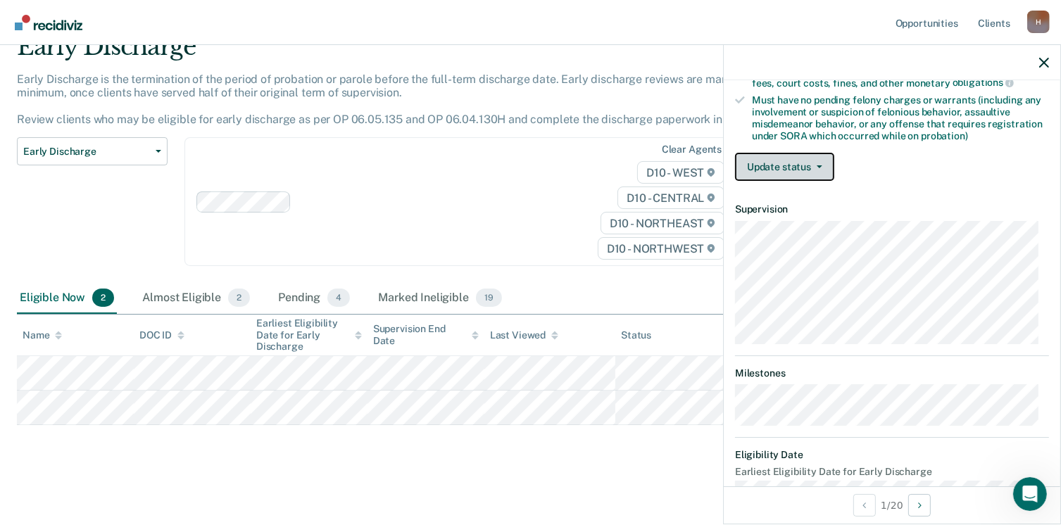
click at [820, 156] on button "Update status" at bounding box center [784, 167] width 99 height 28
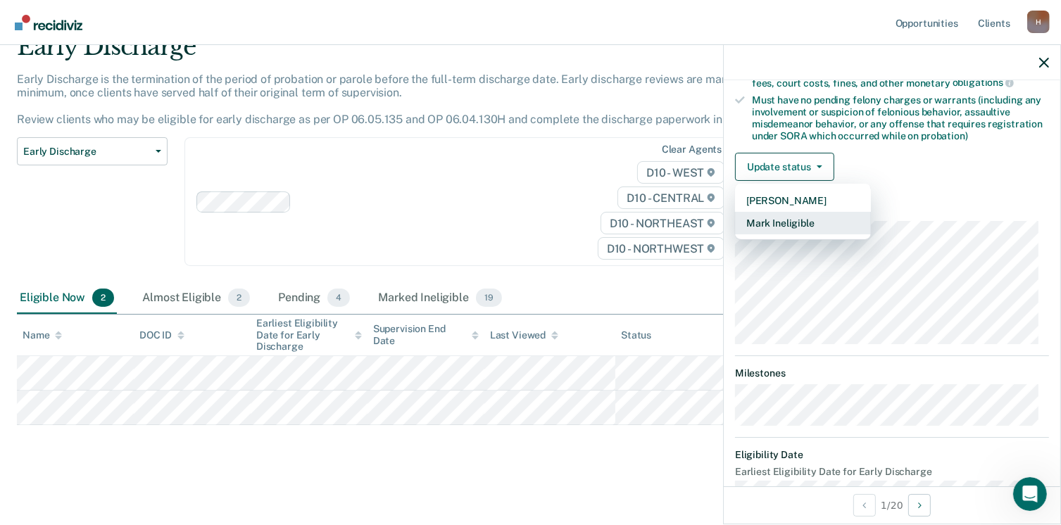
click at [770, 215] on button "Mark Ineligible" at bounding box center [803, 223] width 136 height 23
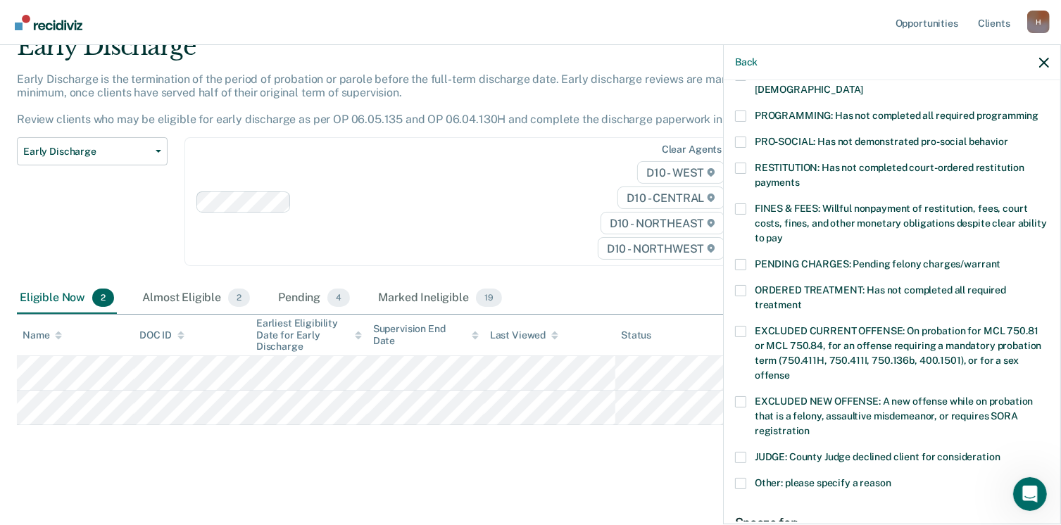
click at [746, 91] on div "NONCOMPLIANT: Not compliant with the [DEMOGRAPHIC_DATA]" at bounding box center [892, 90] width 314 height 41
click at [735, 111] on span at bounding box center [740, 116] width 11 height 11
click at [1039, 111] on input "PROGRAMMING: Has not completed all required programming" at bounding box center [1039, 111] width 0 height 0
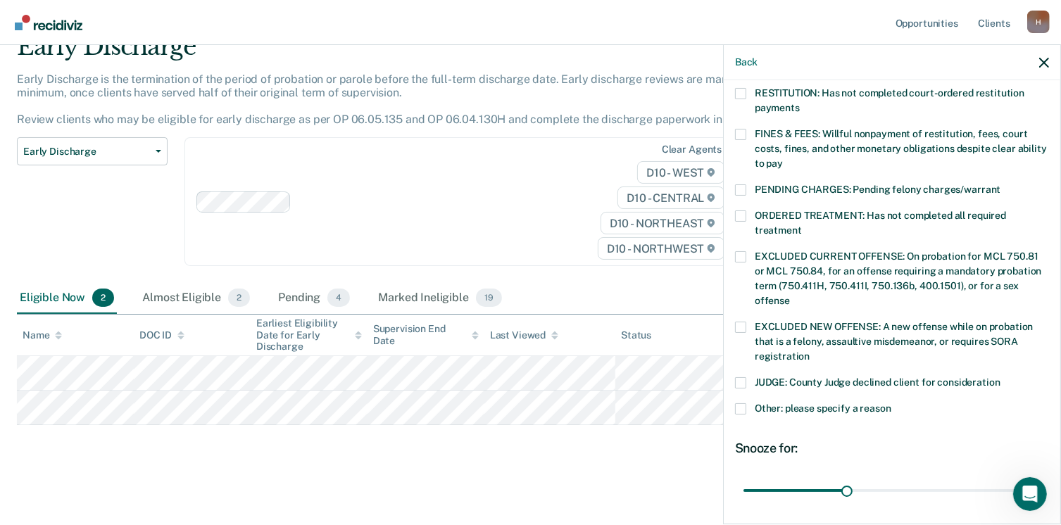
scroll to position [458, 0]
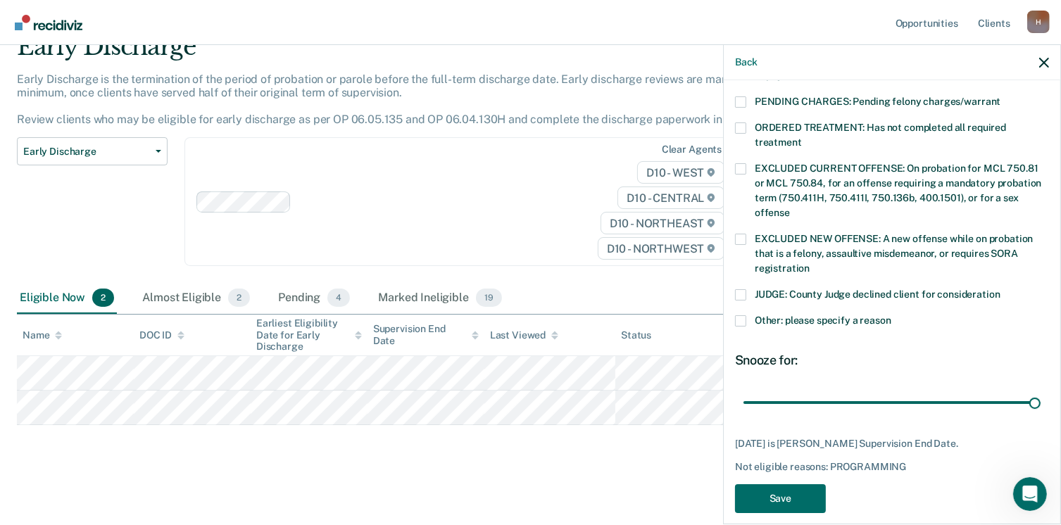
drag, startPoint x: 844, startPoint y: 383, endPoint x: 1071, endPoint y: 353, distance: 229.4
type input "86"
click at [1041, 391] on input "range" at bounding box center [892, 403] width 297 height 25
click at [758, 484] on button "Save" at bounding box center [780, 498] width 91 height 29
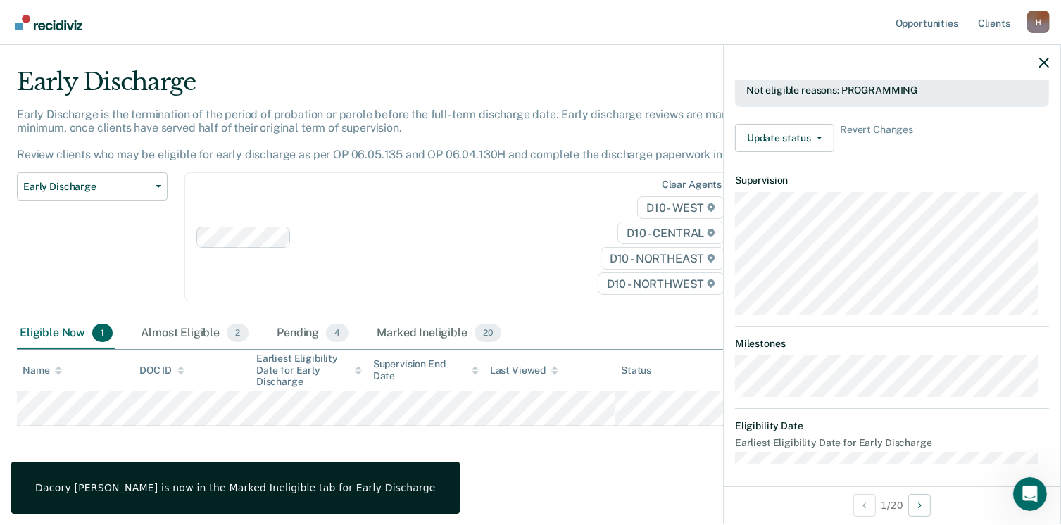
scroll to position [296, 0]
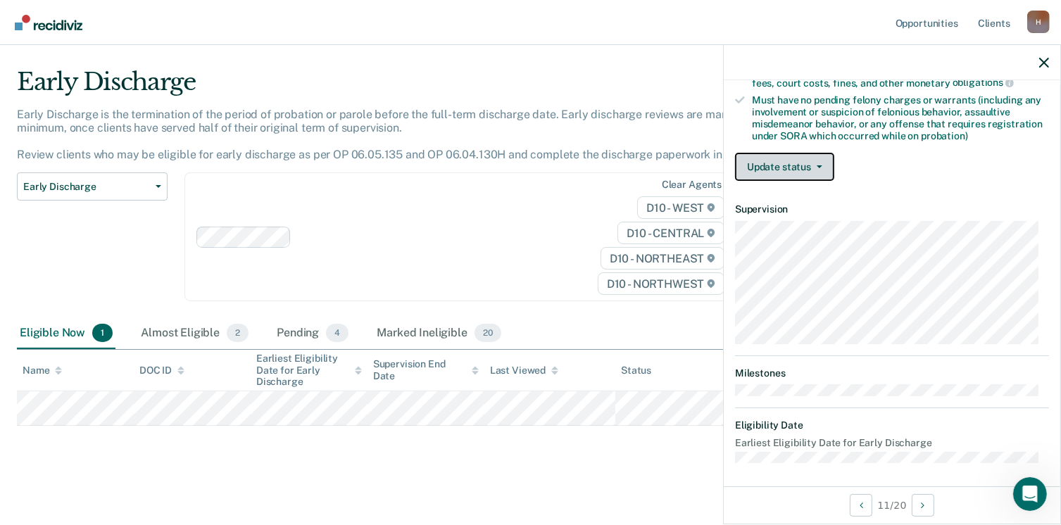
click at [814, 158] on button "Update status" at bounding box center [784, 167] width 99 height 28
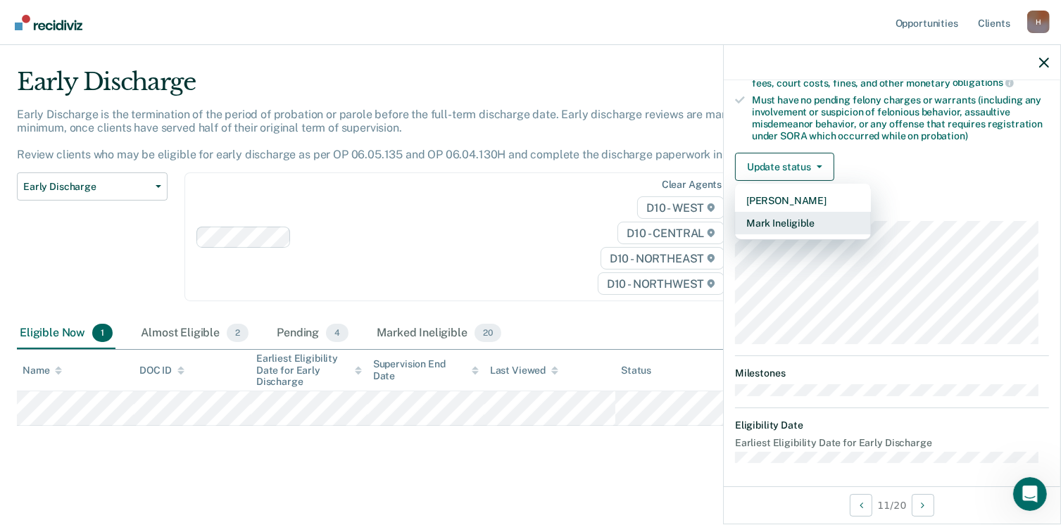
click at [758, 222] on button "Mark Ineligible" at bounding box center [803, 223] width 136 height 23
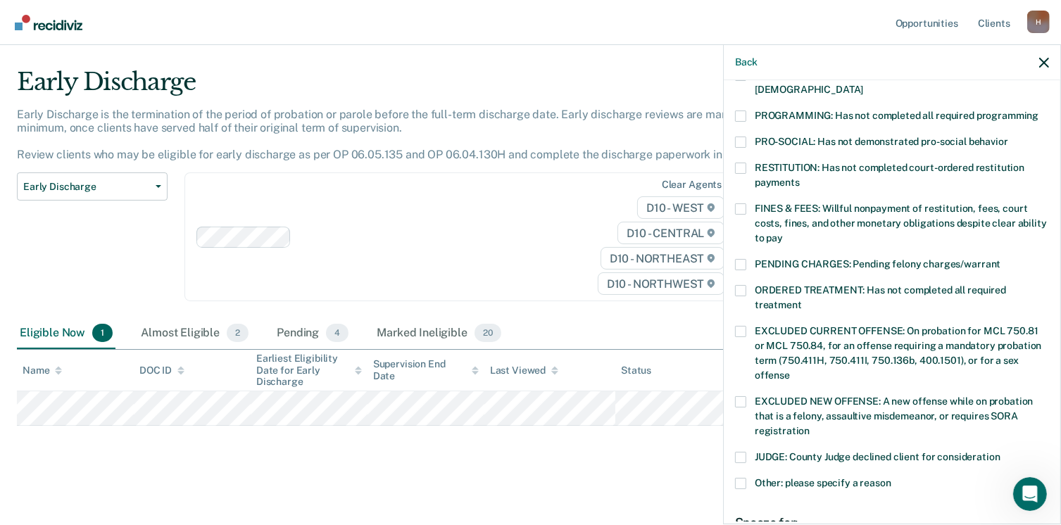
click at [741, 111] on span at bounding box center [740, 116] width 11 height 11
click at [1039, 111] on input "PROGRAMMING: Has not completed all required programming" at bounding box center [1039, 111] width 0 height 0
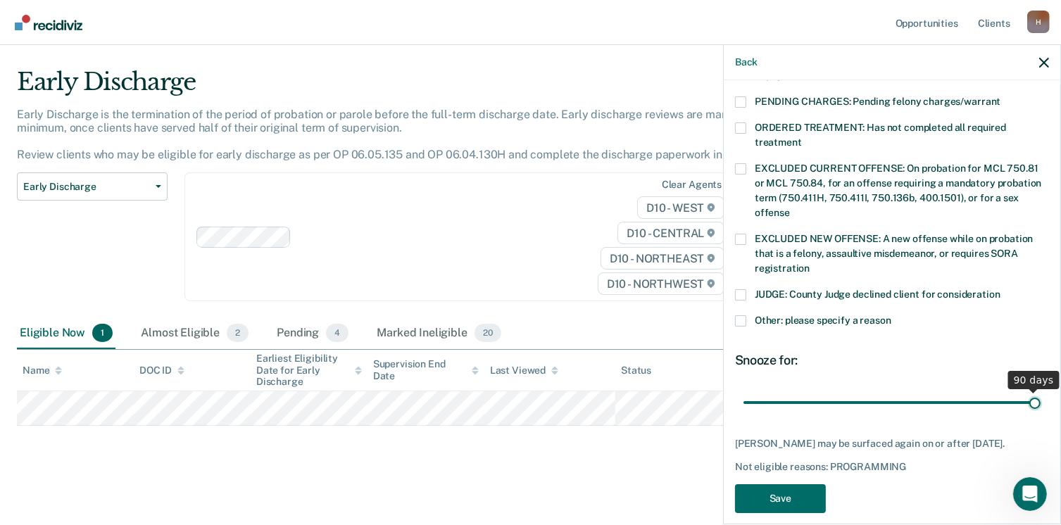
drag, startPoint x: 841, startPoint y: 391, endPoint x: 1076, endPoint y: 353, distance: 237.6
type input "90"
click at [1041, 391] on input "range" at bounding box center [892, 403] width 297 height 25
click at [777, 505] on button "Save" at bounding box center [780, 498] width 91 height 29
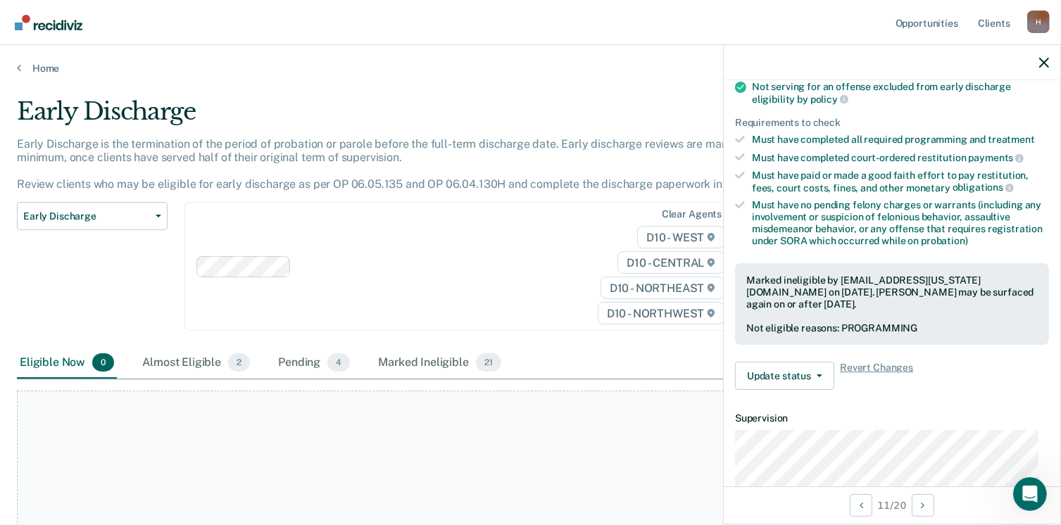
scroll to position [0, 0]
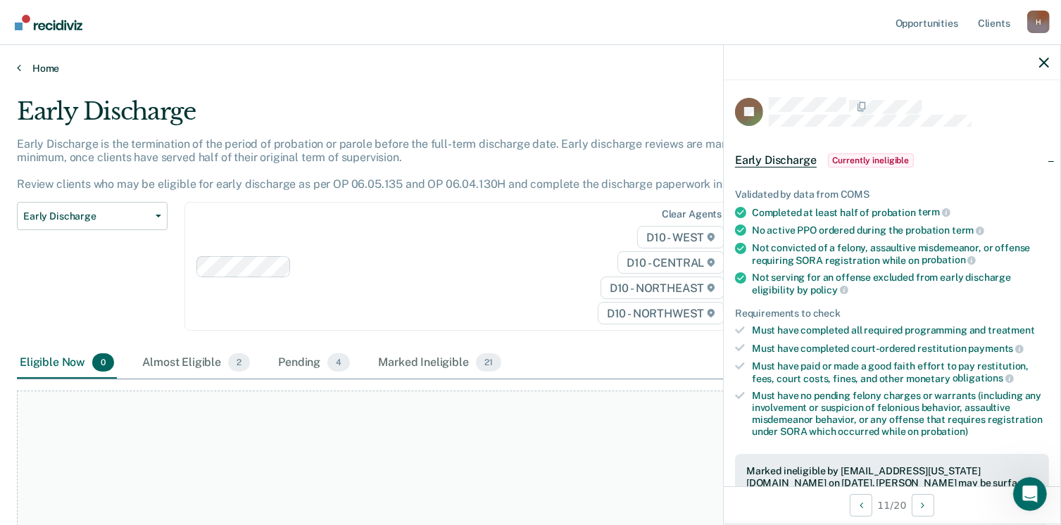
click at [23, 68] on link "Home" at bounding box center [530, 68] width 1027 height 13
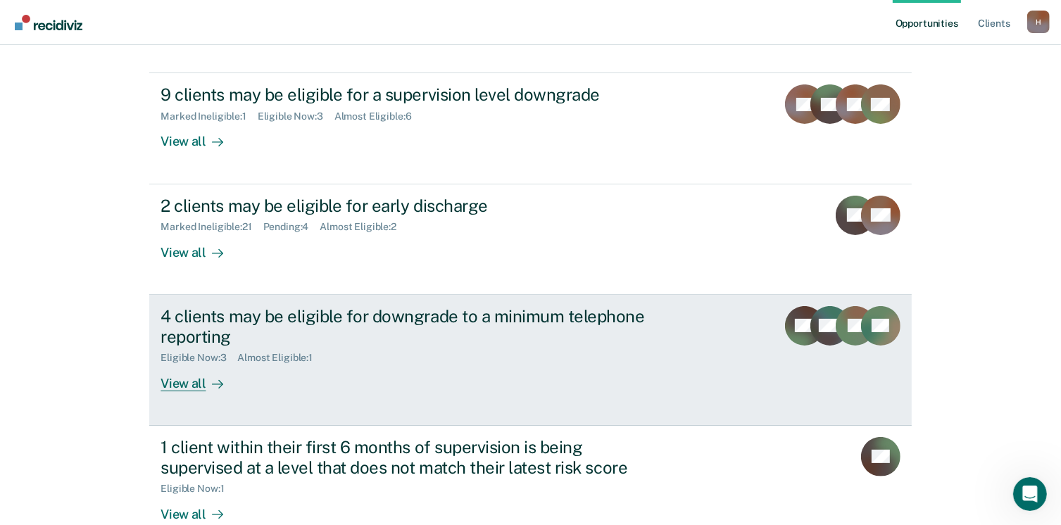
scroll to position [70, 0]
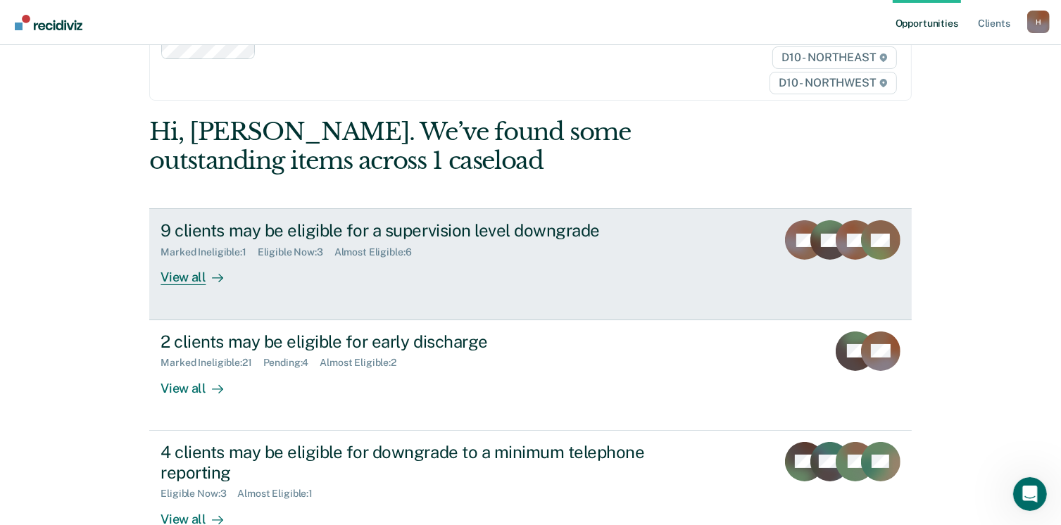
click at [181, 282] on div "View all" at bounding box center [200, 271] width 79 height 27
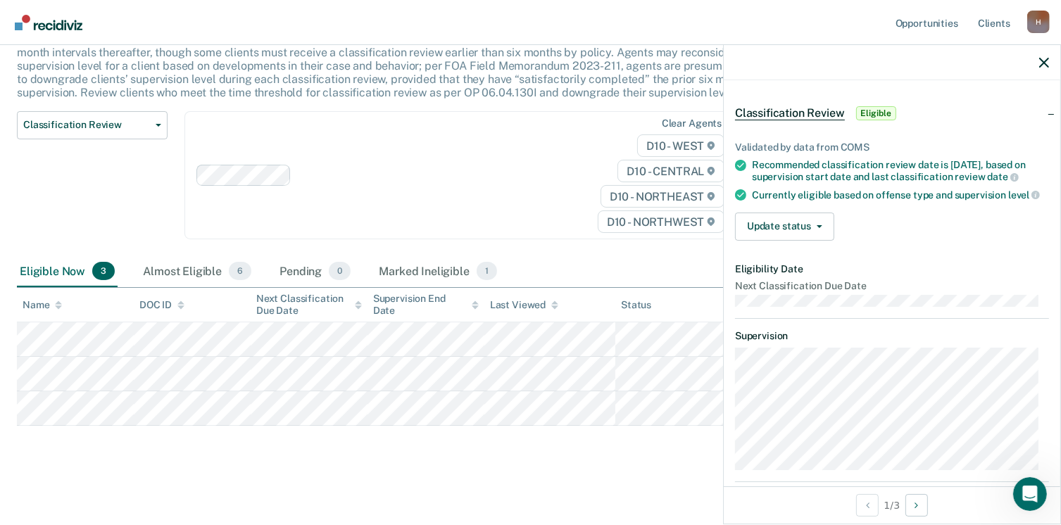
scroll to position [70, 0]
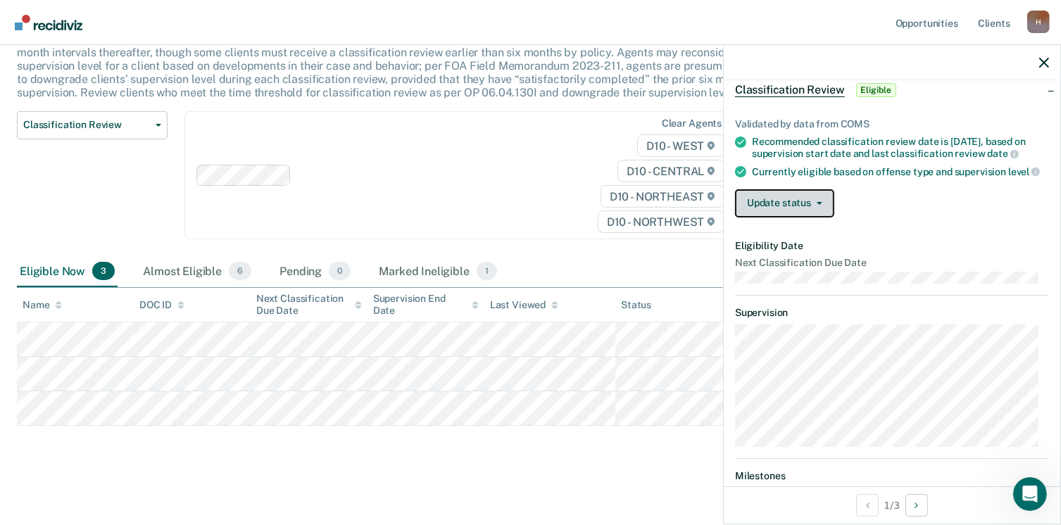
click at [822, 218] on button "Update status" at bounding box center [784, 203] width 99 height 28
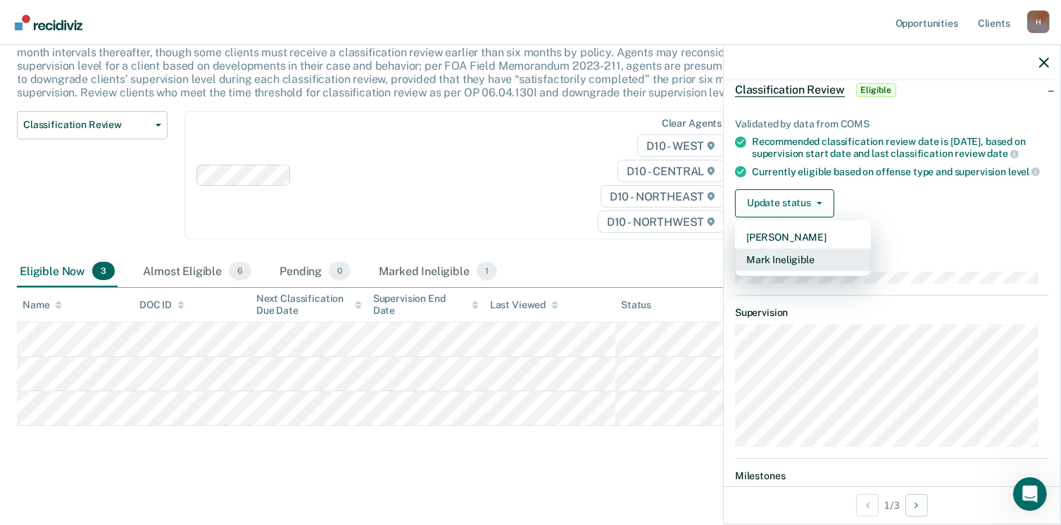
click at [772, 271] on button "Mark Ineligible" at bounding box center [803, 260] width 136 height 23
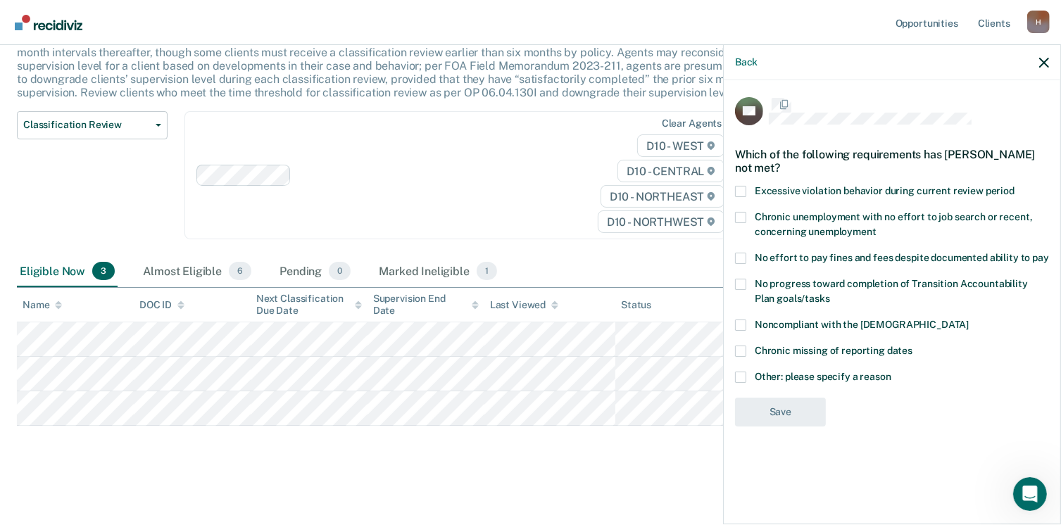
scroll to position [0, 0]
click at [738, 347] on span at bounding box center [740, 352] width 11 height 11
click at [913, 347] on input "Chronic missing of reporting dates" at bounding box center [913, 347] width 0 height 0
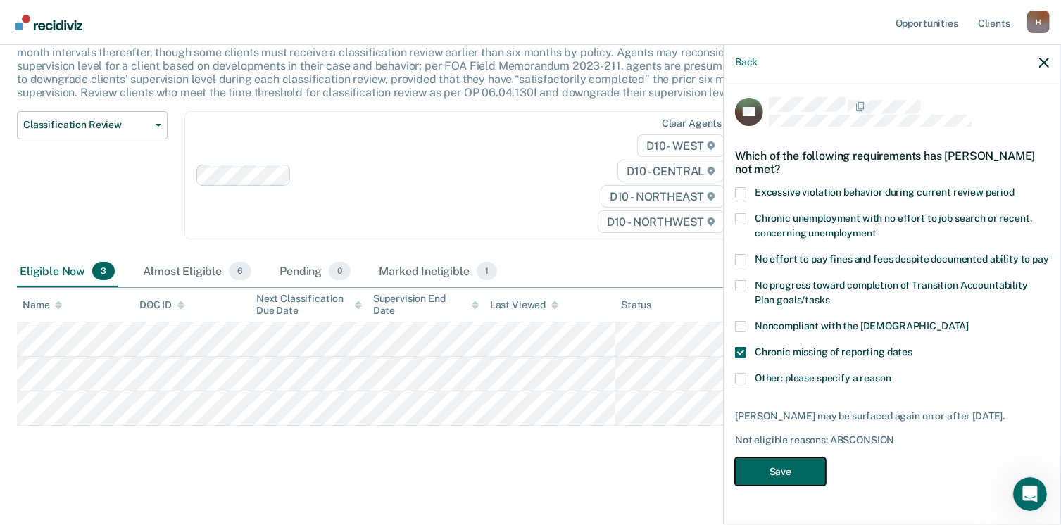
click at [788, 477] on button "Save" at bounding box center [780, 472] width 91 height 29
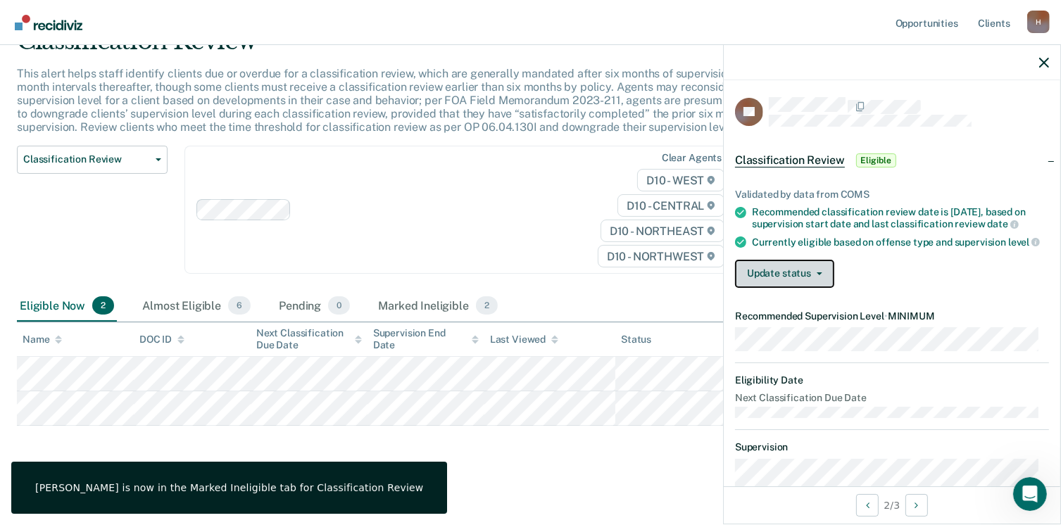
click at [813, 275] on span "button" at bounding box center [816, 273] width 11 height 3
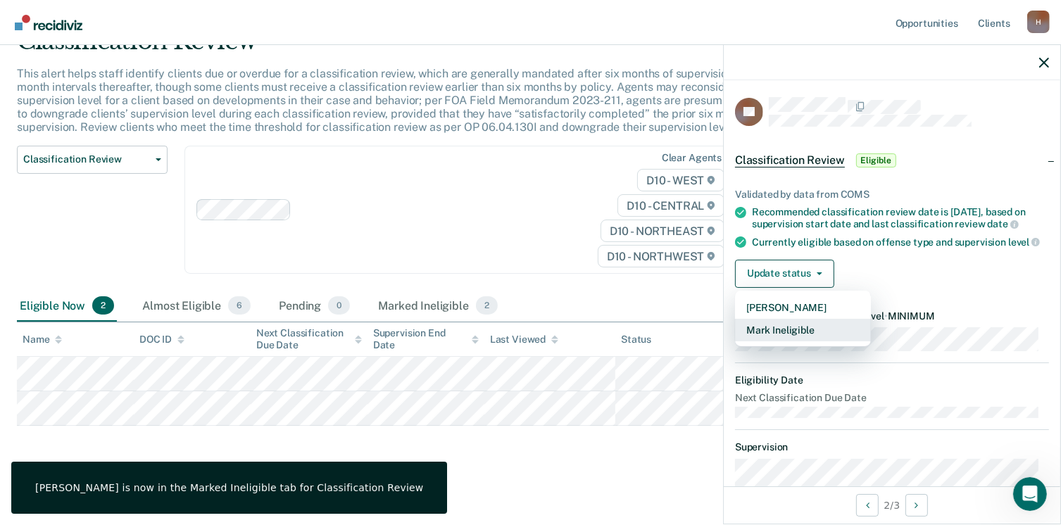
click at [791, 339] on button "Mark Ineligible" at bounding box center [803, 330] width 136 height 23
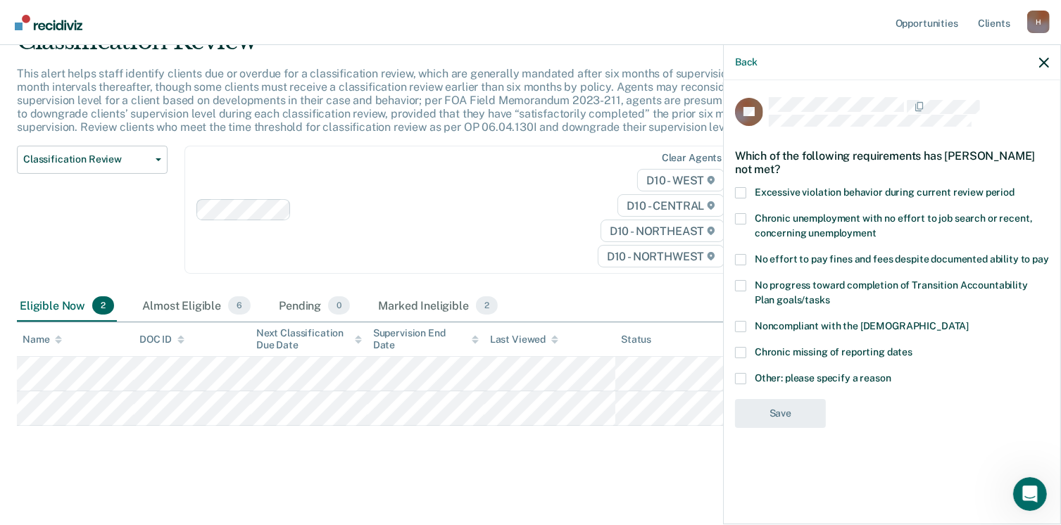
click at [744, 321] on span at bounding box center [740, 326] width 11 height 11
click at [969, 321] on input "Noncompliant with the [DEMOGRAPHIC_DATA]" at bounding box center [969, 321] width 0 height 0
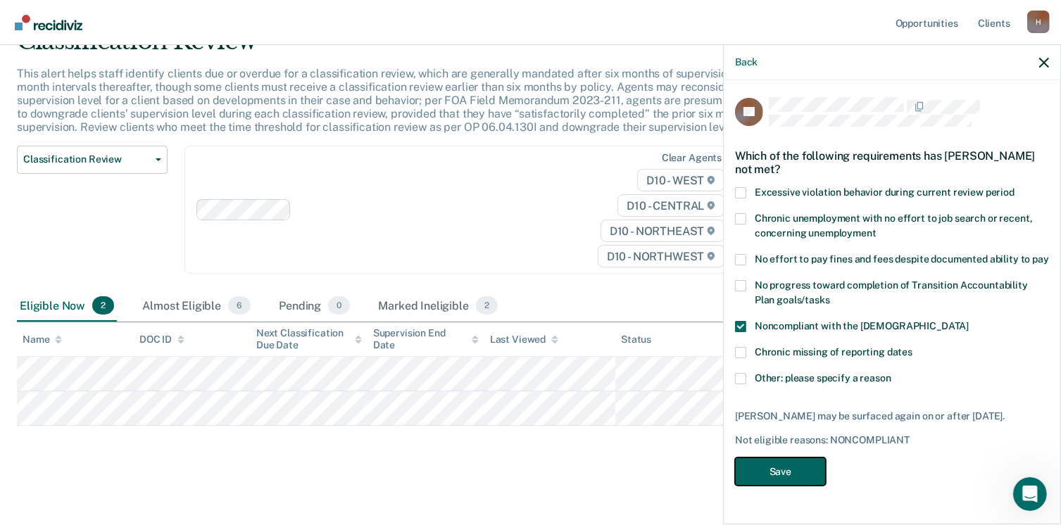
click at [761, 484] on button "Save" at bounding box center [780, 472] width 91 height 29
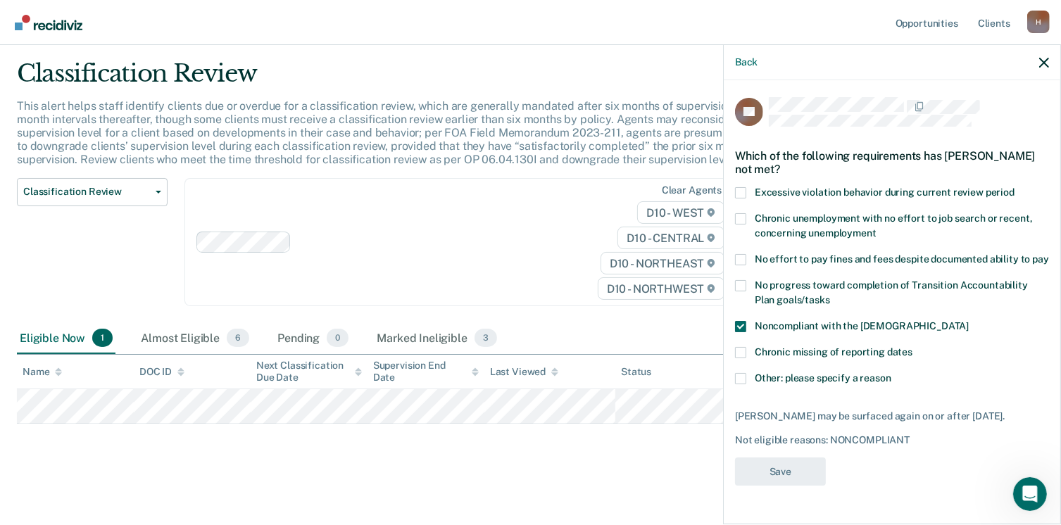
scroll to position [37, 0]
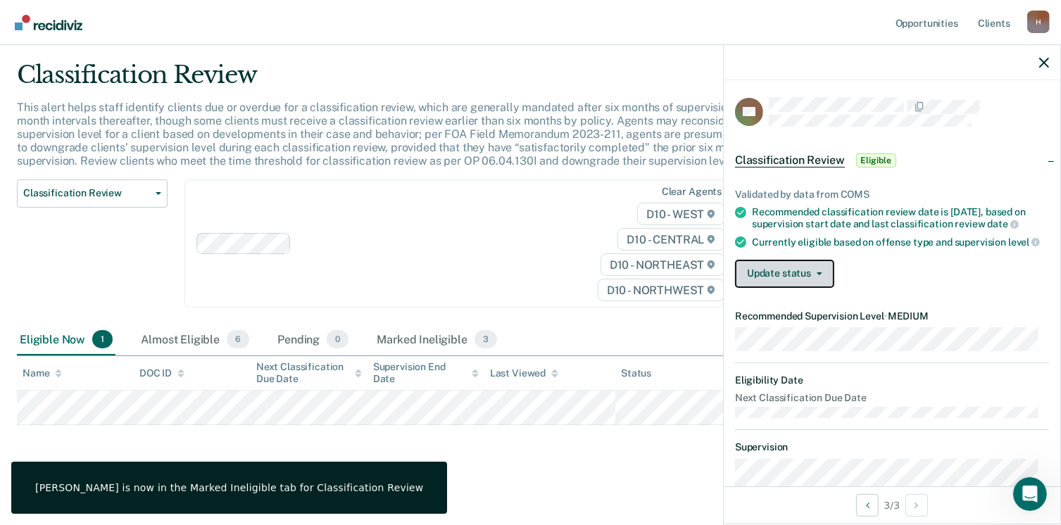
click at [788, 288] on button "Update status" at bounding box center [784, 274] width 99 height 28
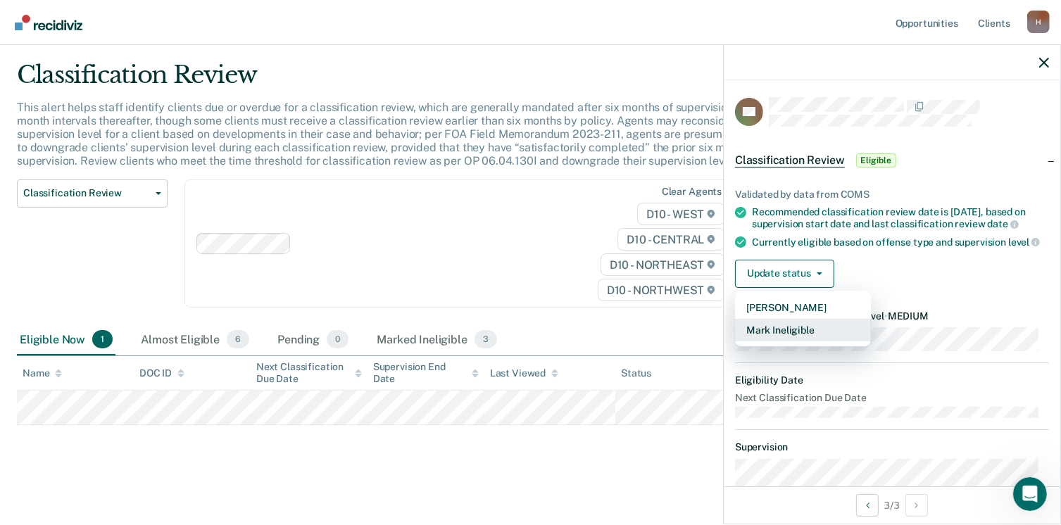
click at [758, 341] on button "Mark Ineligible" at bounding box center [803, 330] width 136 height 23
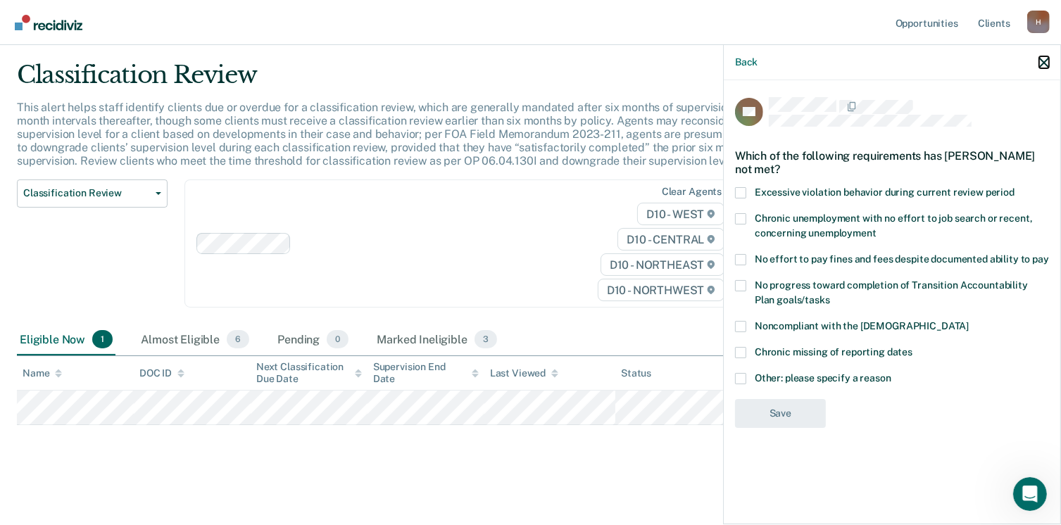
click at [1041, 64] on icon "button" at bounding box center [1044, 63] width 10 height 10
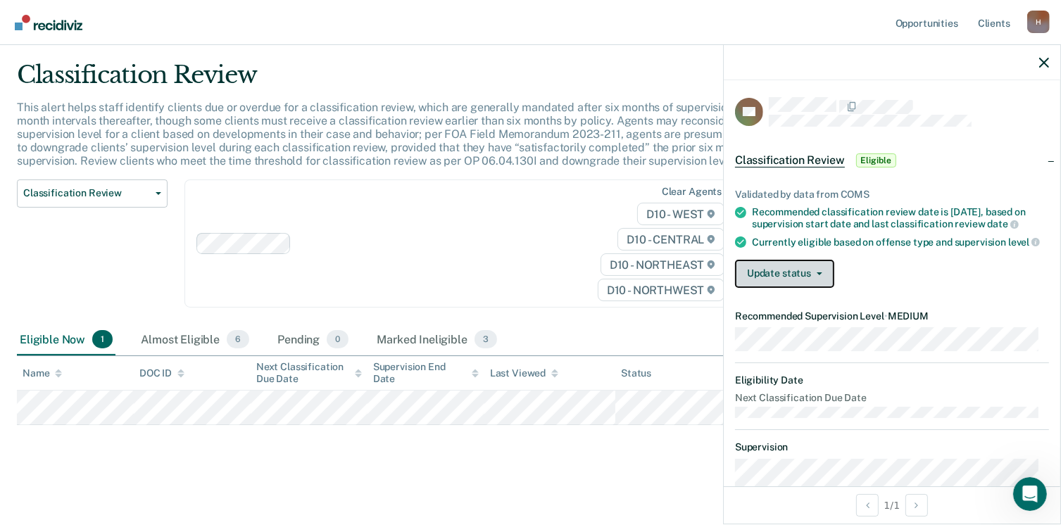
click at [811, 275] on span "button" at bounding box center [816, 273] width 11 height 3
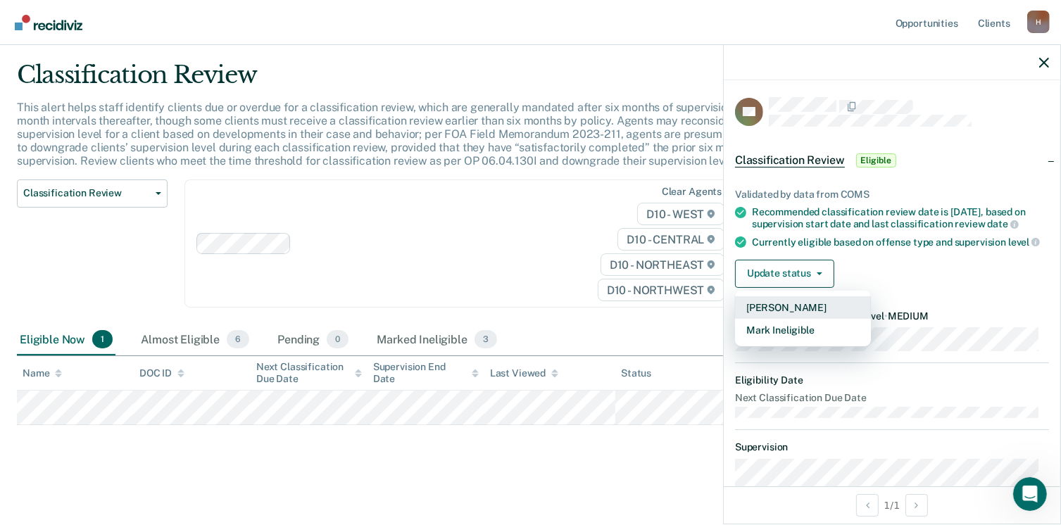
click at [796, 319] on button "[PERSON_NAME]" at bounding box center [803, 307] width 136 height 23
